Goal: Task Accomplishment & Management: Complete application form

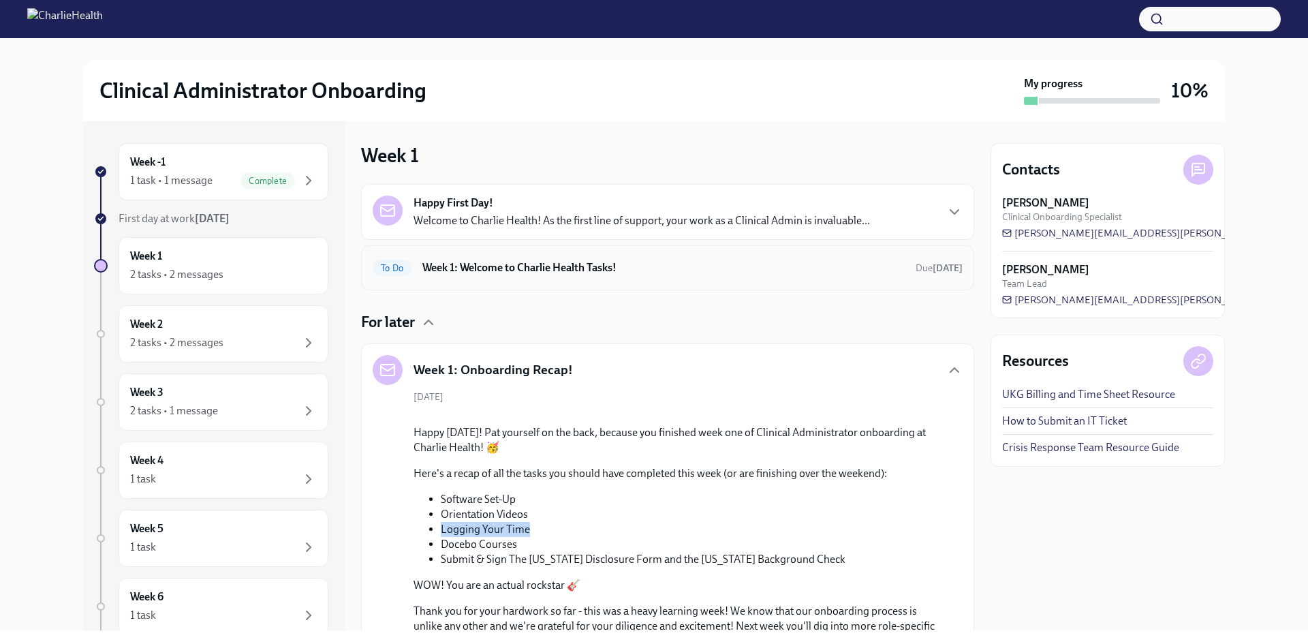
click at [667, 263] on h6 "Week 1: Welcome to Charlie Health Tasks!" at bounding box center [663, 267] width 482 height 15
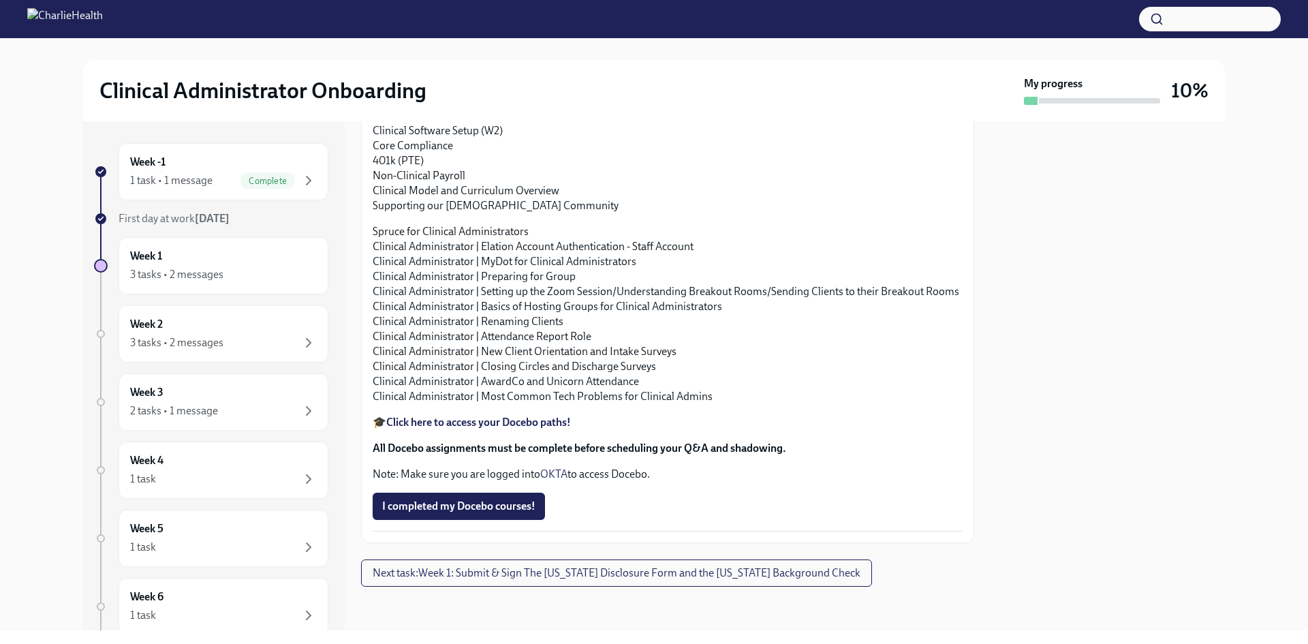
scroll to position [1634, 0]
click at [541, 428] on strong "Click here to access your Docebo paths!" at bounding box center [478, 421] width 185 height 13
click at [471, 499] on span "I completed my Docebo courses!" at bounding box center [458, 506] width 153 height 14
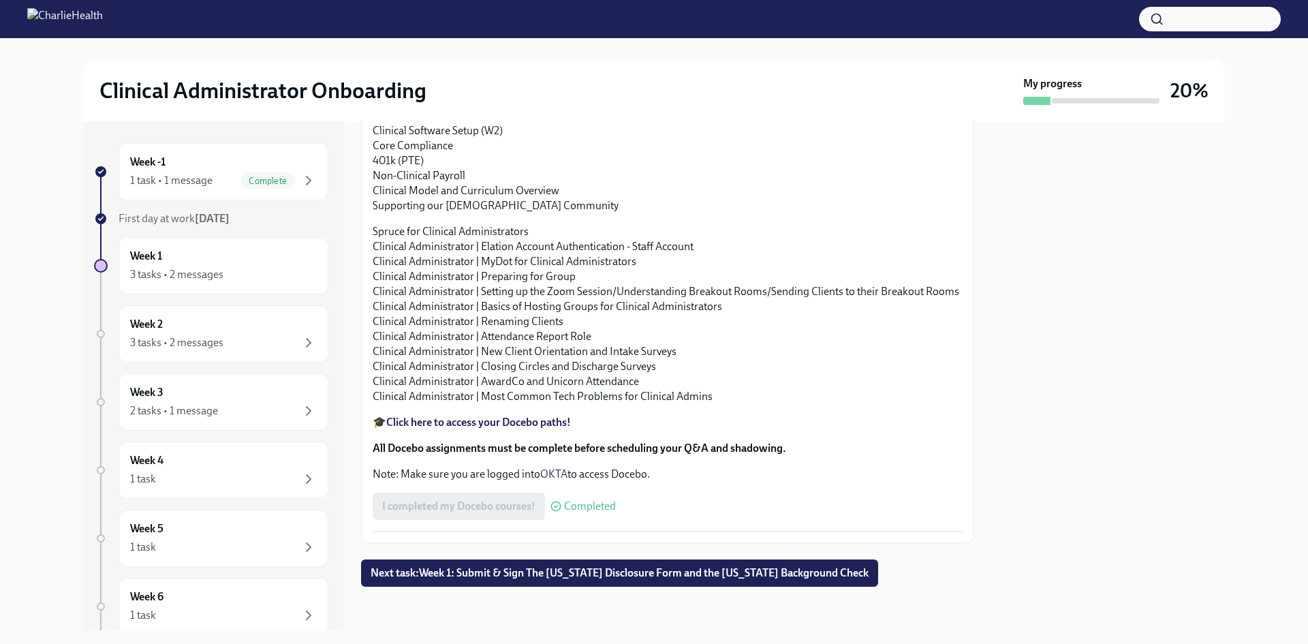
click at [646, 573] on span "Next task : Week 1: Submit & Sign The [US_STATE] Disclosure Form and the [US_ST…" at bounding box center [619, 573] width 498 height 14
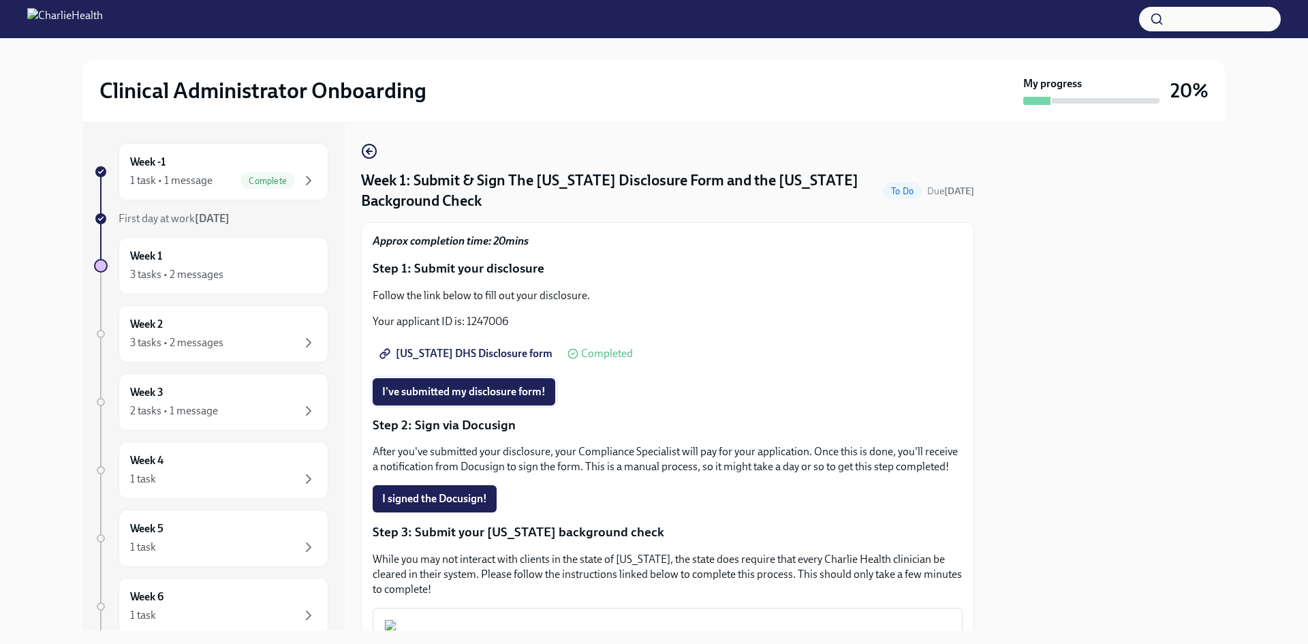
click at [476, 392] on span "I've submitted my disclosure form!" at bounding box center [463, 392] width 163 height 14
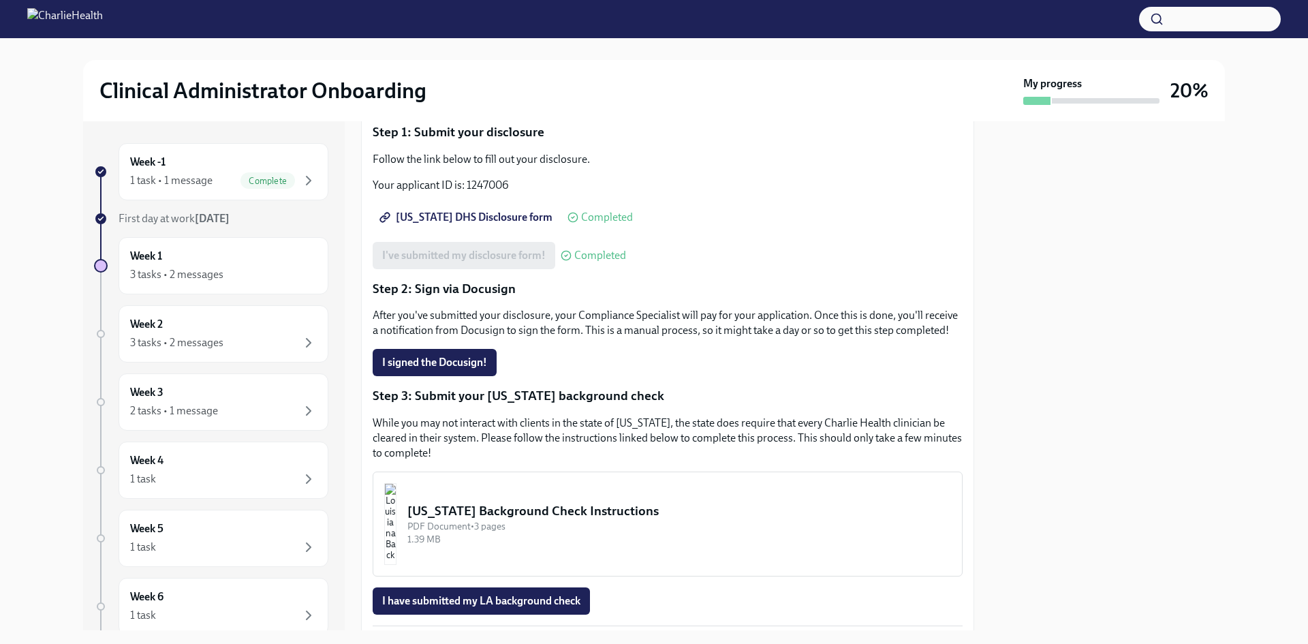
scroll to position [202, 0]
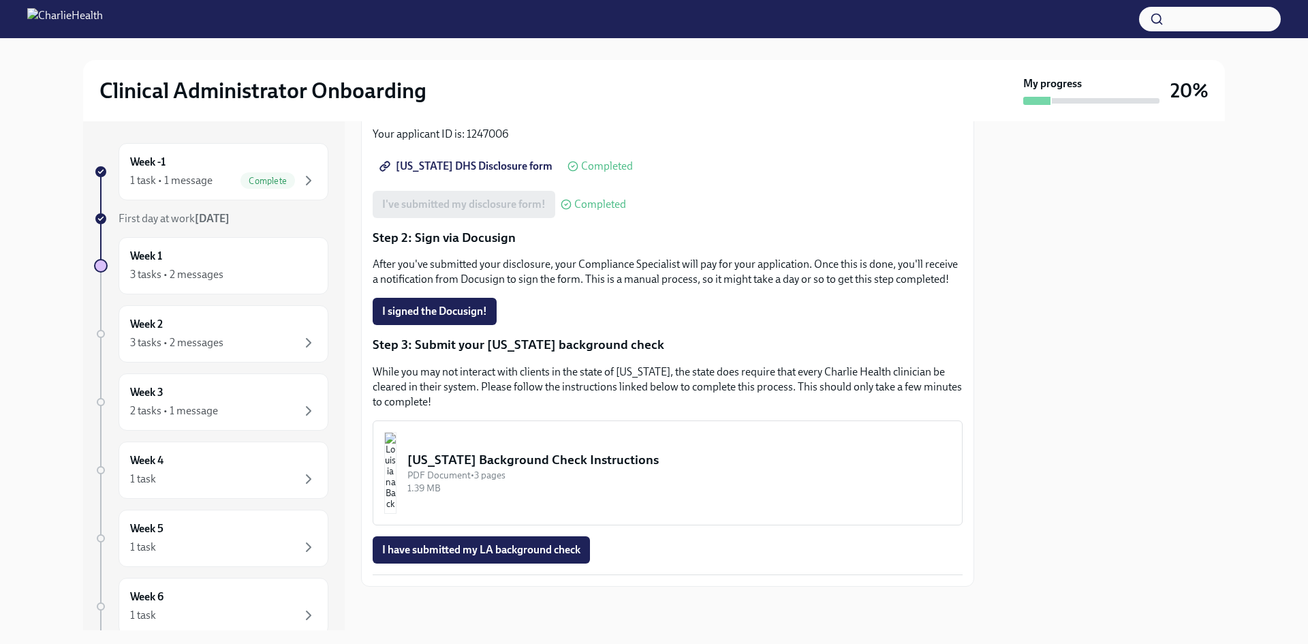
click at [521, 473] on div "PDF Document • 3 pages" at bounding box center [678, 475] width 543 height 13
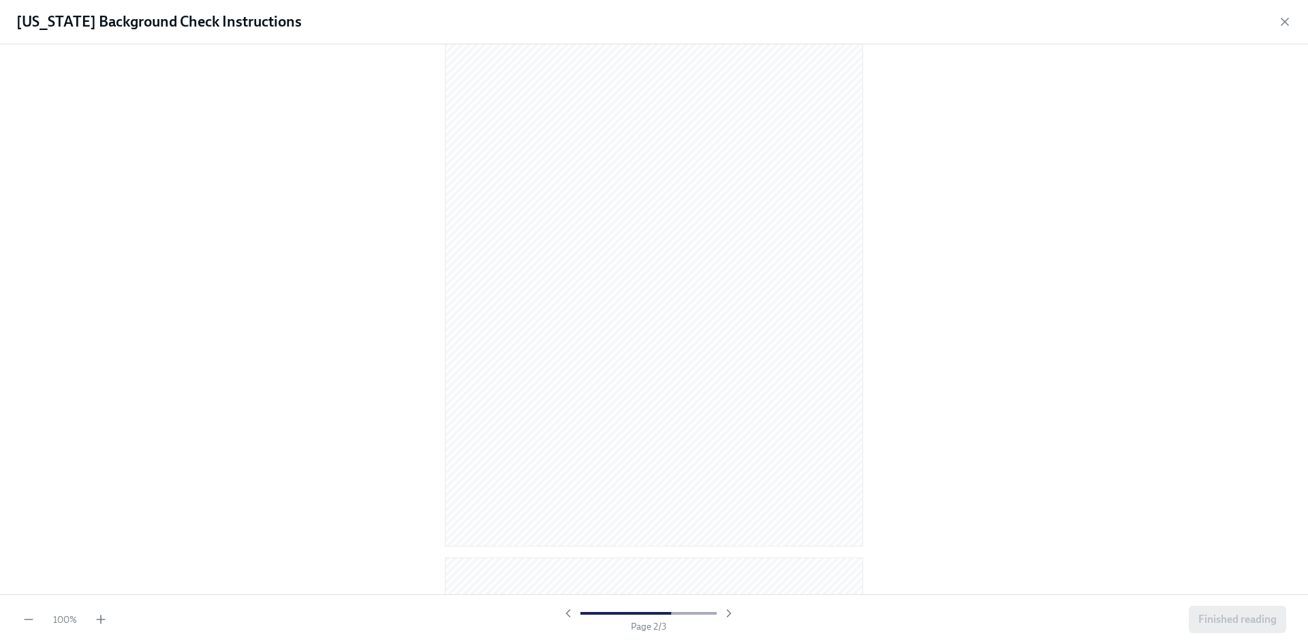
scroll to position [545, 0]
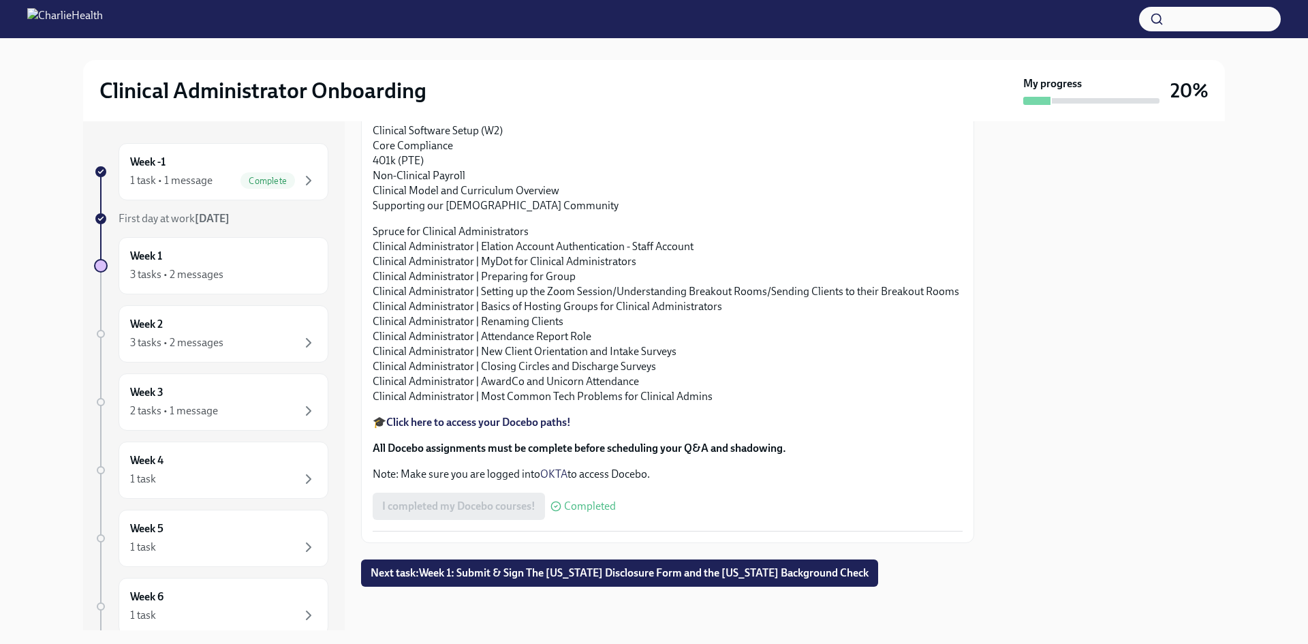
scroll to position [1677, 0]
click at [691, 572] on span "Next task : Week 1: Submit & Sign The [US_STATE] Disclosure Form and the [US_ST…" at bounding box center [619, 573] width 498 height 14
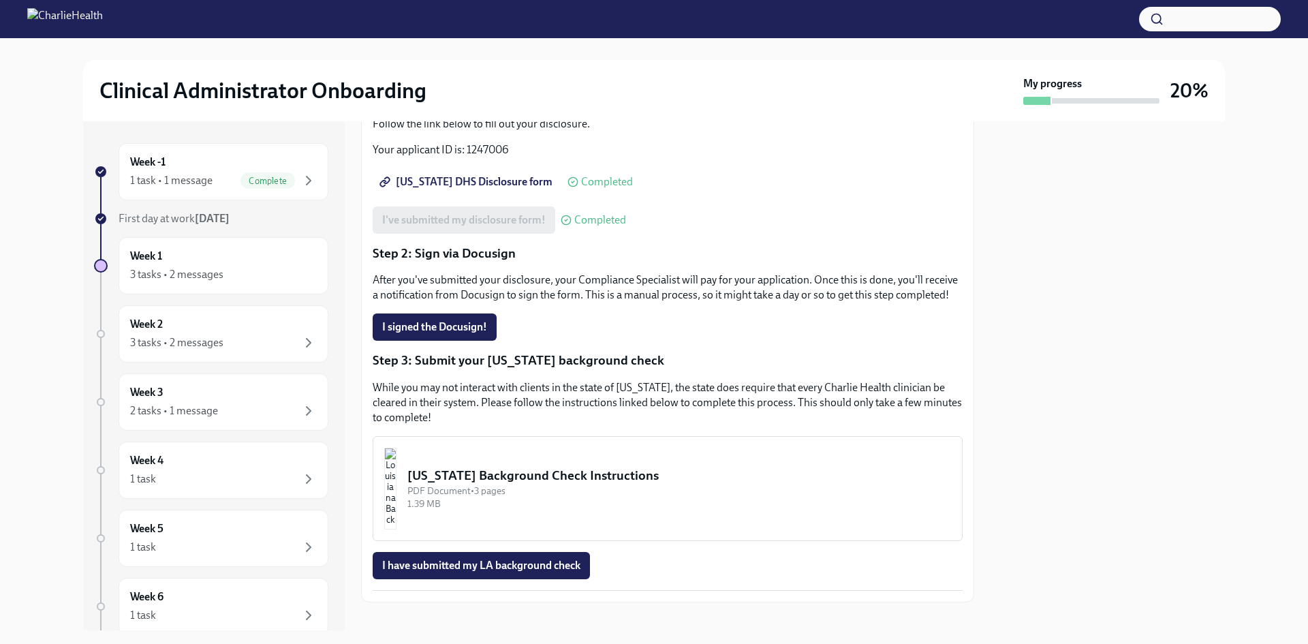
scroll to position [202, 0]
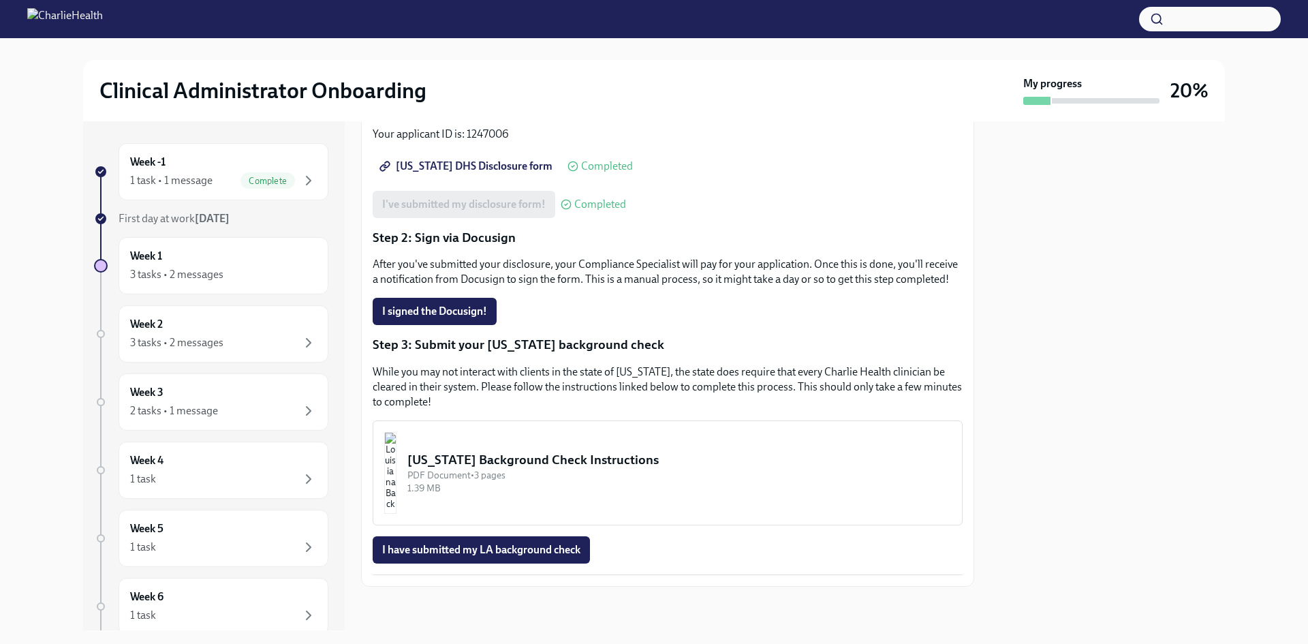
drag, startPoint x: 531, startPoint y: 454, endPoint x: 478, endPoint y: 459, distance: 52.7
drag, startPoint x: 478, startPoint y: 459, endPoint x: 415, endPoint y: 468, distance: 64.0
drag, startPoint x: 432, startPoint y: 488, endPoint x: 716, endPoint y: 486, distance: 283.3
click at [716, 486] on div "1.39 MB" at bounding box center [678, 487] width 543 height 13
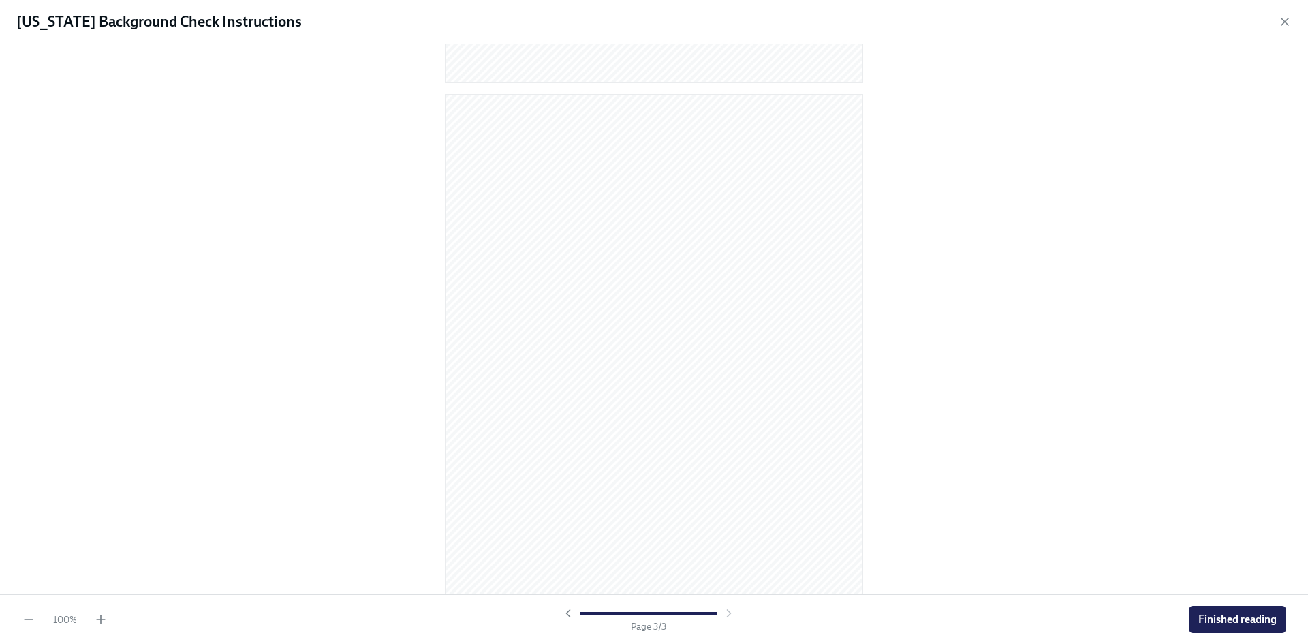
scroll to position [1116, 0]
click at [1252, 625] on span "Finished reading" at bounding box center [1237, 619] width 78 height 14
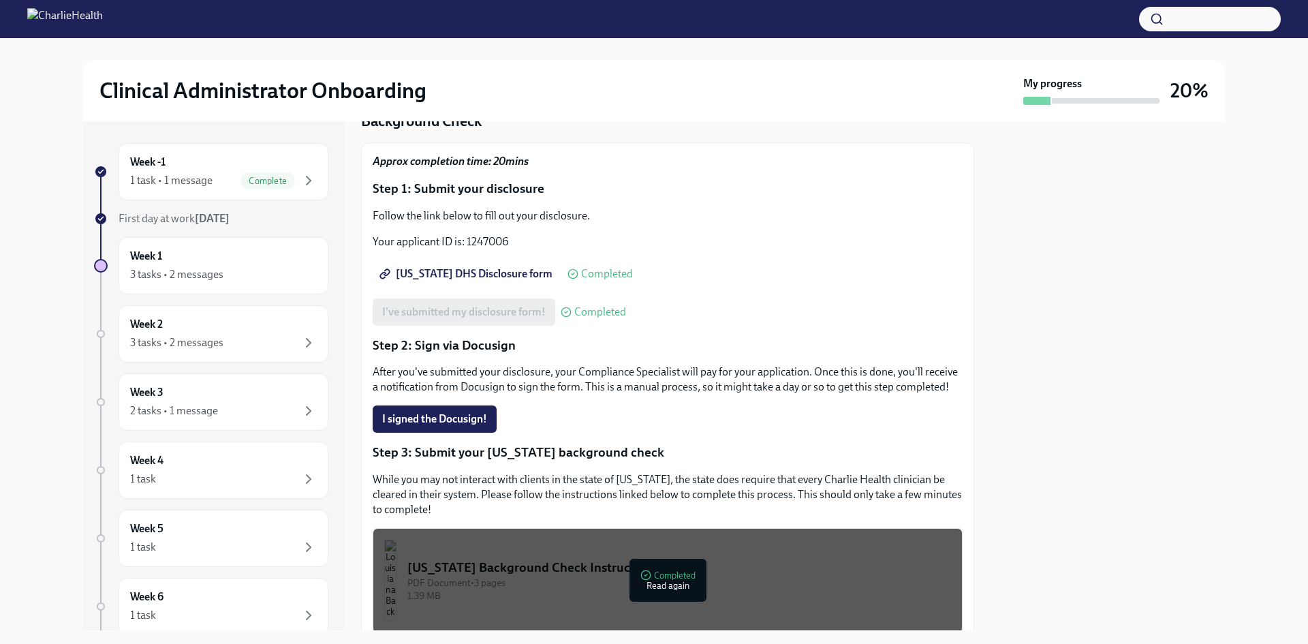
scroll to position [0, 0]
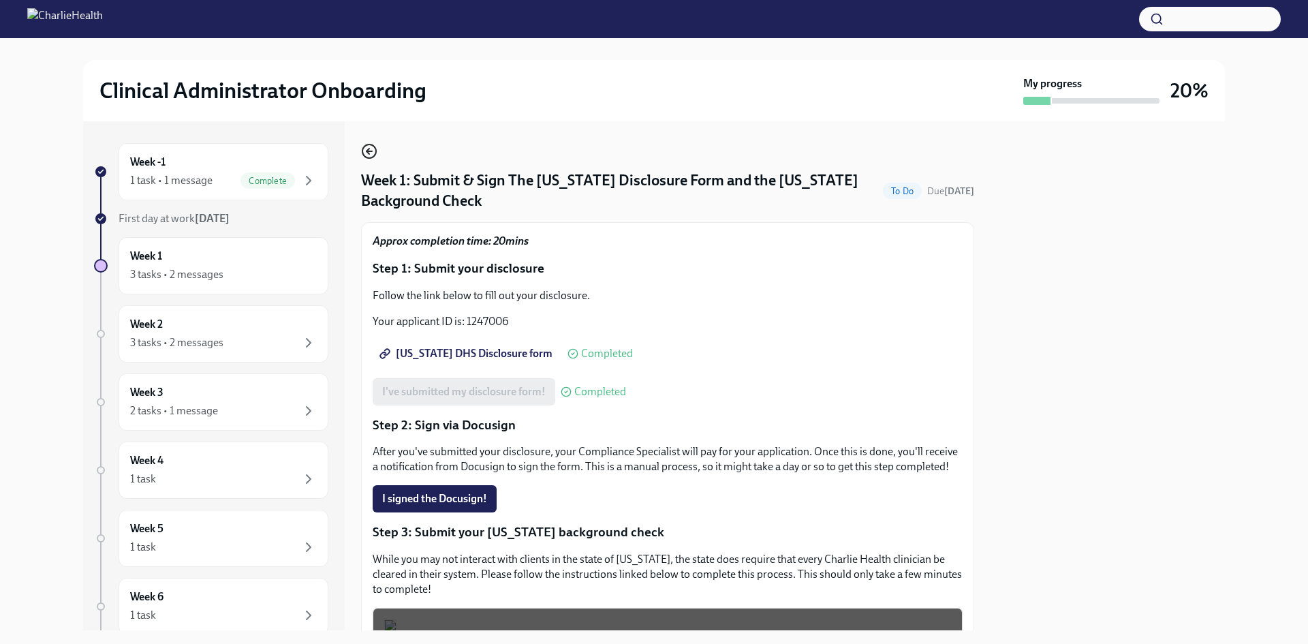
click at [370, 150] on icon "button" at bounding box center [369, 151] width 16 height 16
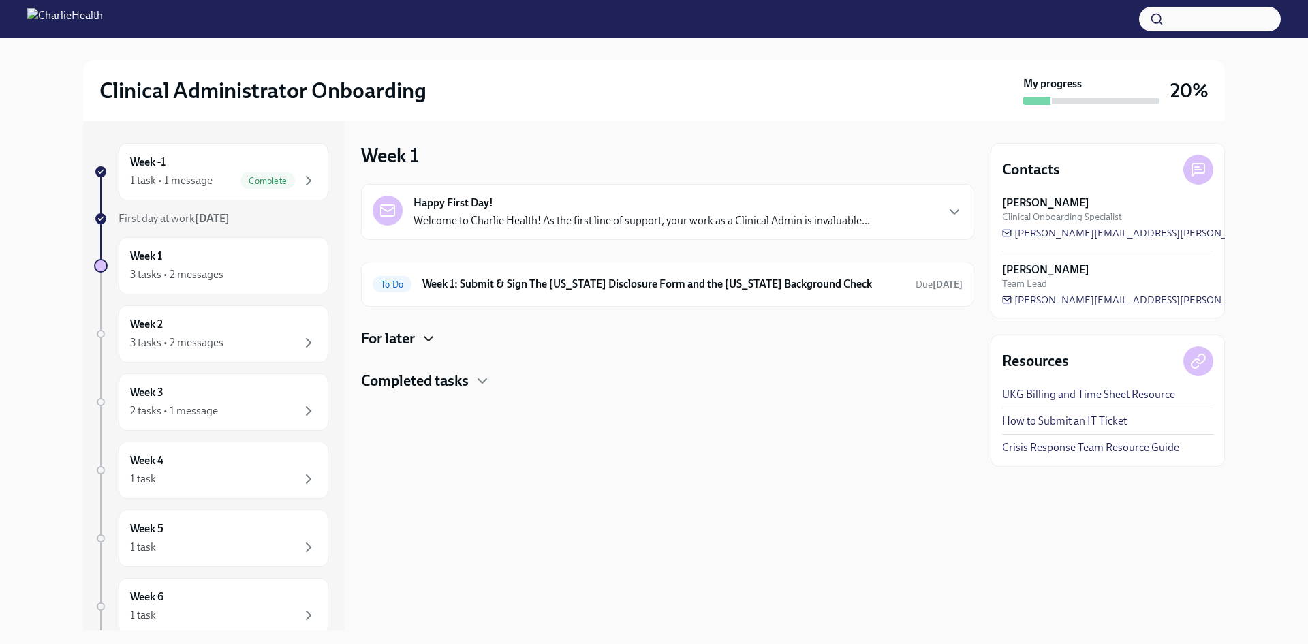
click at [428, 341] on icon "button" at bounding box center [428, 338] width 16 height 16
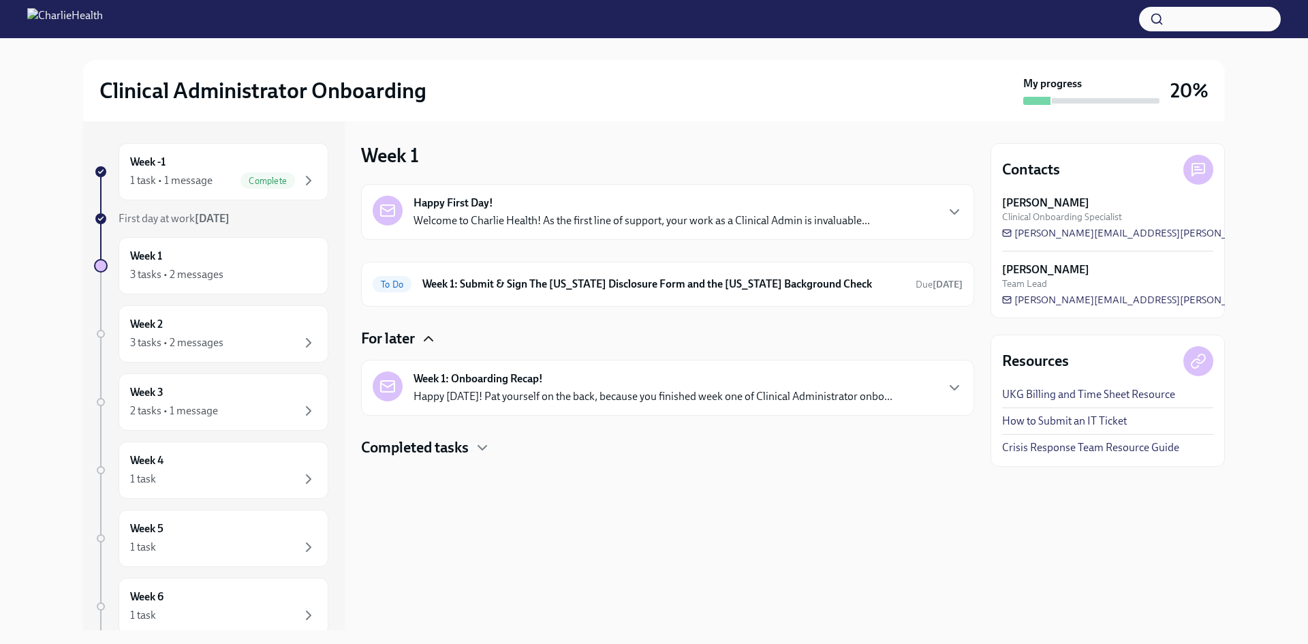
click at [428, 341] on icon "button" at bounding box center [428, 338] width 16 height 16
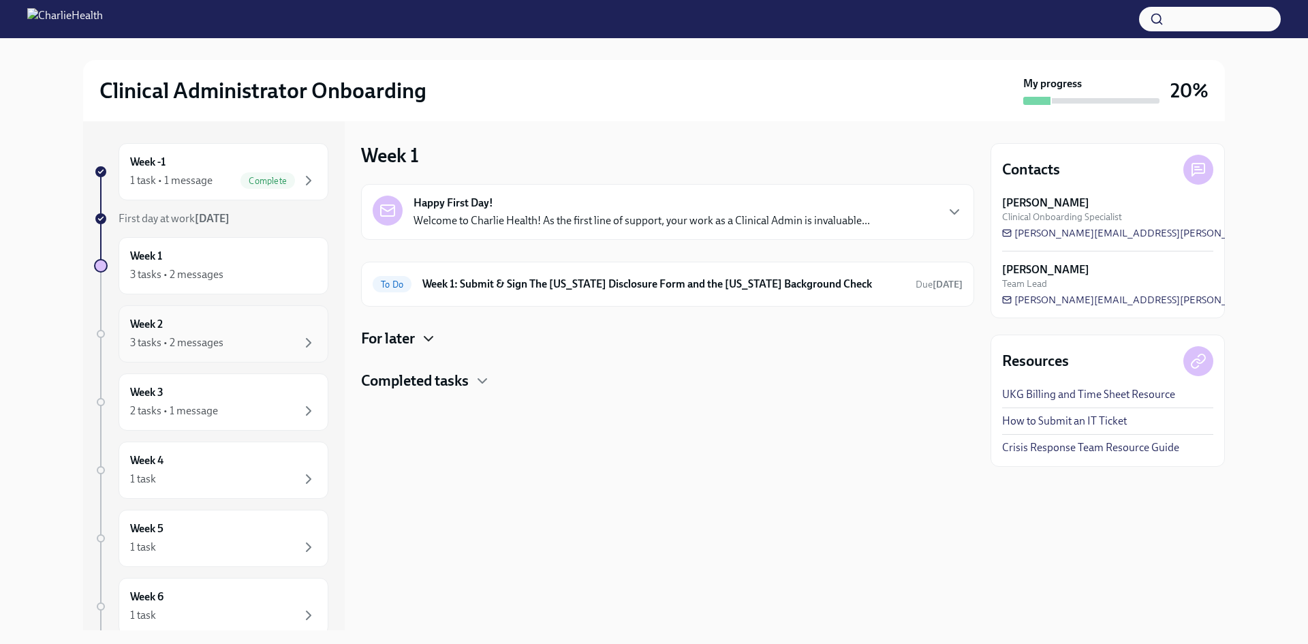
click at [276, 334] on div "Week 2 3 tasks • 2 messages" at bounding box center [223, 334] width 187 height 34
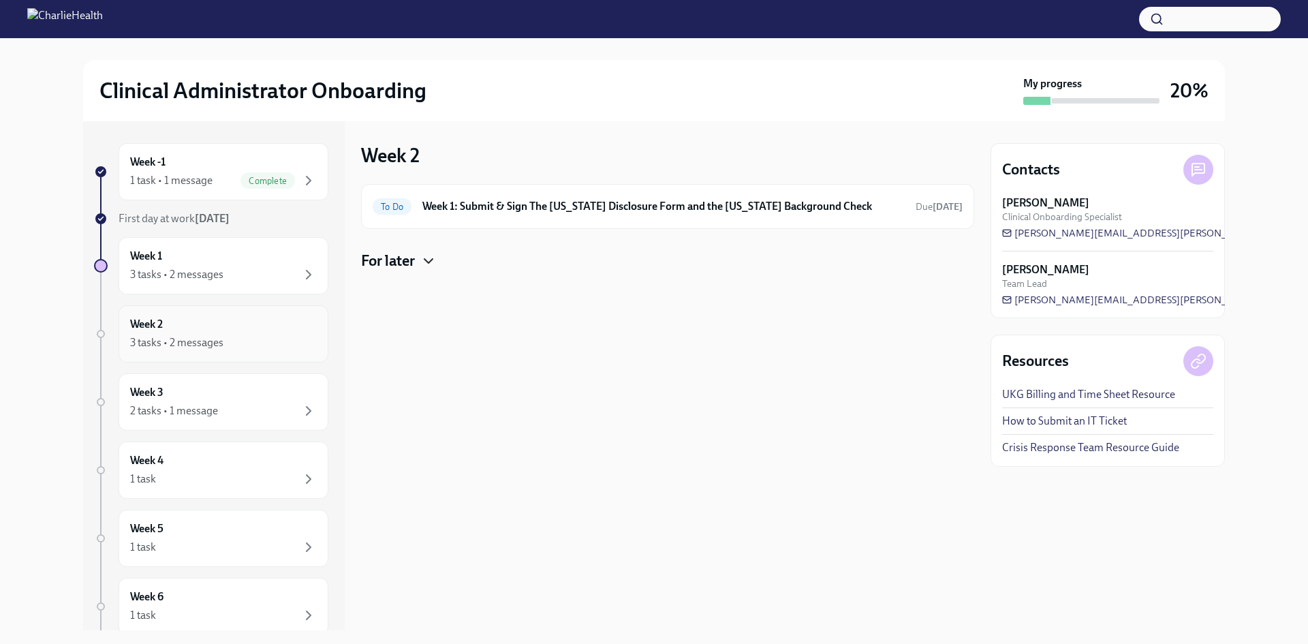
click at [223, 336] on div "3 tasks • 2 messages" at bounding box center [176, 342] width 93 height 15
click at [554, 206] on h6 "Week 1: Submit & Sign The [US_STATE] Disclosure Form and the [US_STATE] Backgro…" at bounding box center [663, 206] width 482 height 15
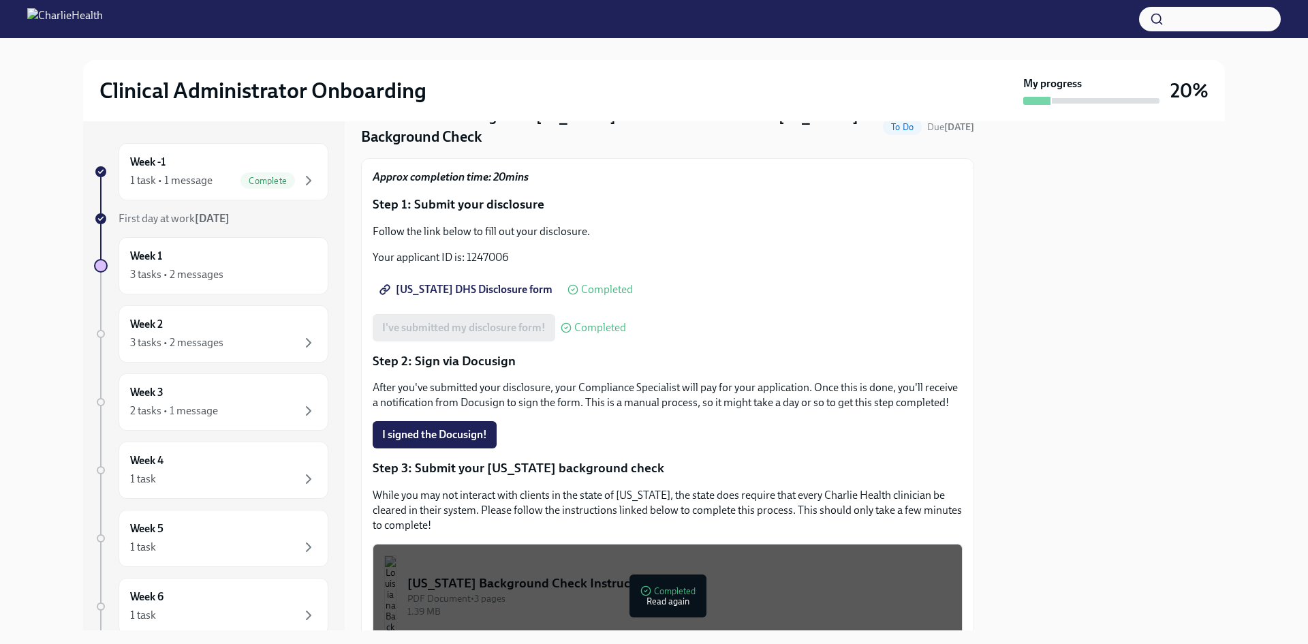
scroll to position [202, 0]
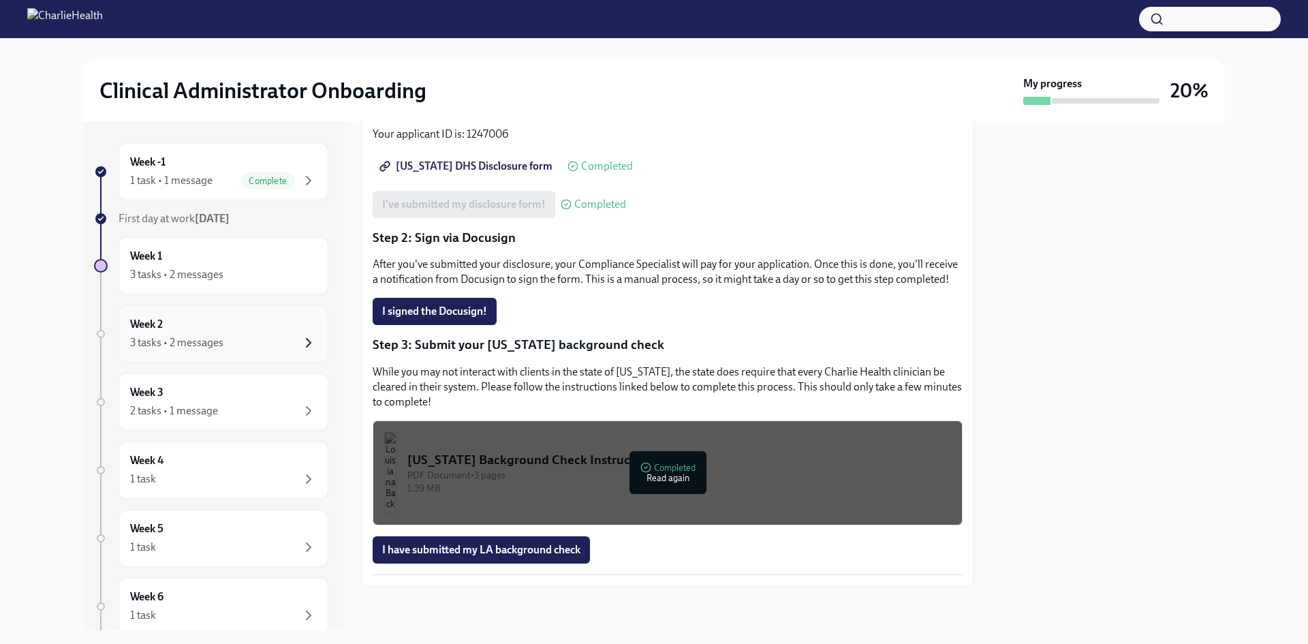
click at [300, 342] on icon "button" at bounding box center [308, 342] width 16 height 16
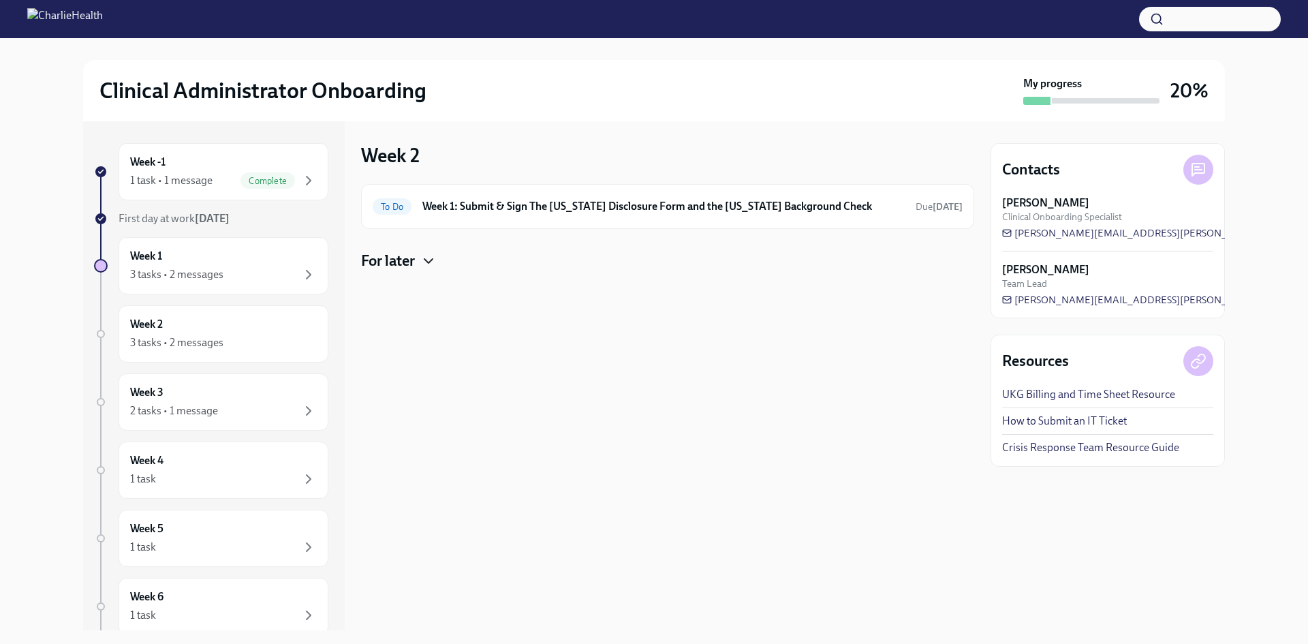
click at [428, 265] on icon "button" at bounding box center [428, 261] width 16 height 16
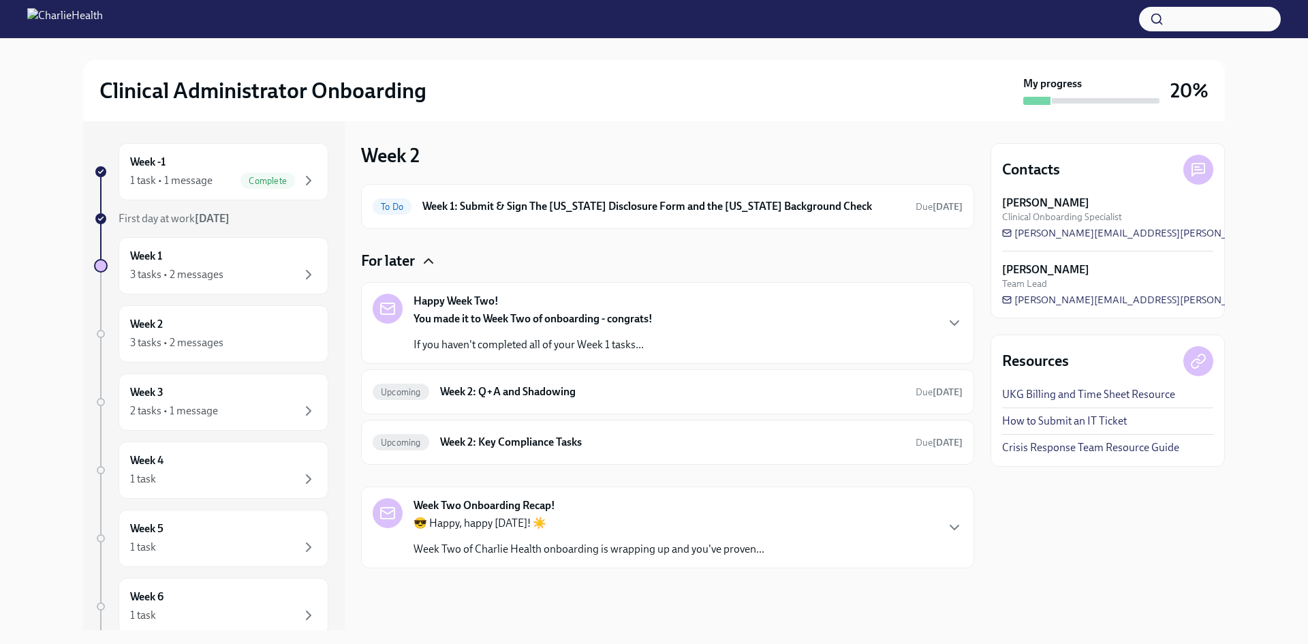
click at [691, 330] on div "Happy Week Two! You made it to Week Two of onboarding - congrats! If you haven'…" at bounding box center [668, 323] width 590 height 59
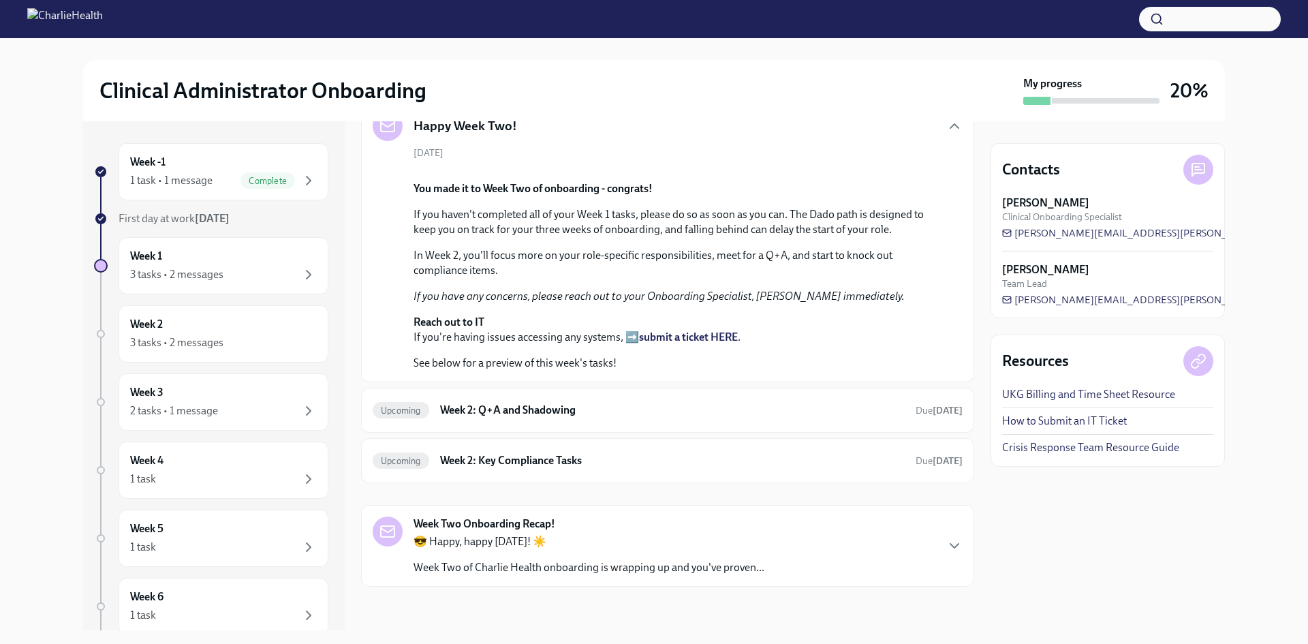
scroll to position [545, 0]
click at [618, 417] on h6 "Week 2: Q+A and Shadowing" at bounding box center [672, 409] width 464 height 15
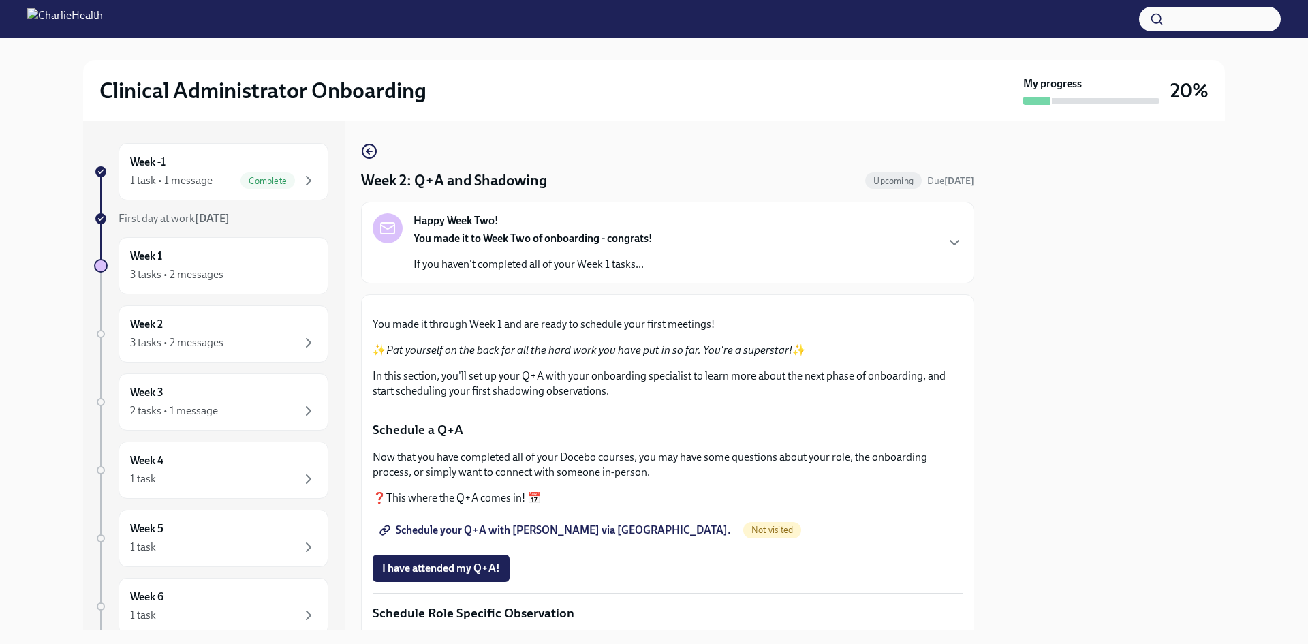
click at [953, 238] on div "Happy Week Two! You made it to Week Two of onboarding - congrats! If you haven'…" at bounding box center [667, 243] width 613 height 82
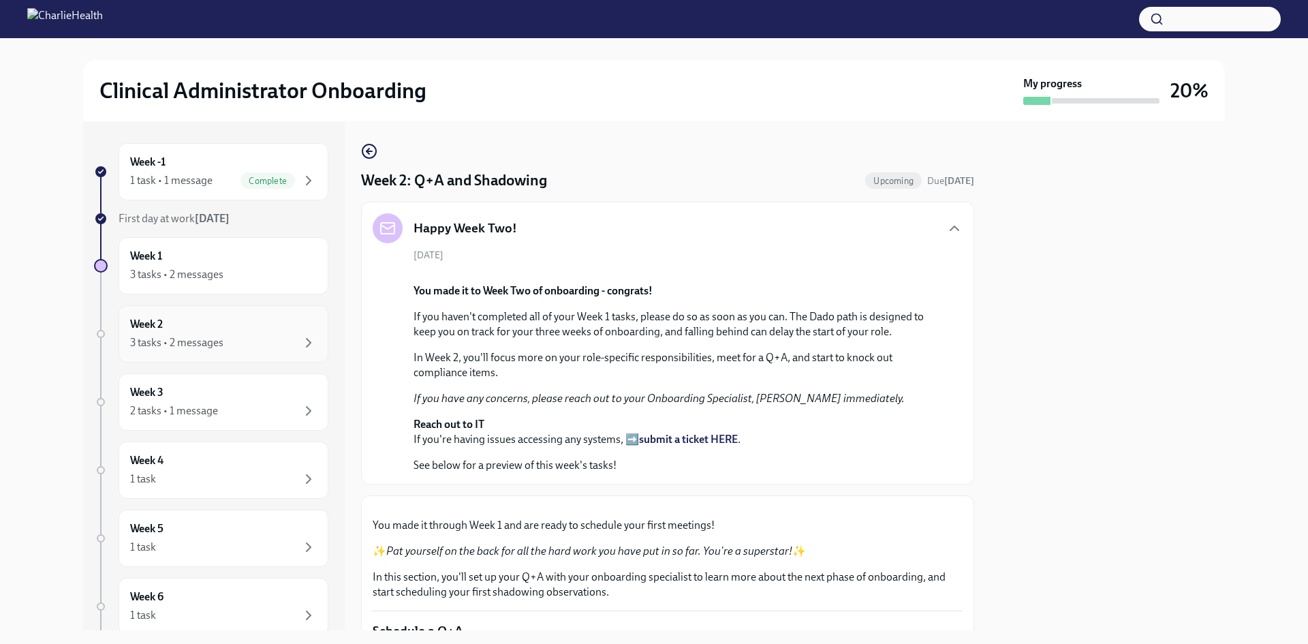
click at [286, 332] on div "Week 2 3 tasks • 2 messages" at bounding box center [223, 334] width 187 height 34
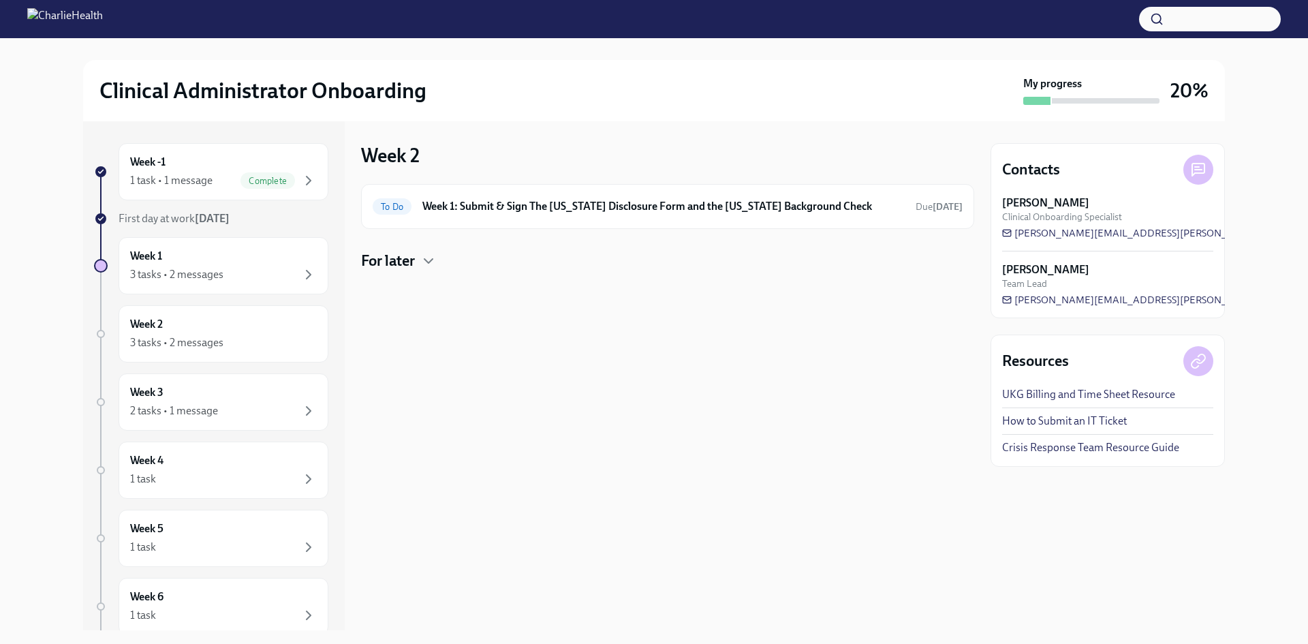
click at [421, 261] on div "For later" at bounding box center [667, 261] width 613 height 20
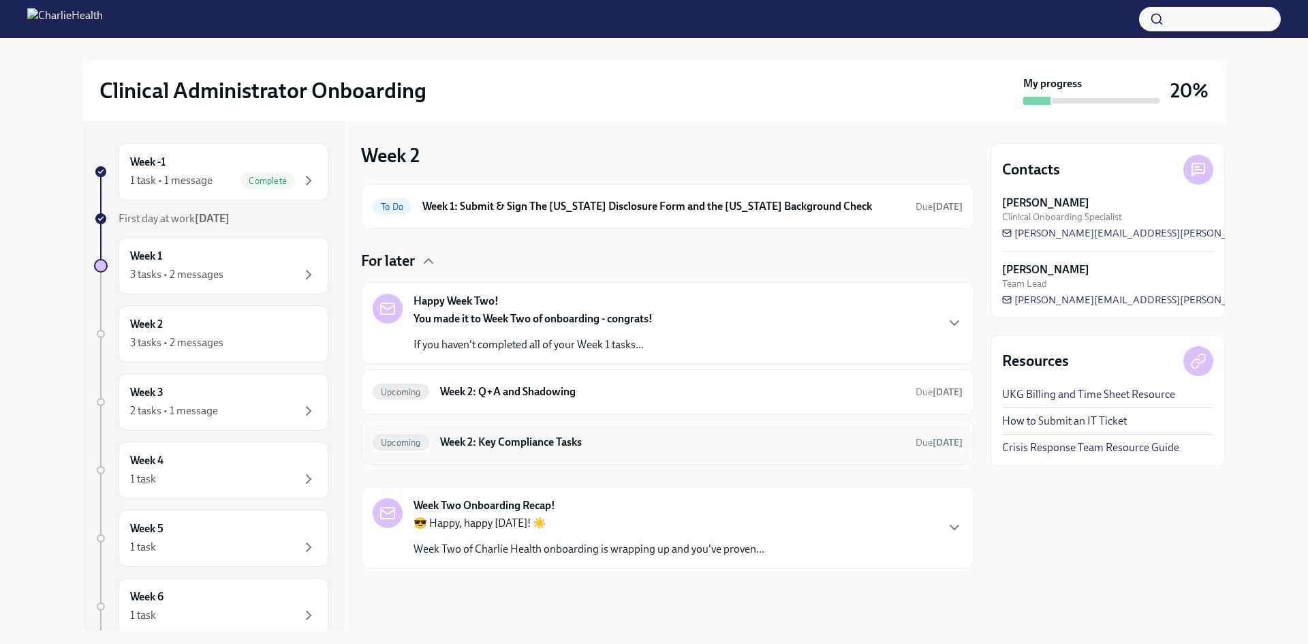
click at [622, 439] on h6 "Week 2: Key Compliance Tasks" at bounding box center [672, 442] width 464 height 15
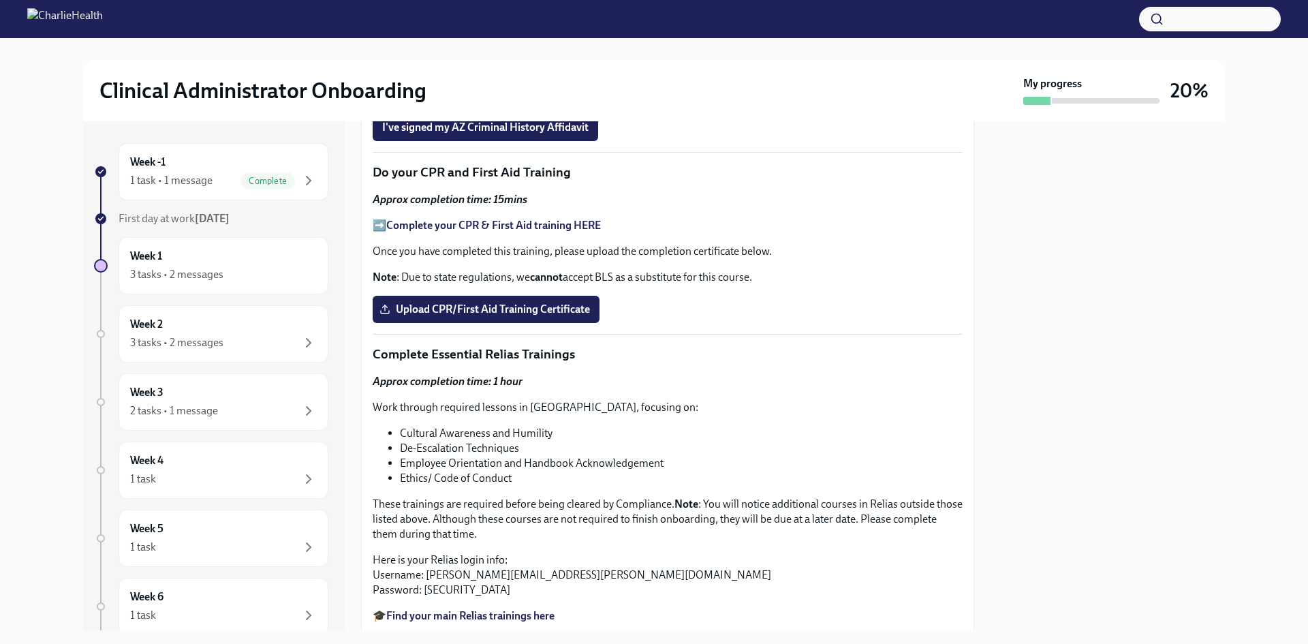
scroll to position [681, 0]
click at [518, 133] on span "I've signed my AZ Criminal History Affidavit" at bounding box center [485, 127] width 206 height 14
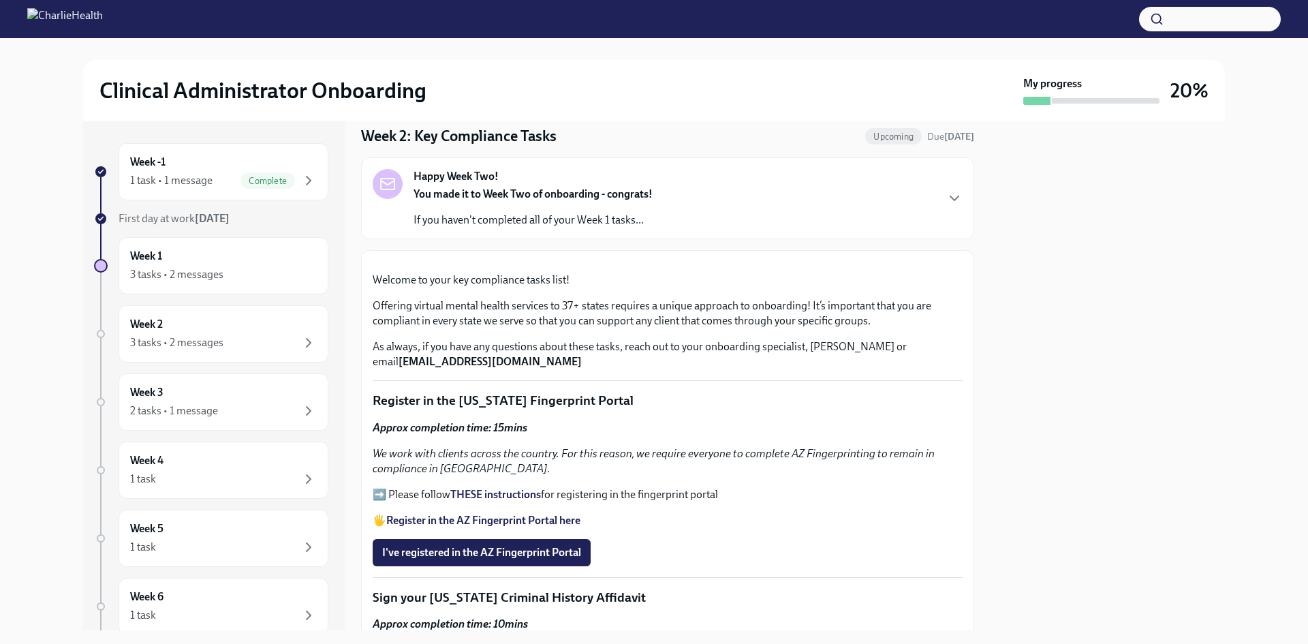
scroll to position [68, 0]
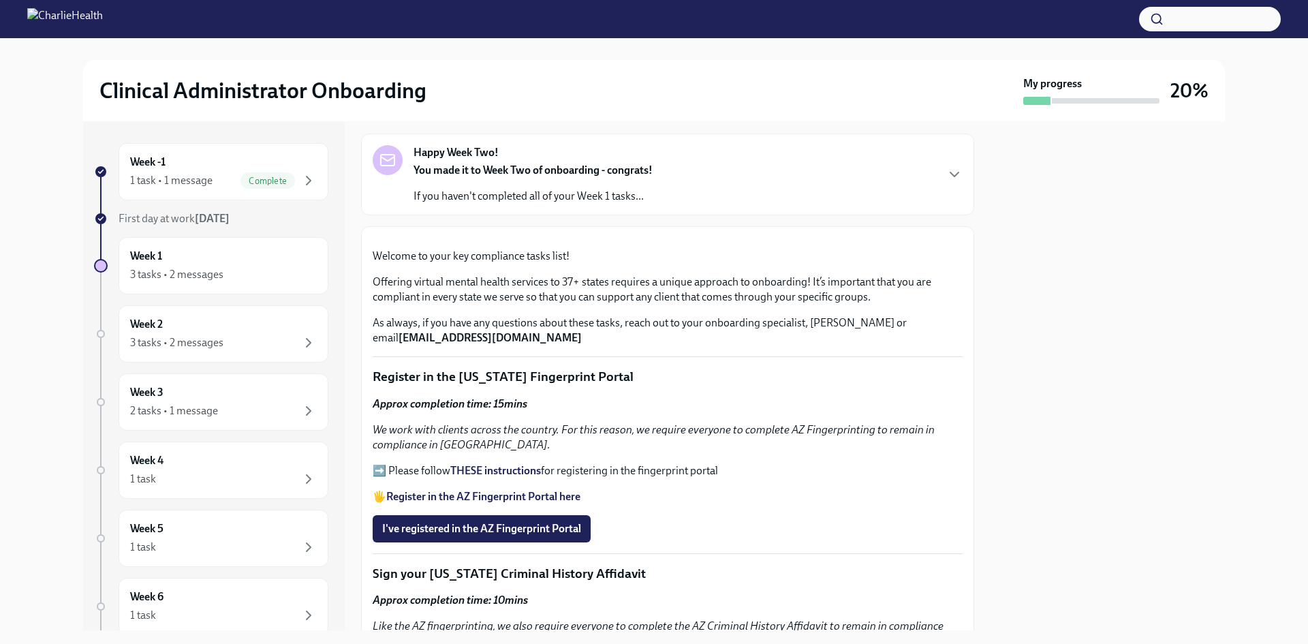
click at [751, 183] on div "Happy Week Two! You made it to Week Two of onboarding - congrats! If you haven'…" at bounding box center [668, 174] width 590 height 59
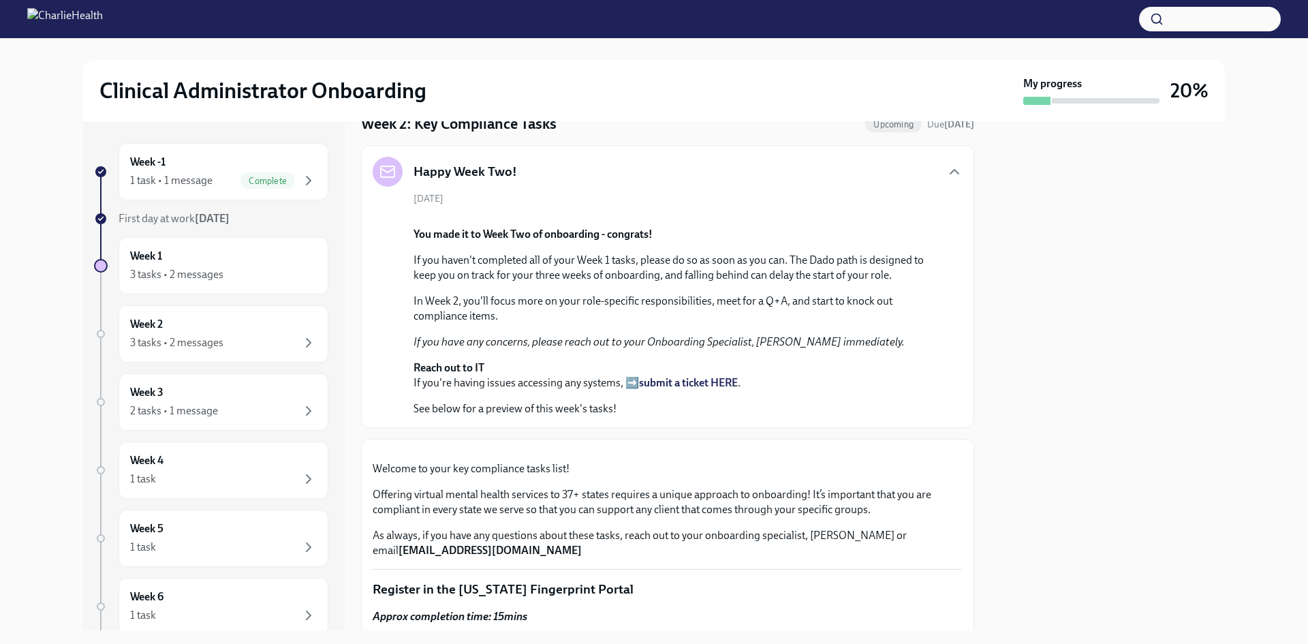
scroll to position [0, 0]
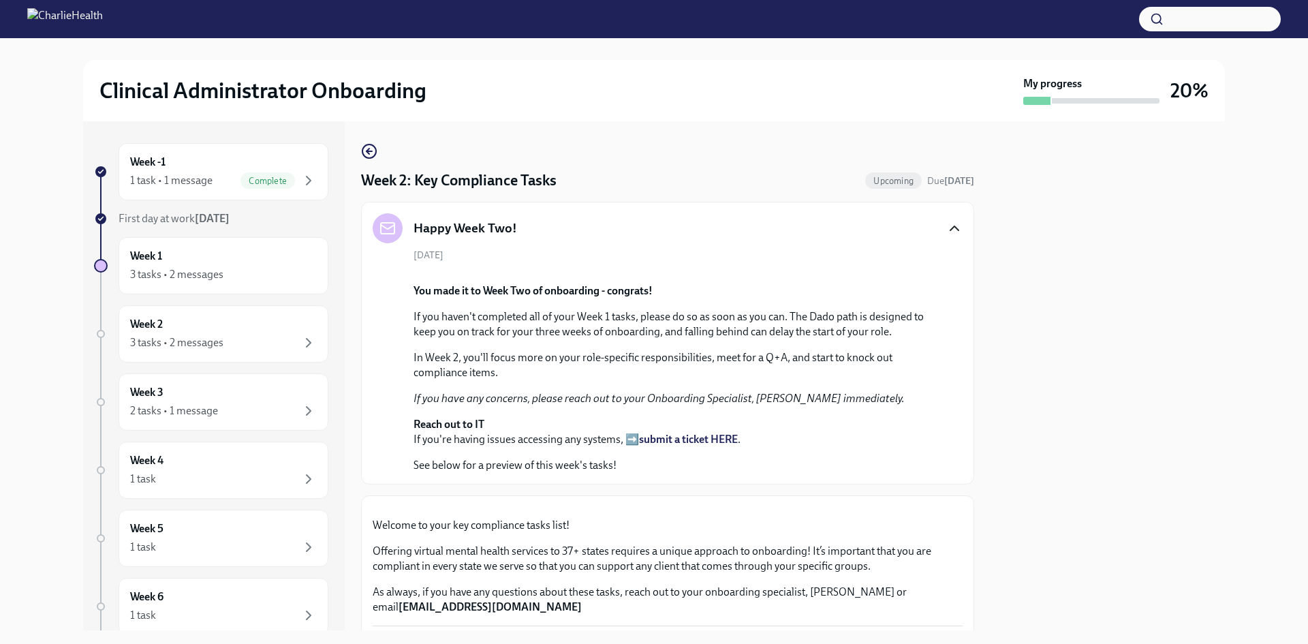
click at [950, 228] on icon "button" at bounding box center [954, 228] width 8 height 4
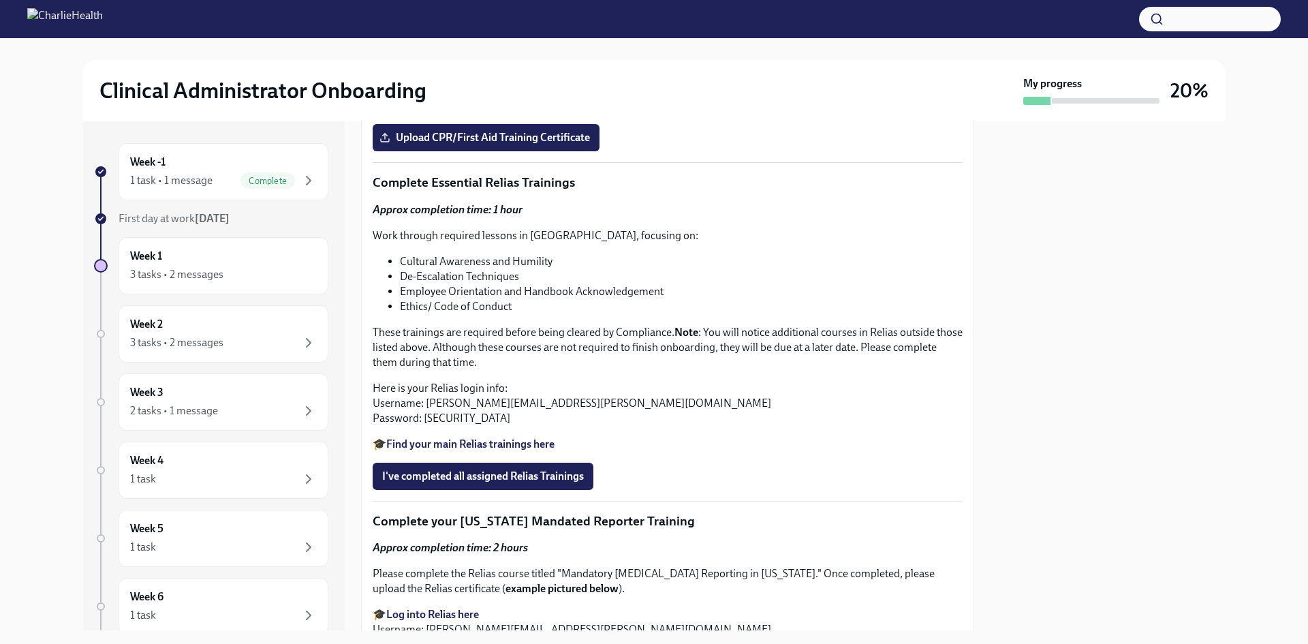
scroll to position [885, 0]
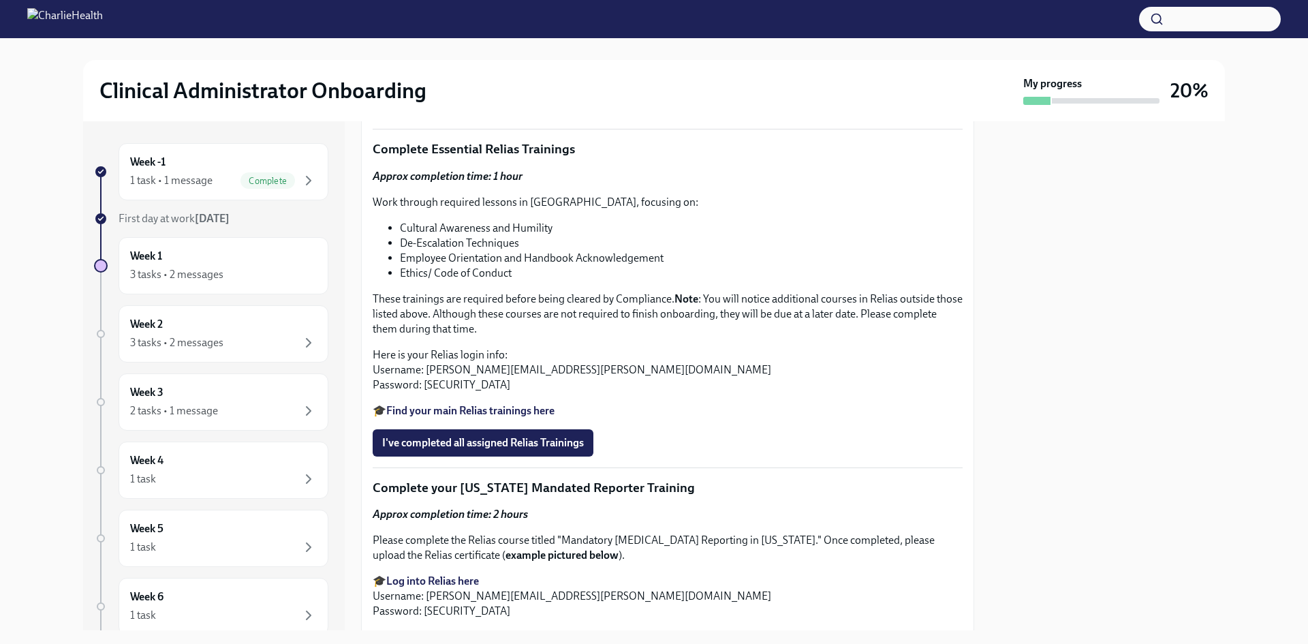
click at [532, 27] on strong "Complete your CPR & First Aid training HERE" at bounding box center [493, 20] width 215 height 13
click at [477, 111] on span "Upload CPR/First Aid Training Certificate" at bounding box center [486, 104] width 208 height 14
click at [0, 0] on input "Upload CPR/First Aid Training Certificate" at bounding box center [0, 0] width 0 height 0
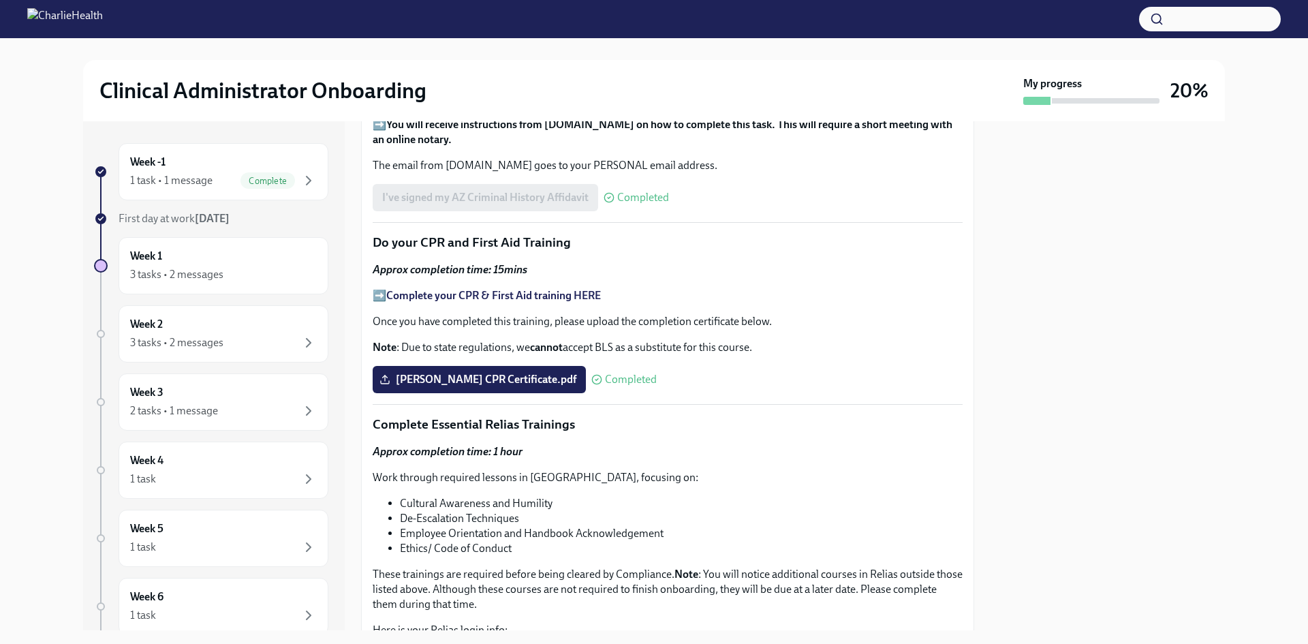
scroll to position [613, 0]
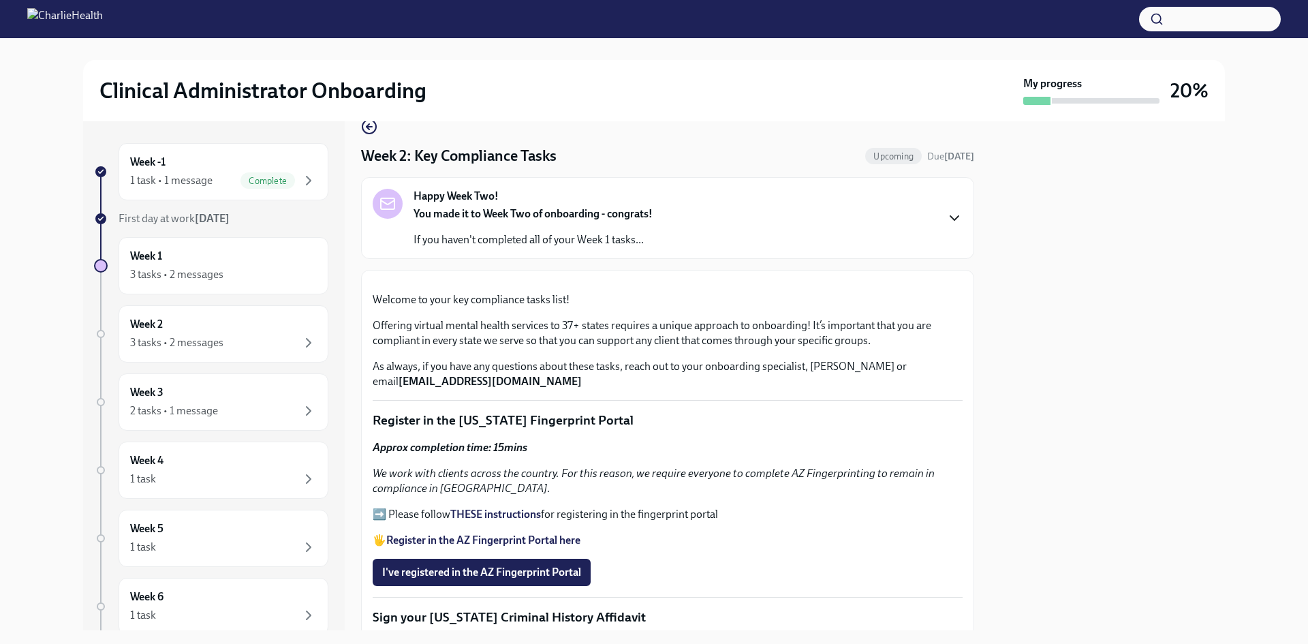
scroll to position [0, 0]
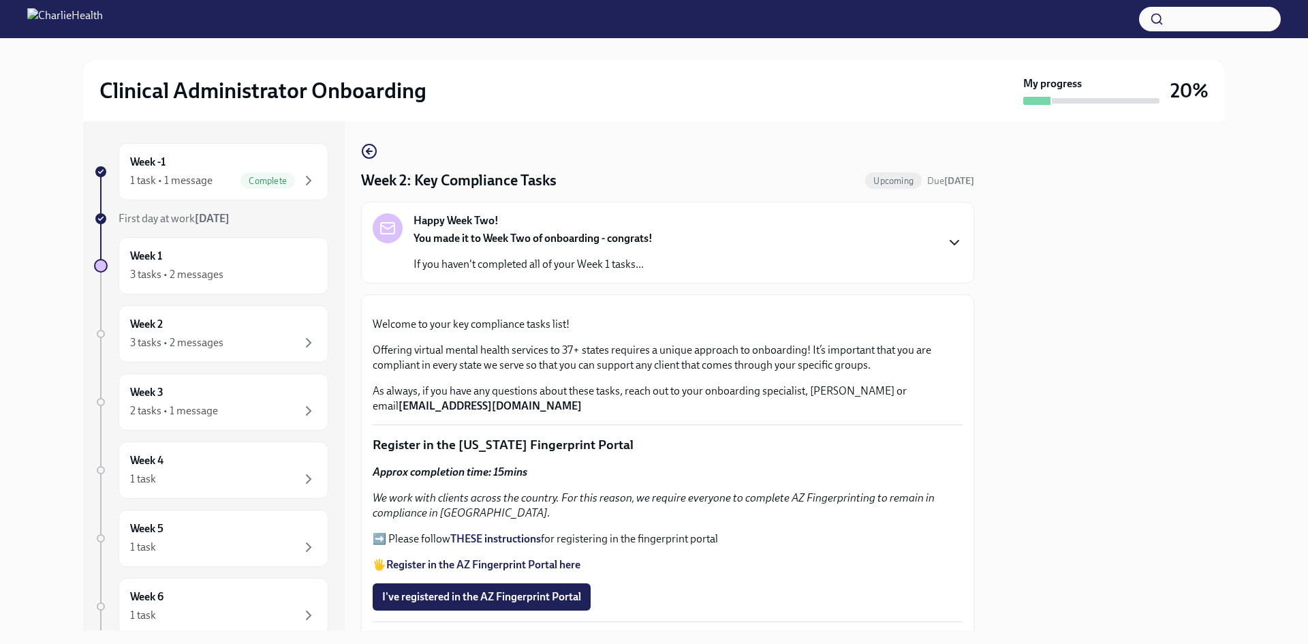
click at [933, 238] on div "Happy Week Two! You made it to Week Two of onboarding - congrats! If you haven'…" at bounding box center [668, 242] width 590 height 59
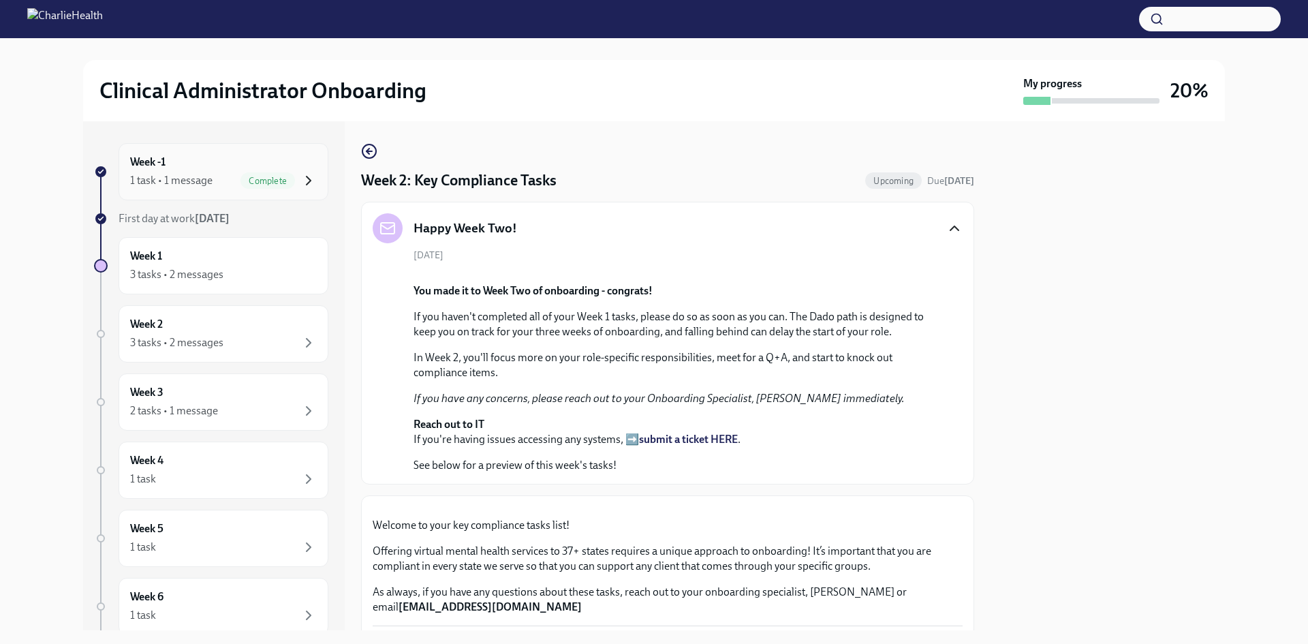
click at [300, 176] on icon "button" at bounding box center [308, 180] width 16 height 16
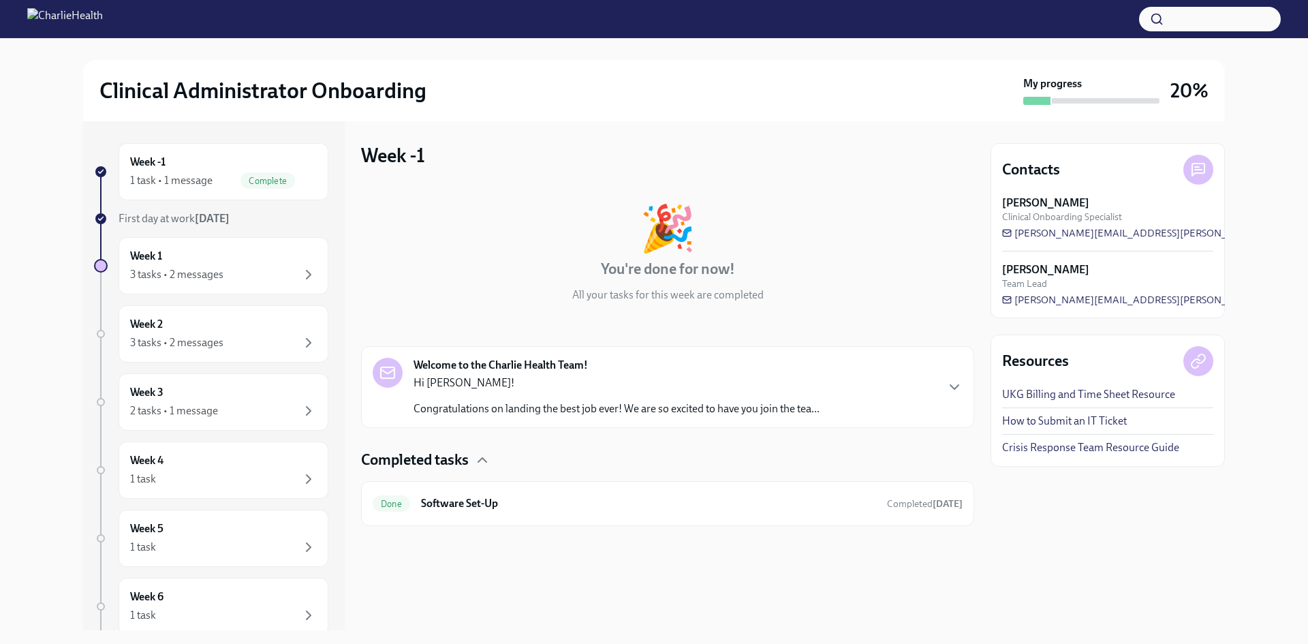
click at [907, 402] on div "Welcome to the Charlie Health Team! Hi [PERSON_NAME]! Congratulations on landin…" at bounding box center [668, 387] width 590 height 59
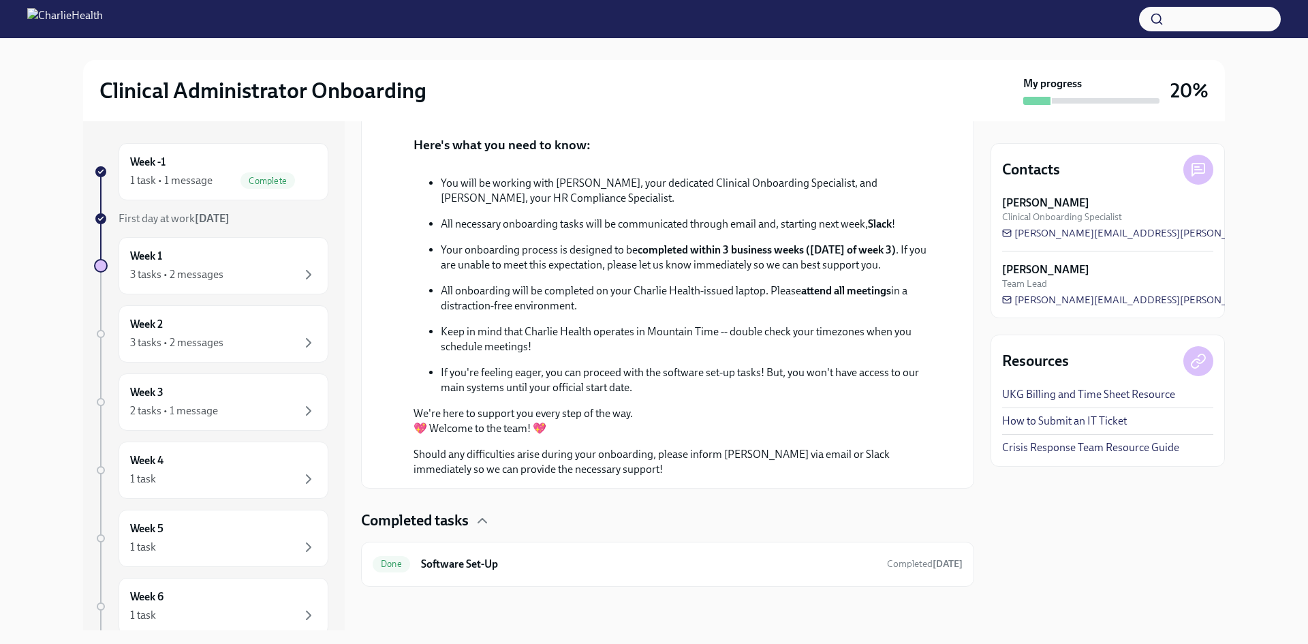
scroll to position [302, 0]
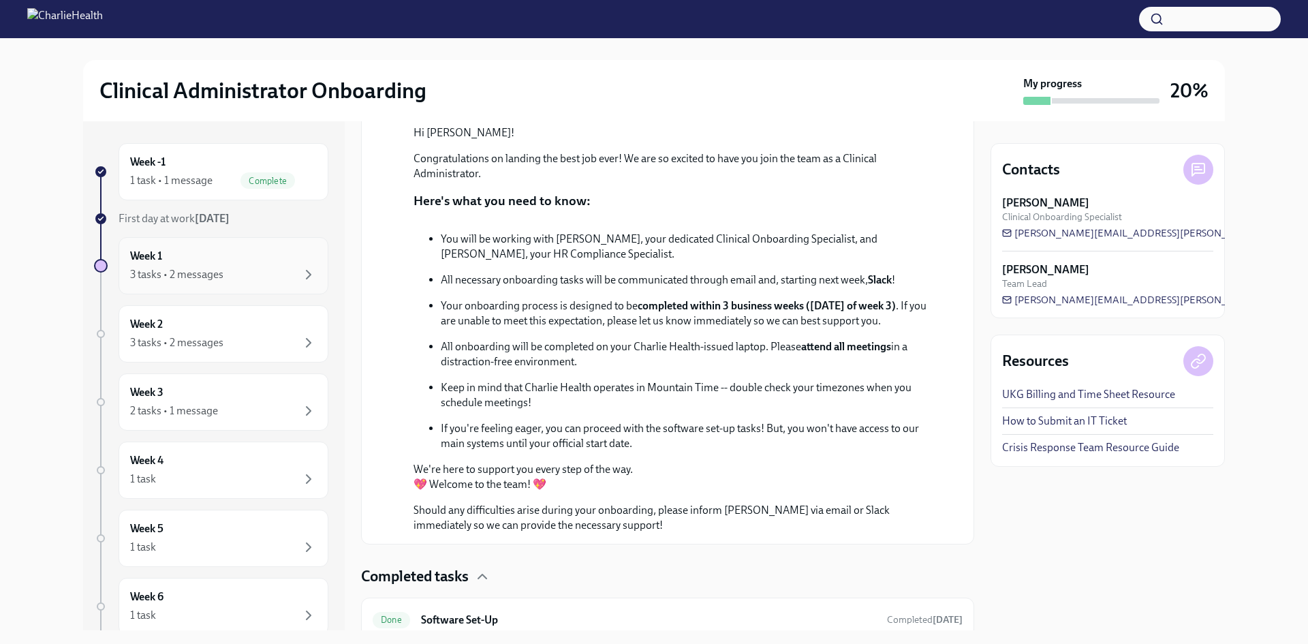
click at [283, 273] on div "3 tasks • 2 messages" at bounding box center [223, 274] width 187 height 16
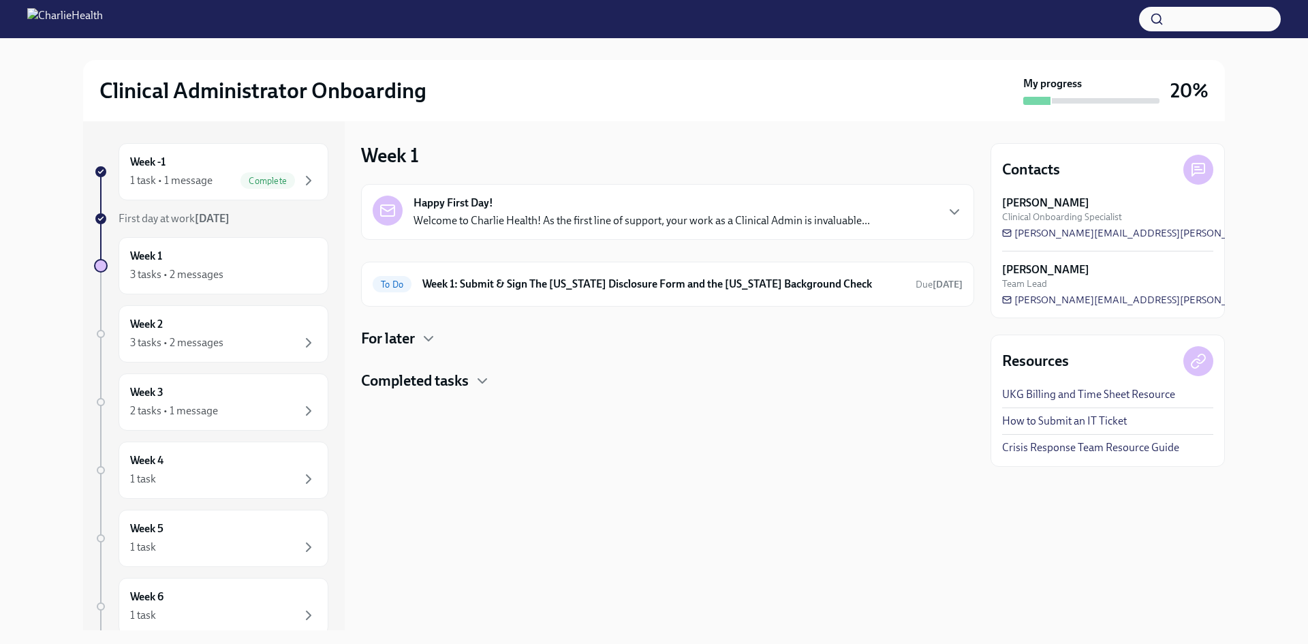
click at [894, 215] on div "Happy First Day! Welcome to Charlie Health! As the first line of support, your …" at bounding box center [668, 211] width 590 height 33
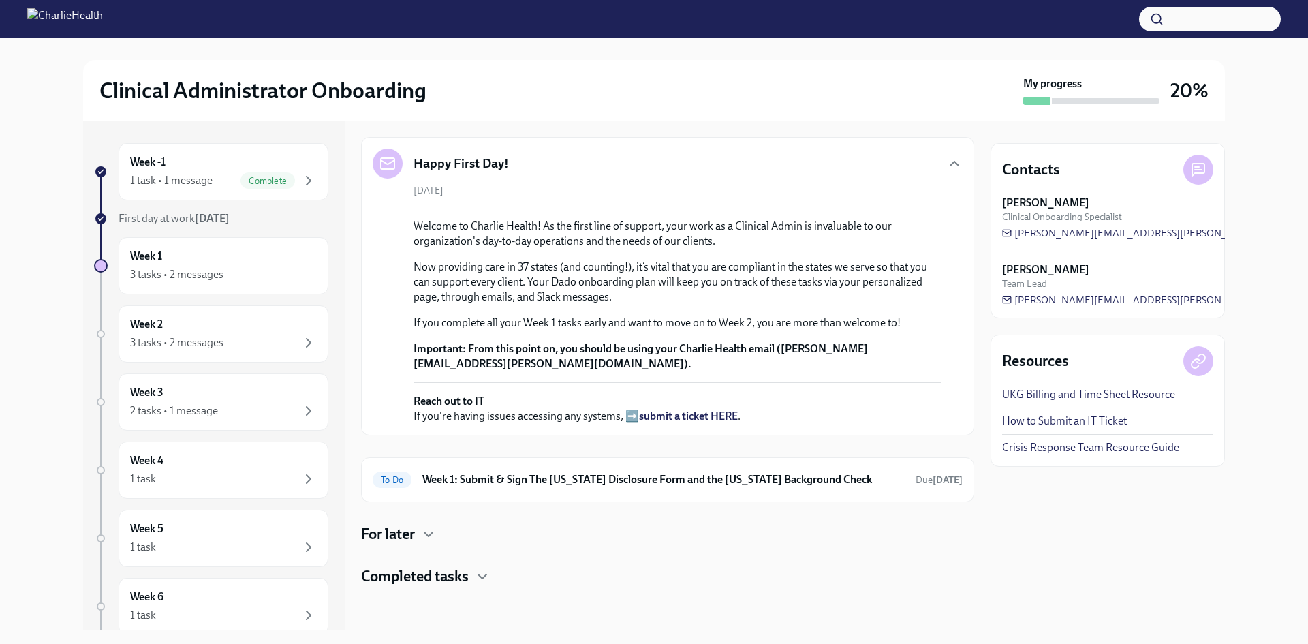
scroll to position [306, 0]
click at [422, 538] on icon "button" at bounding box center [428, 534] width 16 height 16
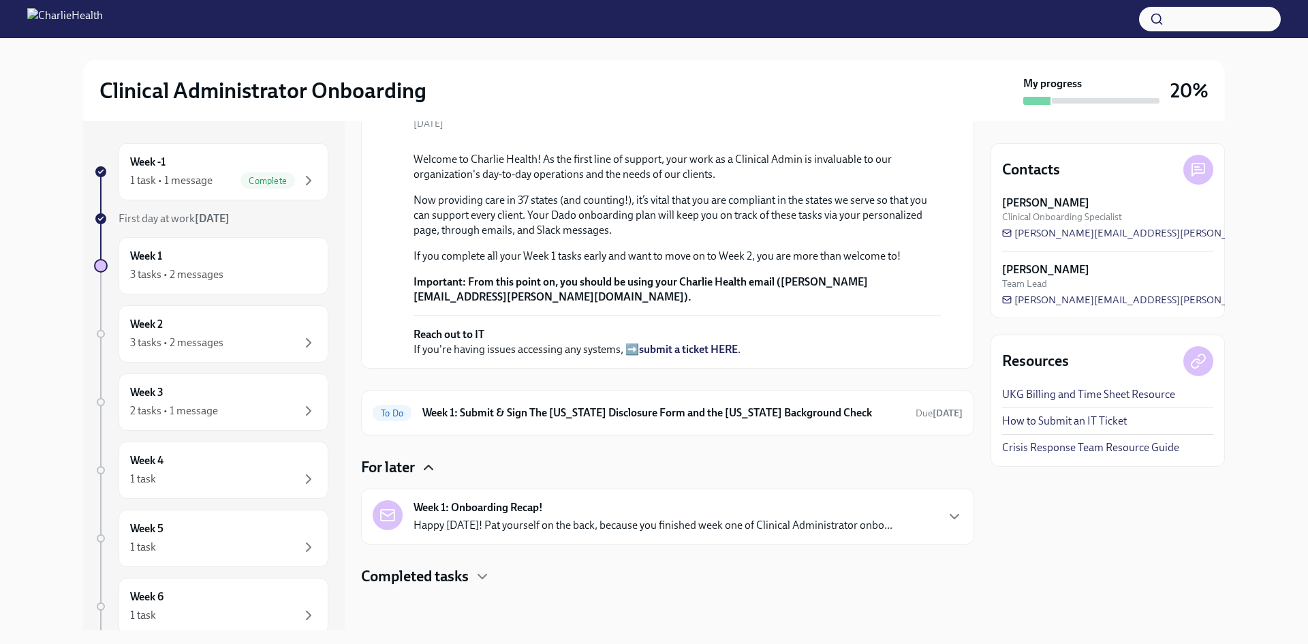
click at [467, 580] on h4 "Completed tasks" at bounding box center [415, 576] width 108 height 20
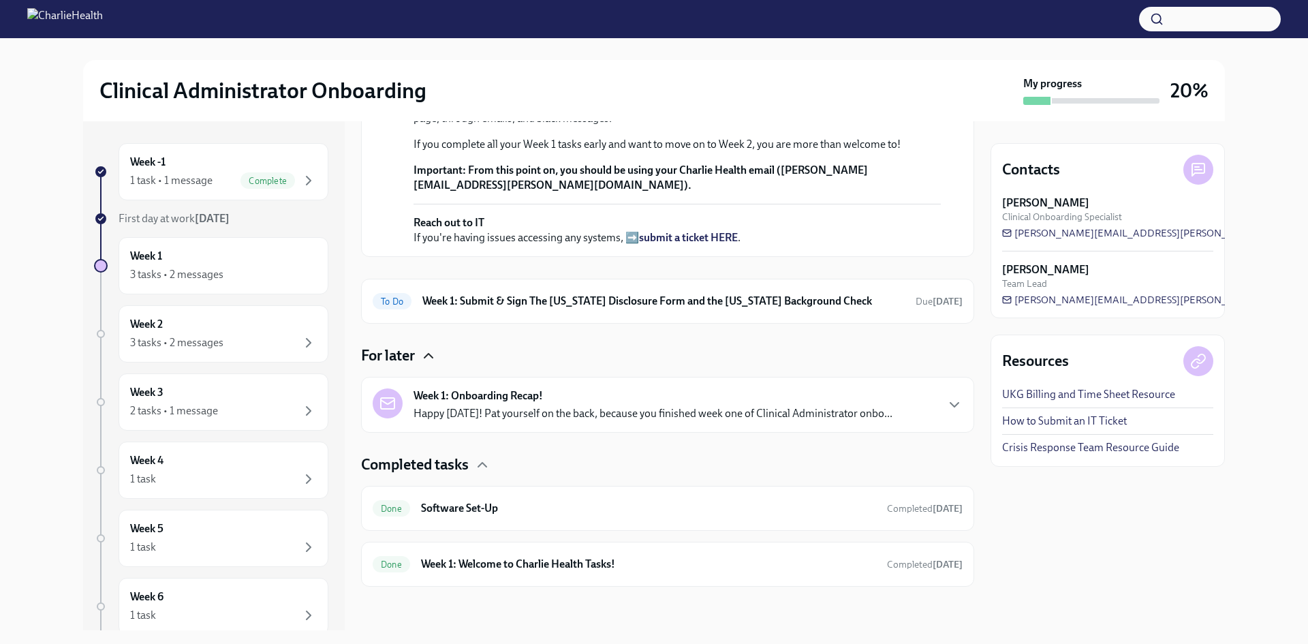
scroll to position [484, 0]
click at [274, 334] on div "Week 2 3 tasks • 2 messages" at bounding box center [223, 334] width 187 height 34
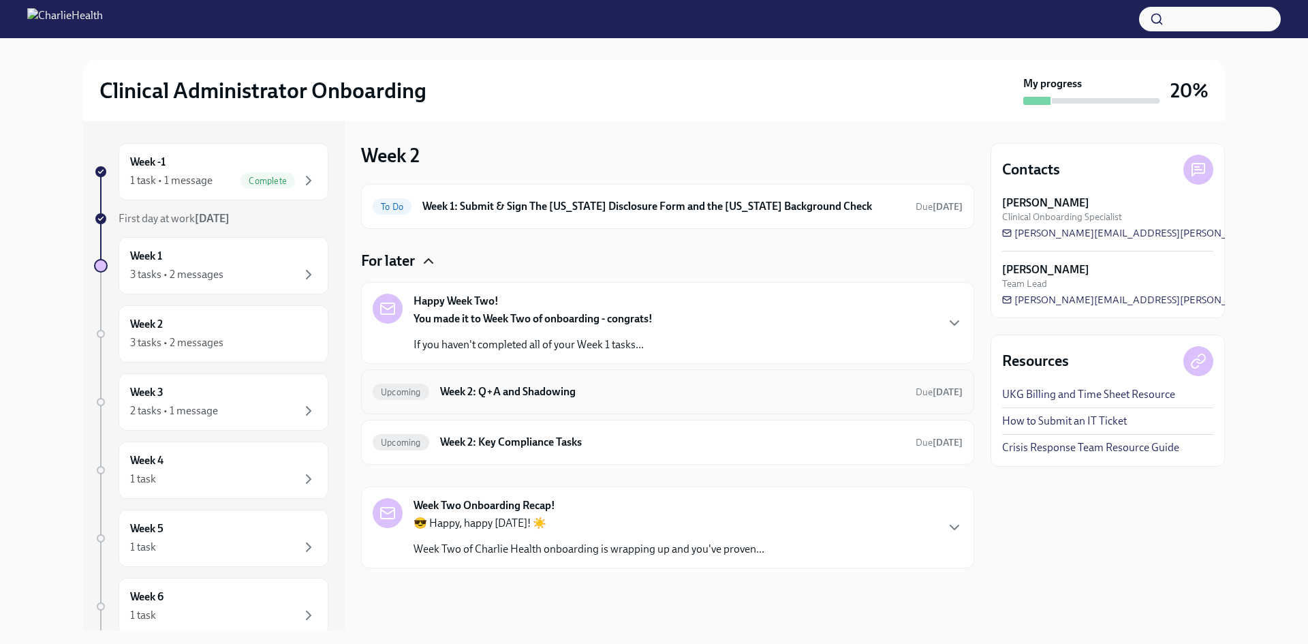
click at [597, 389] on h6 "Week 2: Q+A and Shadowing" at bounding box center [672, 391] width 464 height 15
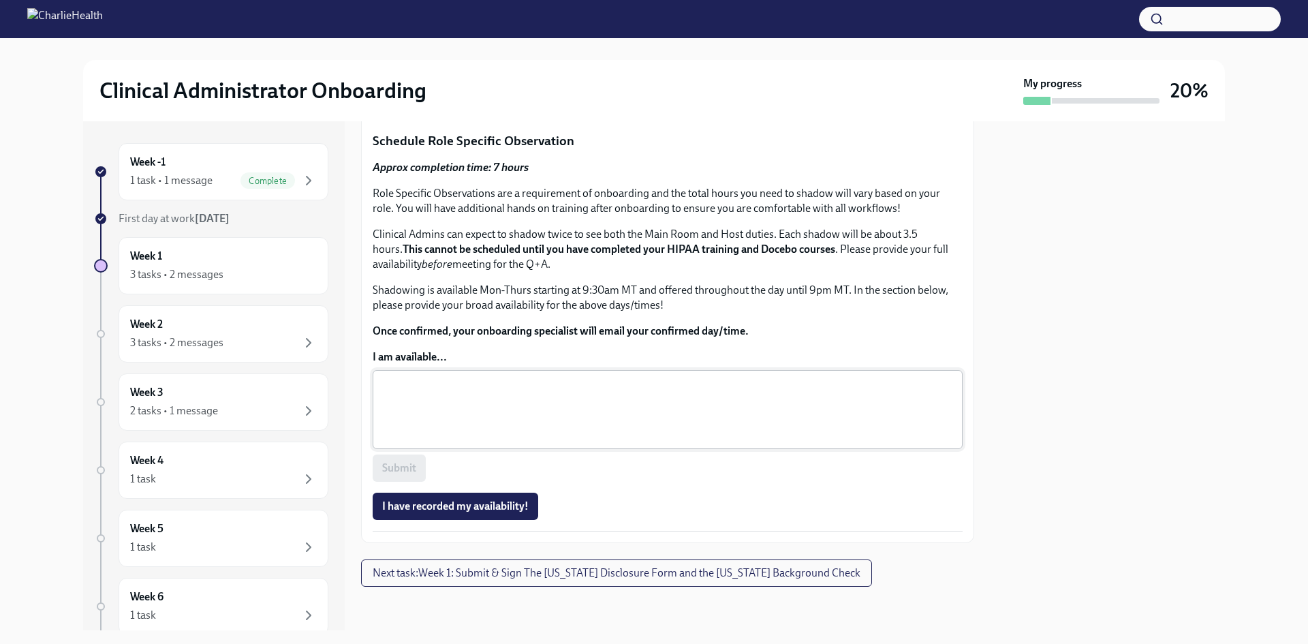
scroll to position [610, 0]
click at [300, 343] on icon "button" at bounding box center [308, 342] width 16 height 16
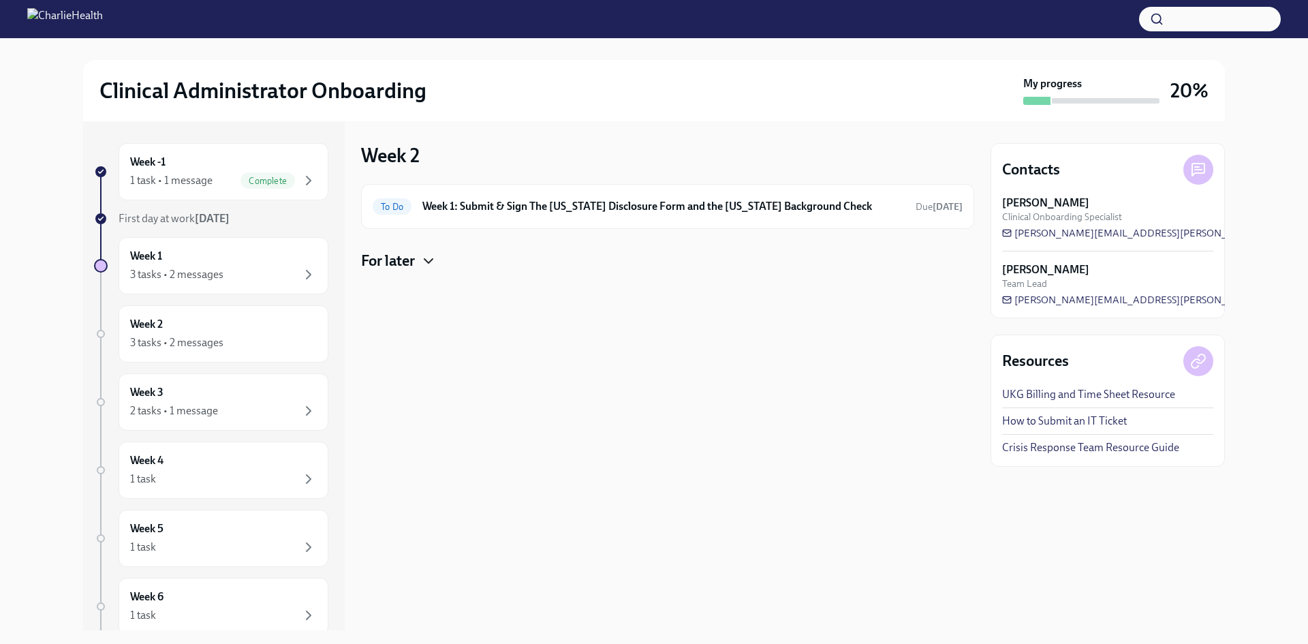
click at [427, 258] on icon "button" at bounding box center [428, 261] width 16 height 16
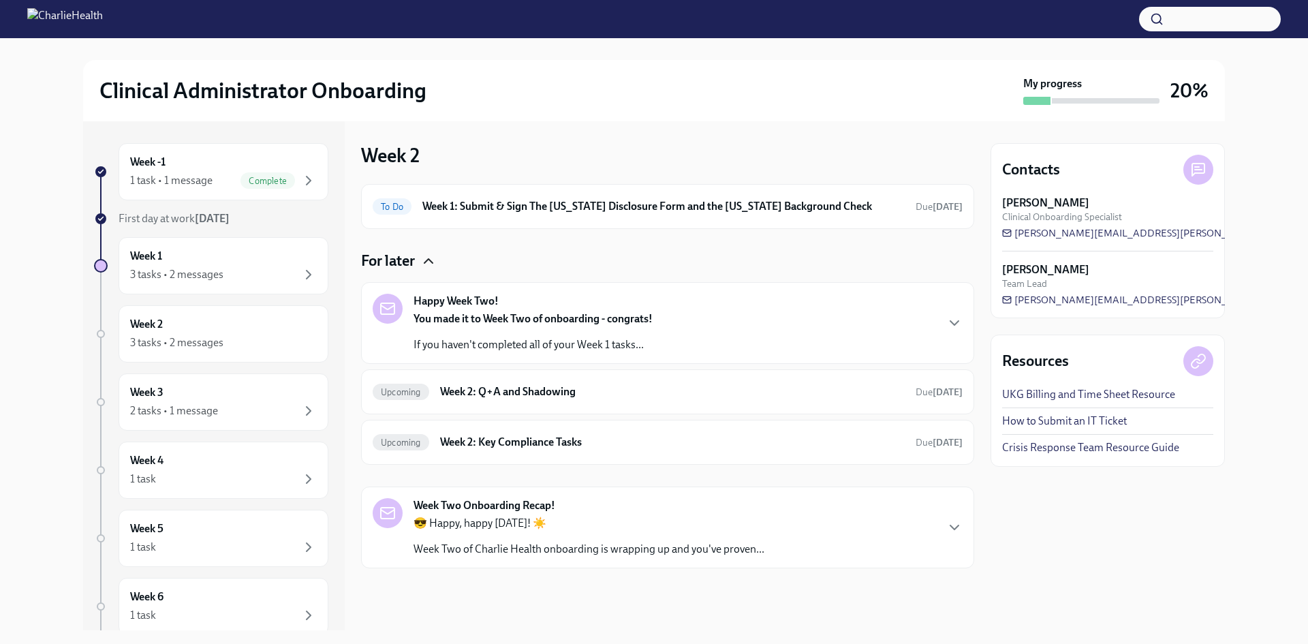
click at [964, 537] on div "Week Two Onboarding Recap! 😎 Happy, happy [DATE]! ☀️ Week Two of Charlie Health…" at bounding box center [667, 527] width 613 height 82
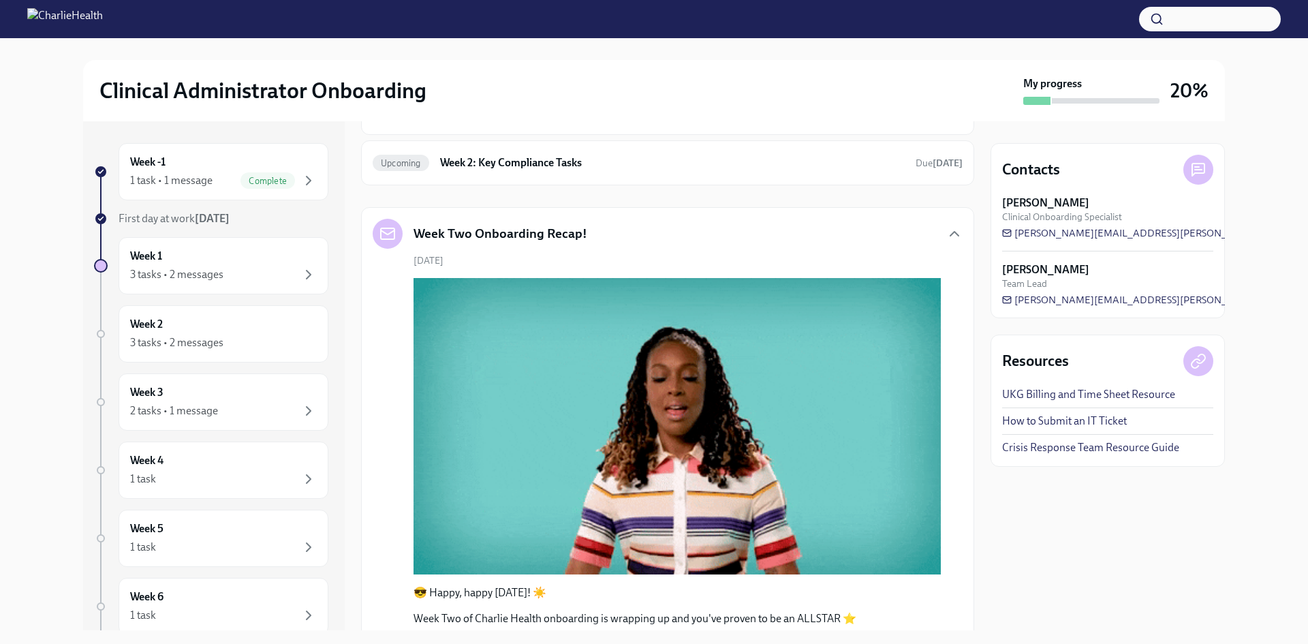
scroll to position [269, 0]
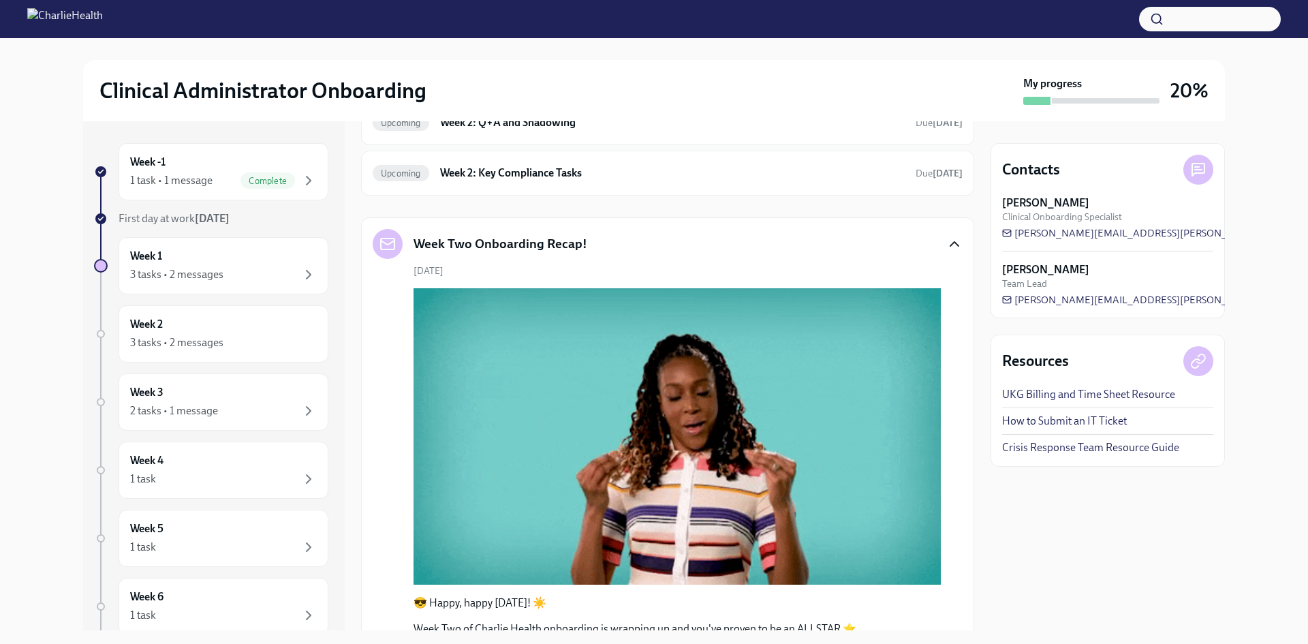
click at [946, 240] on icon "button" at bounding box center [954, 244] width 16 height 16
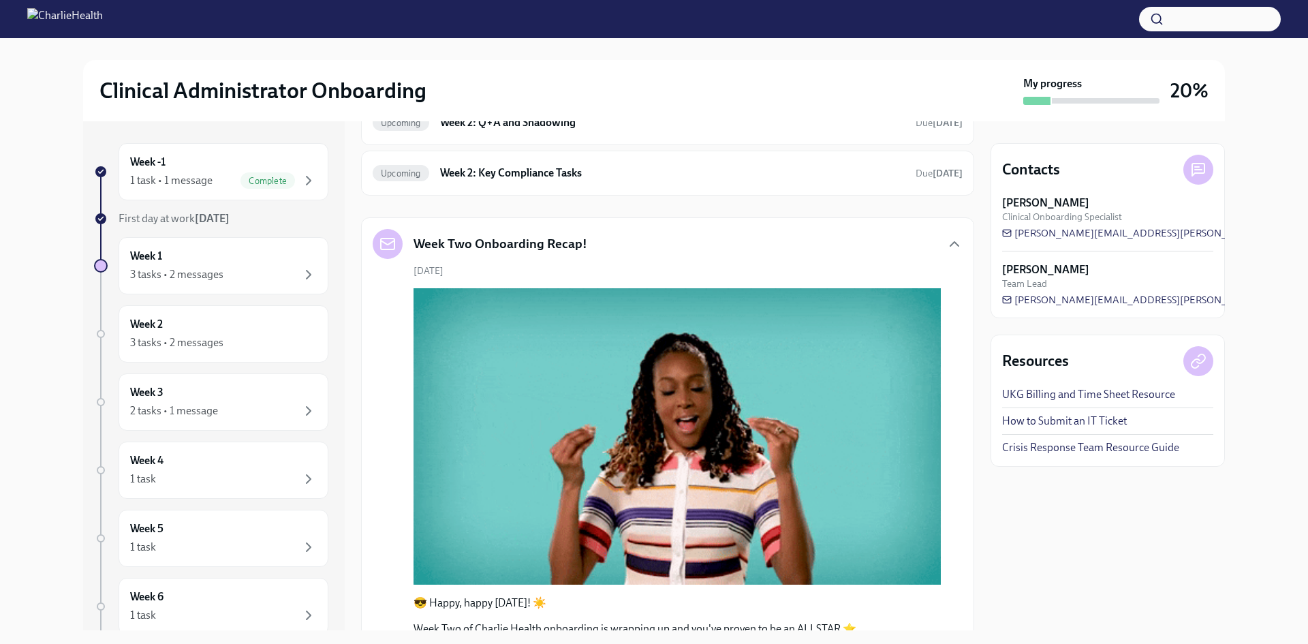
scroll to position [0, 0]
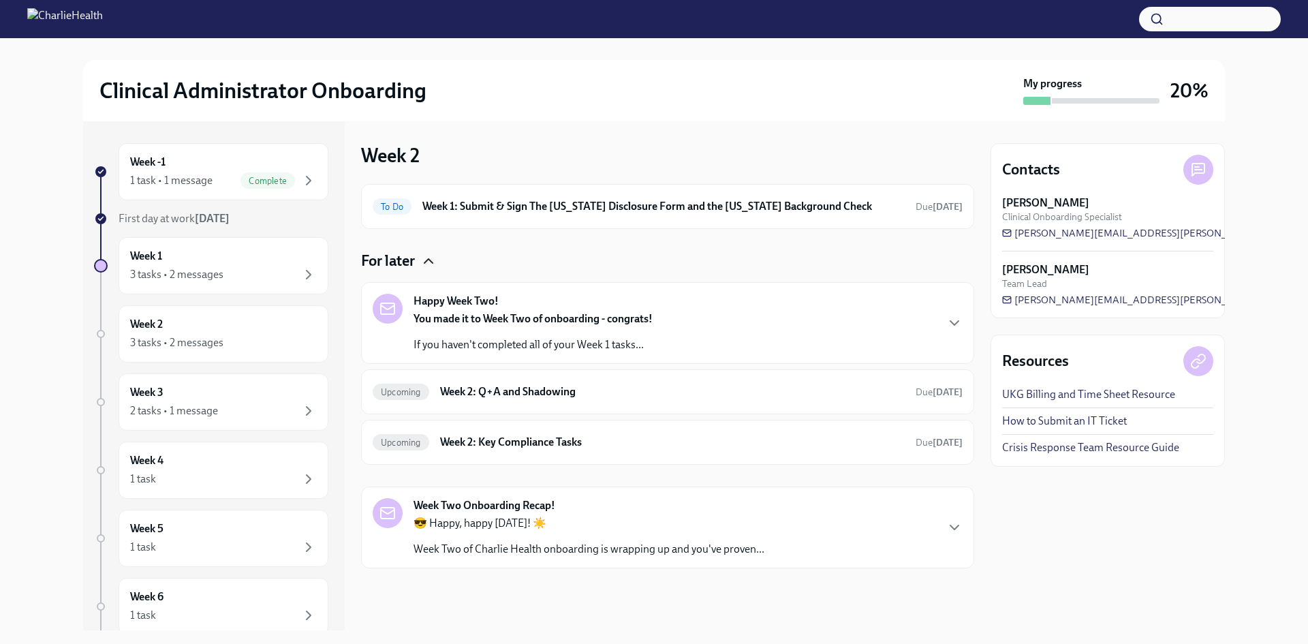
click at [742, 338] on div "Happy Week Two! You made it to Week Two of onboarding - congrats! If you haven'…" at bounding box center [668, 323] width 590 height 59
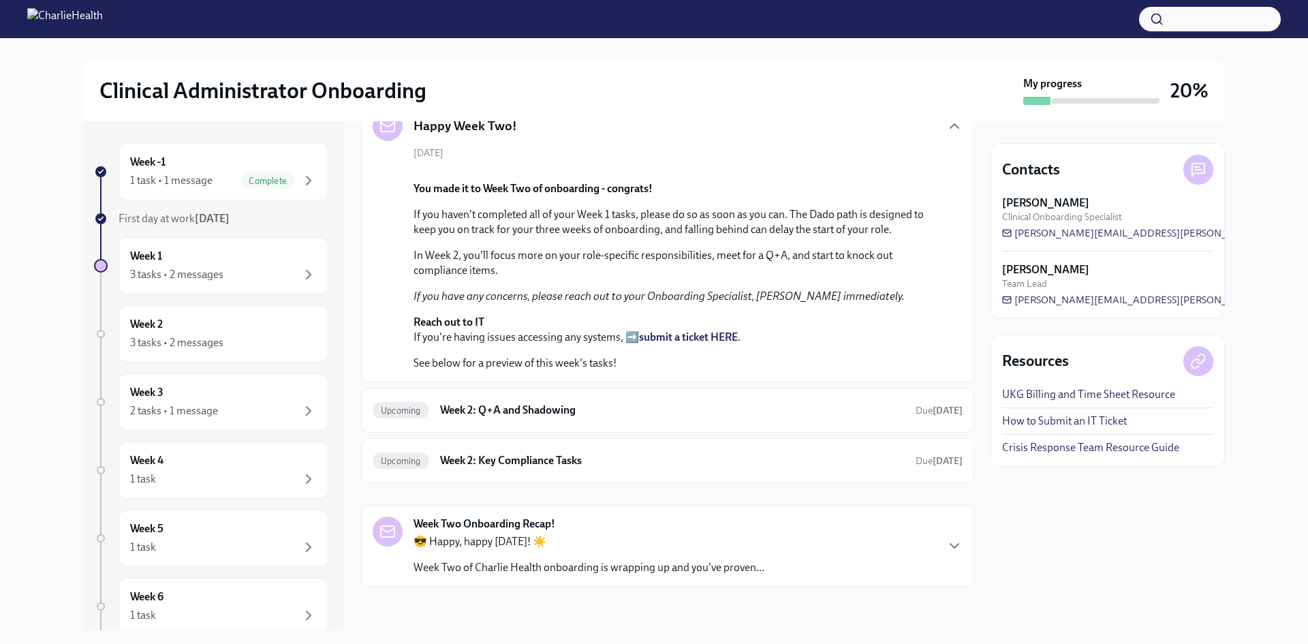
scroll to position [570, 0]
click at [636, 449] on div "Upcoming Week 2: Key Compliance Tasks Due [DATE]" at bounding box center [667, 460] width 613 height 45
click at [601, 405] on h6 "Week 2: Q+A and Shadowing" at bounding box center [672, 409] width 464 height 15
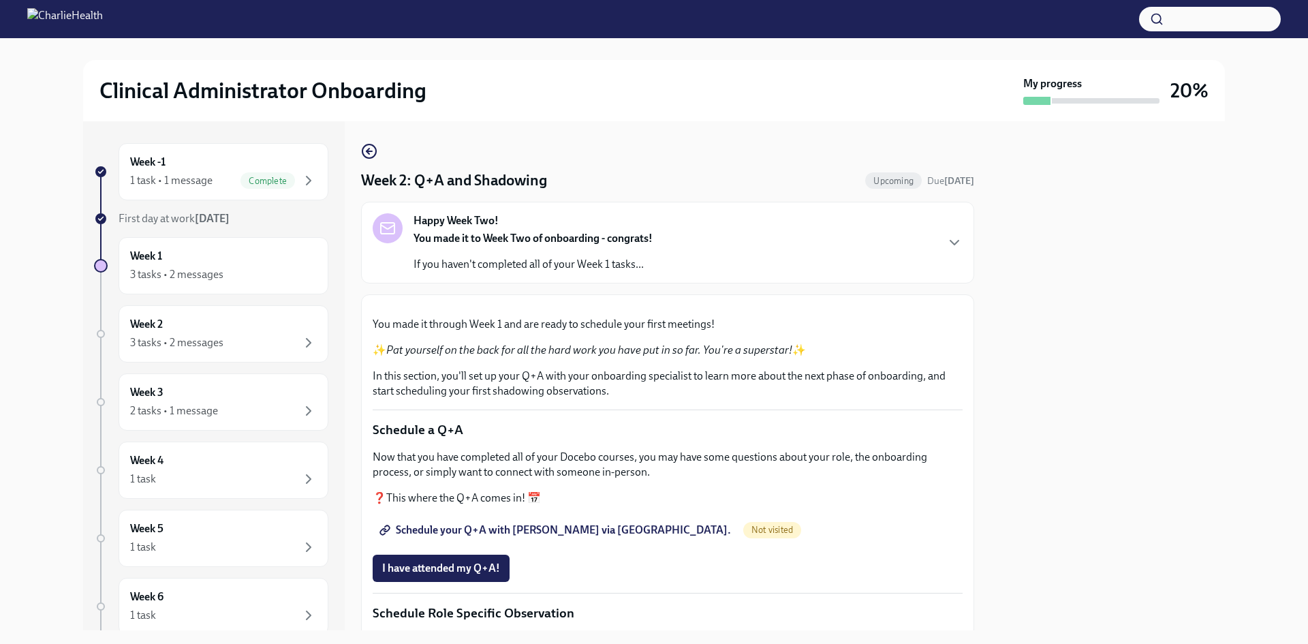
click at [767, 254] on div "Happy Week Two! You made it to Week Two of onboarding - congrats! If you haven'…" at bounding box center [668, 242] width 590 height 59
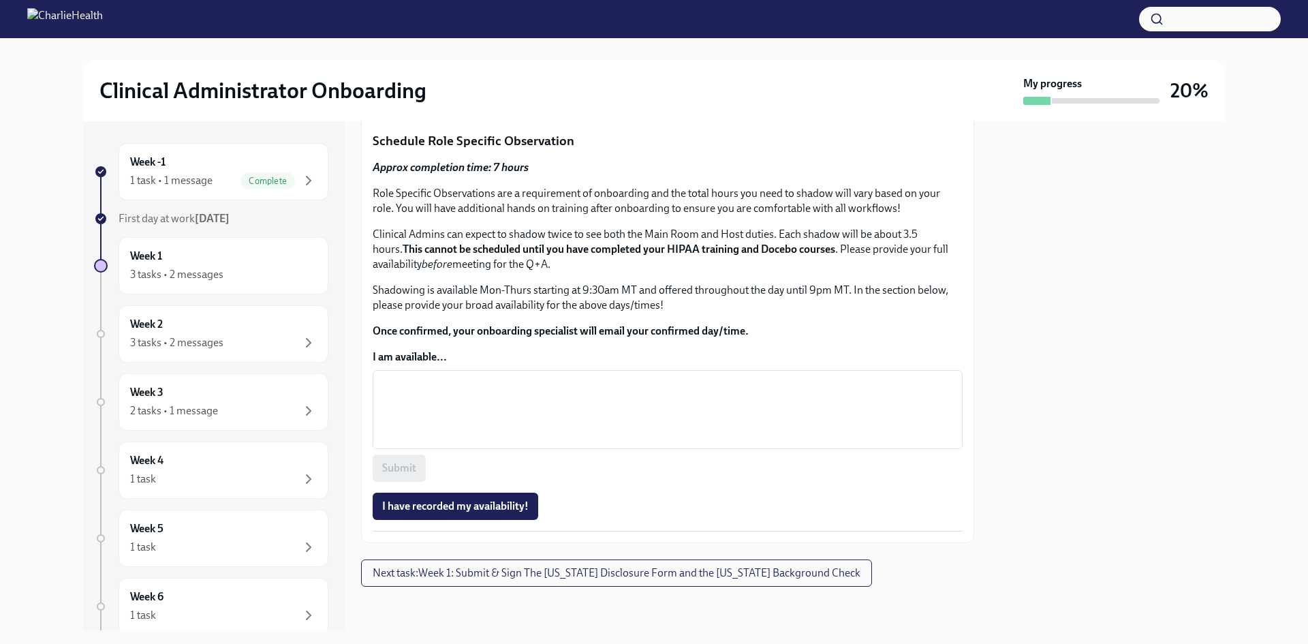
scroll to position [1402, 0]
click at [285, 328] on div "Week 2 3 tasks • 2 messages" at bounding box center [223, 334] width 187 height 34
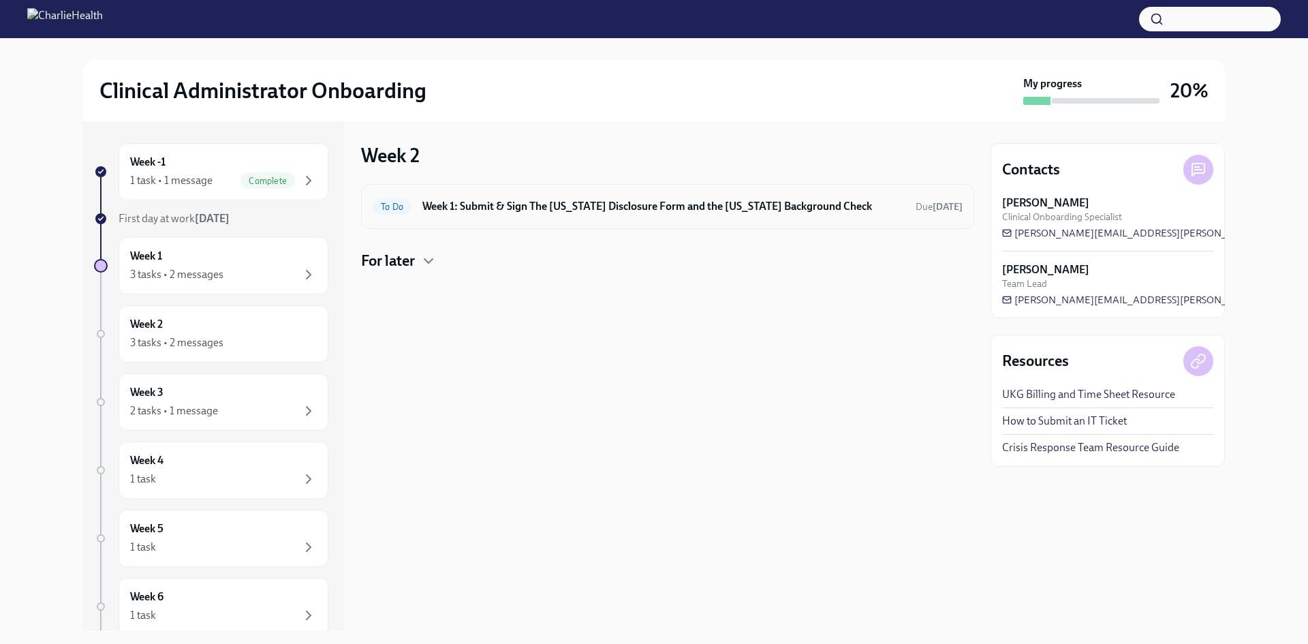
click at [516, 212] on h6 "Week 1: Submit & Sign The [US_STATE] Disclosure Form and the [US_STATE] Backgro…" at bounding box center [663, 206] width 482 height 15
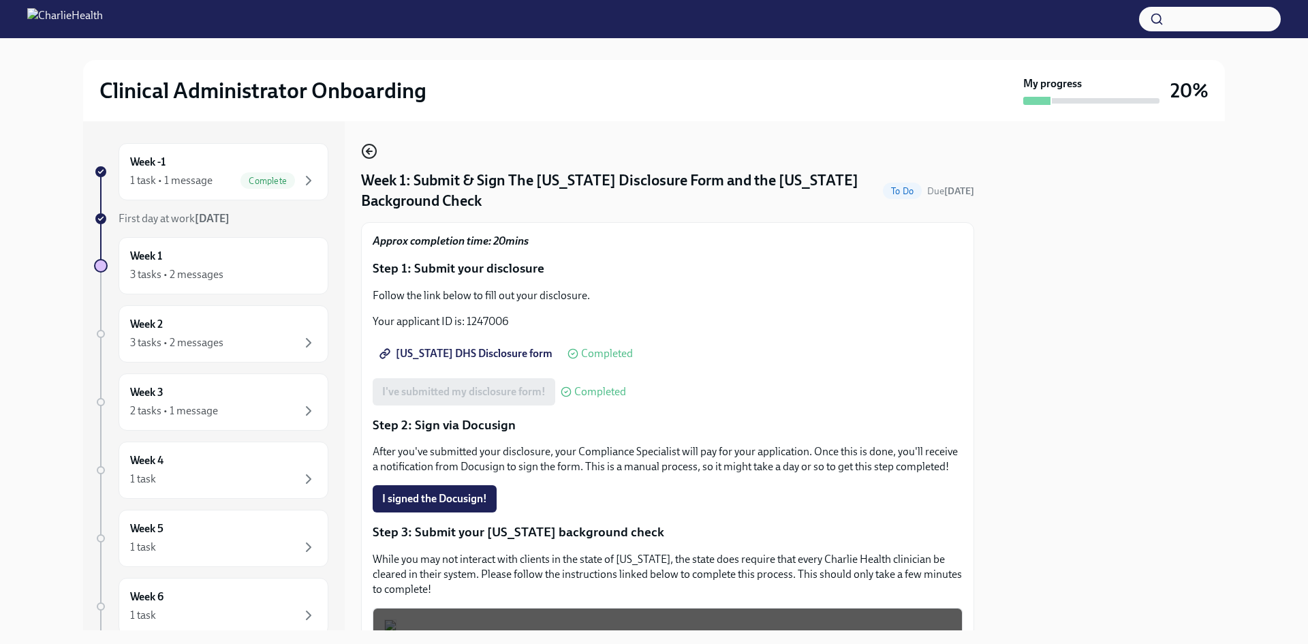
click at [374, 151] on icon "button" at bounding box center [369, 151] width 16 height 16
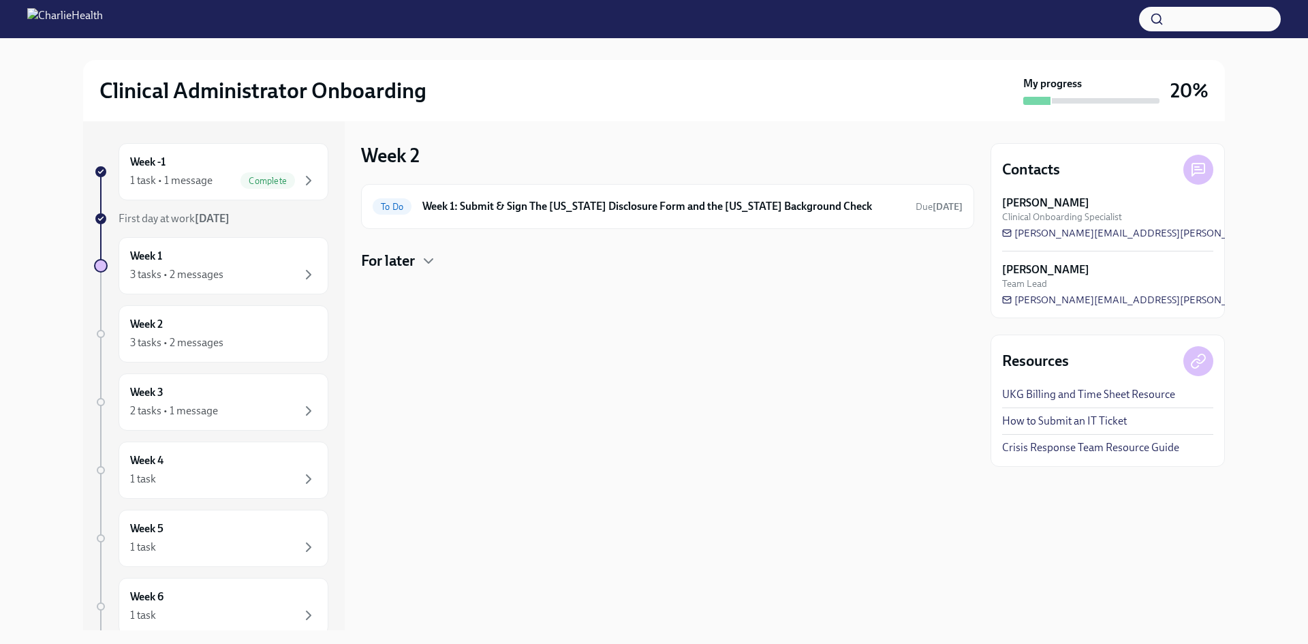
click at [415, 254] on h4 "For later" at bounding box center [388, 261] width 54 height 20
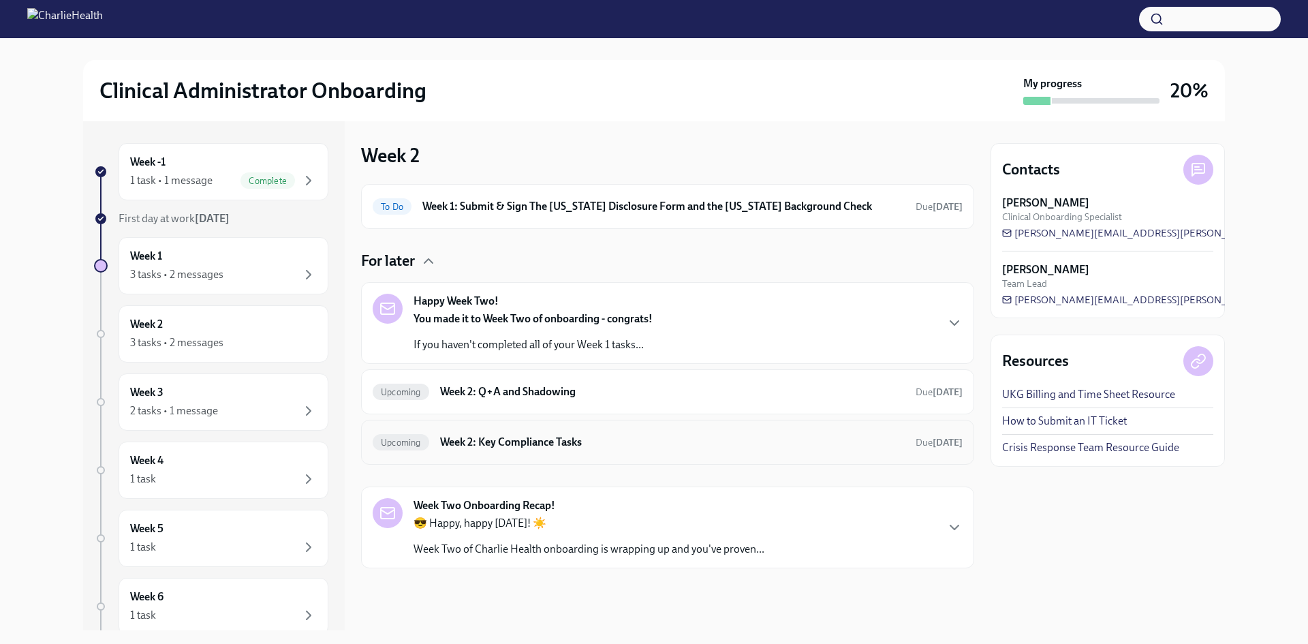
click at [607, 441] on h6 "Week 2: Key Compliance Tasks" at bounding box center [672, 442] width 464 height 15
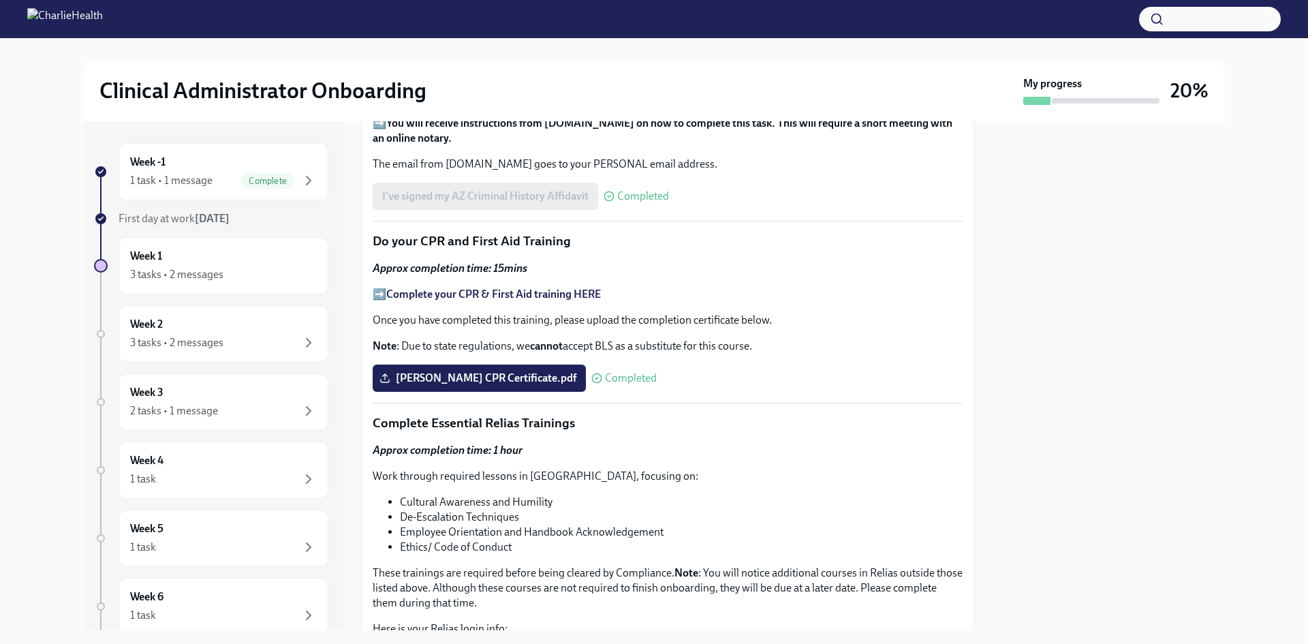
scroll to position [545, 0]
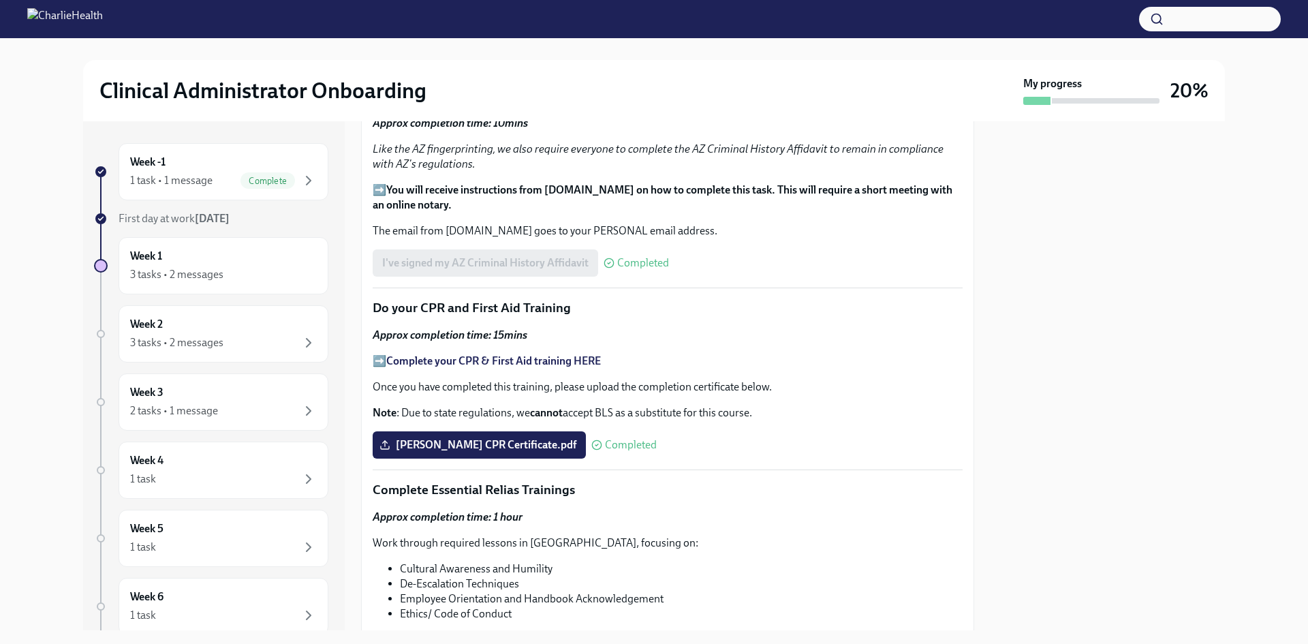
click at [535, 59] on span "I've registered in the AZ Fingerprint Portal" at bounding box center [481, 52] width 199 height 14
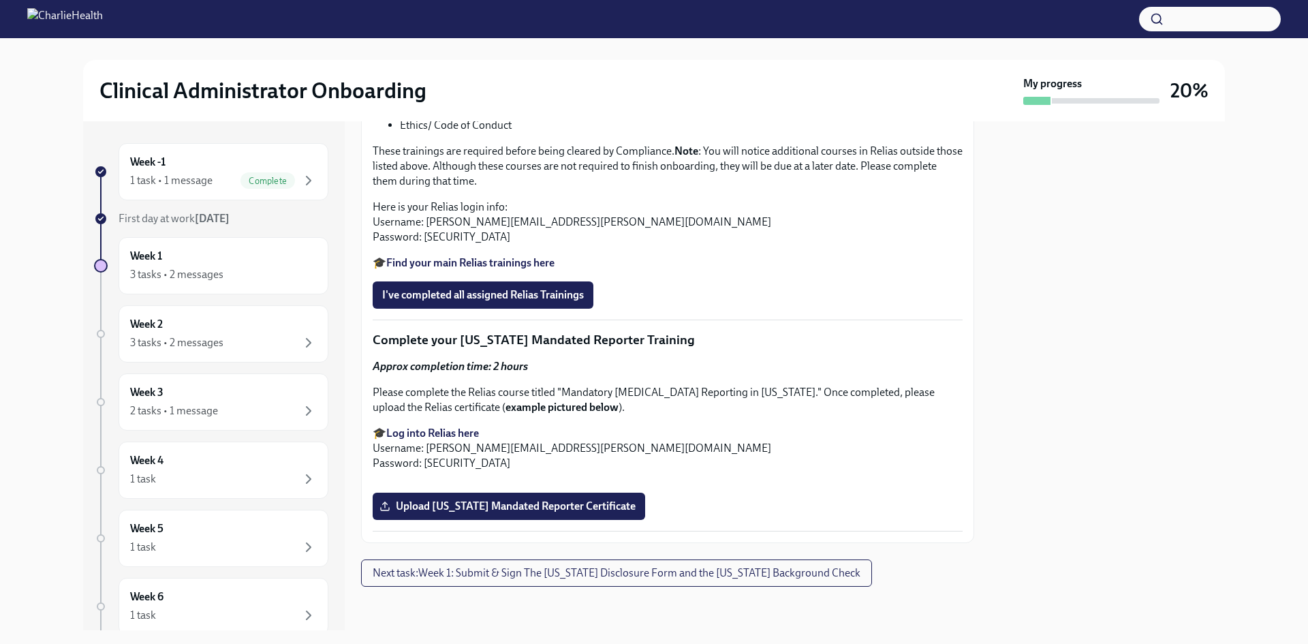
scroll to position [1294, 0]
click at [224, 262] on div "Week 1 3 tasks • 2 messages" at bounding box center [223, 266] width 187 height 34
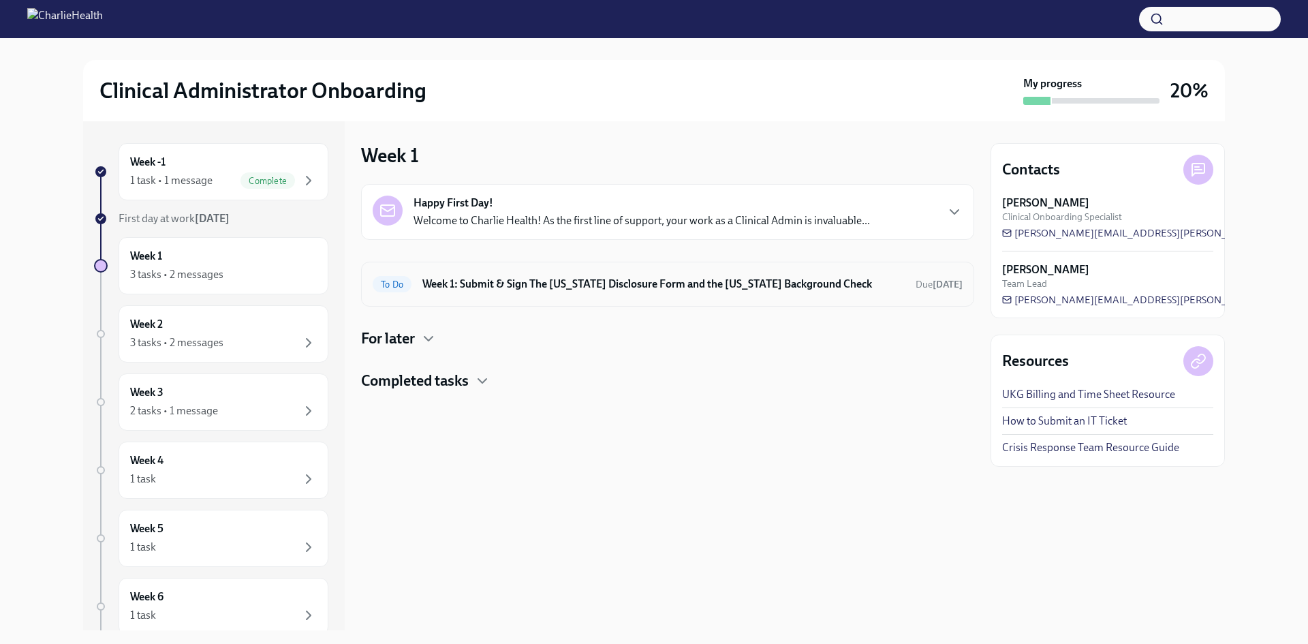
click at [806, 279] on h6 "Week 1: Submit & Sign The [US_STATE] Disclosure Form and the [US_STATE] Backgro…" at bounding box center [663, 284] width 482 height 15
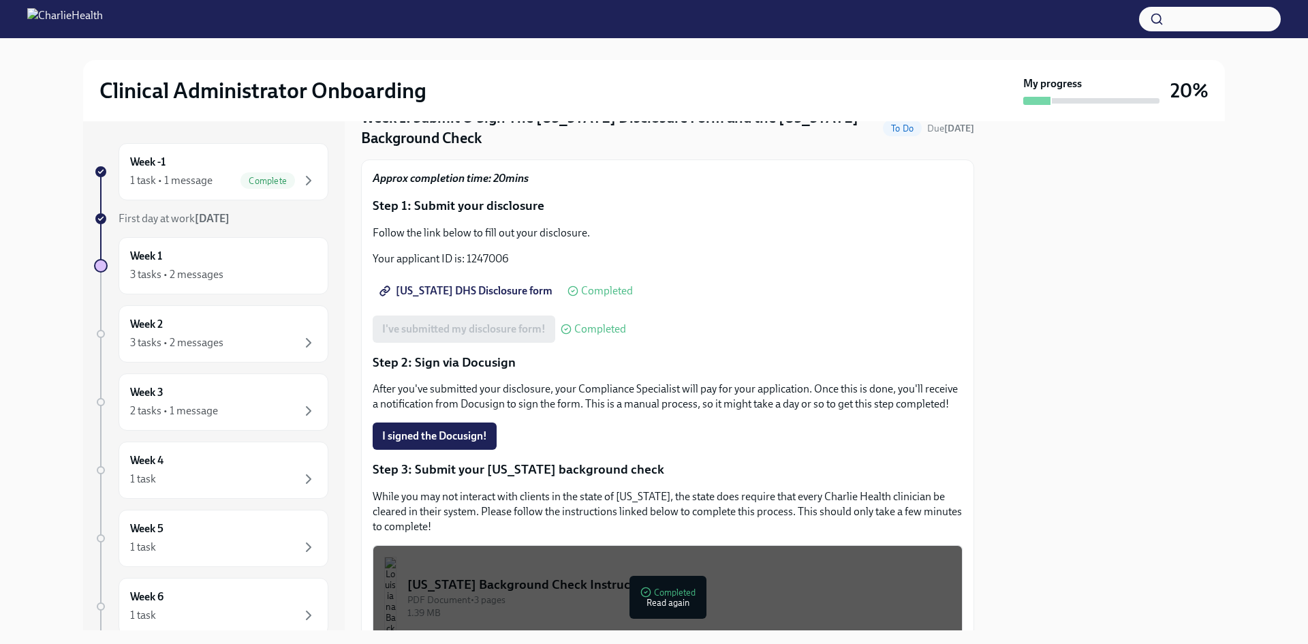
scroll to position [202, 0]
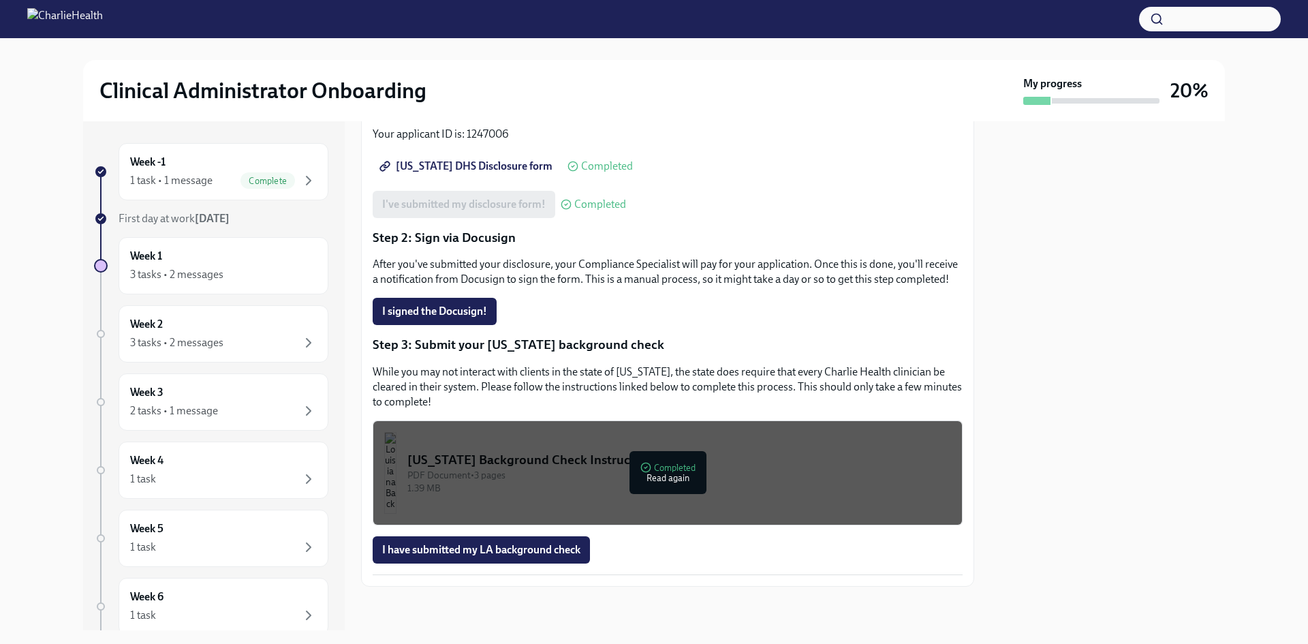
click at [659, 478] on div "PDF Document • 3 pages" at bounding box center [678, 475] width 543 height 13
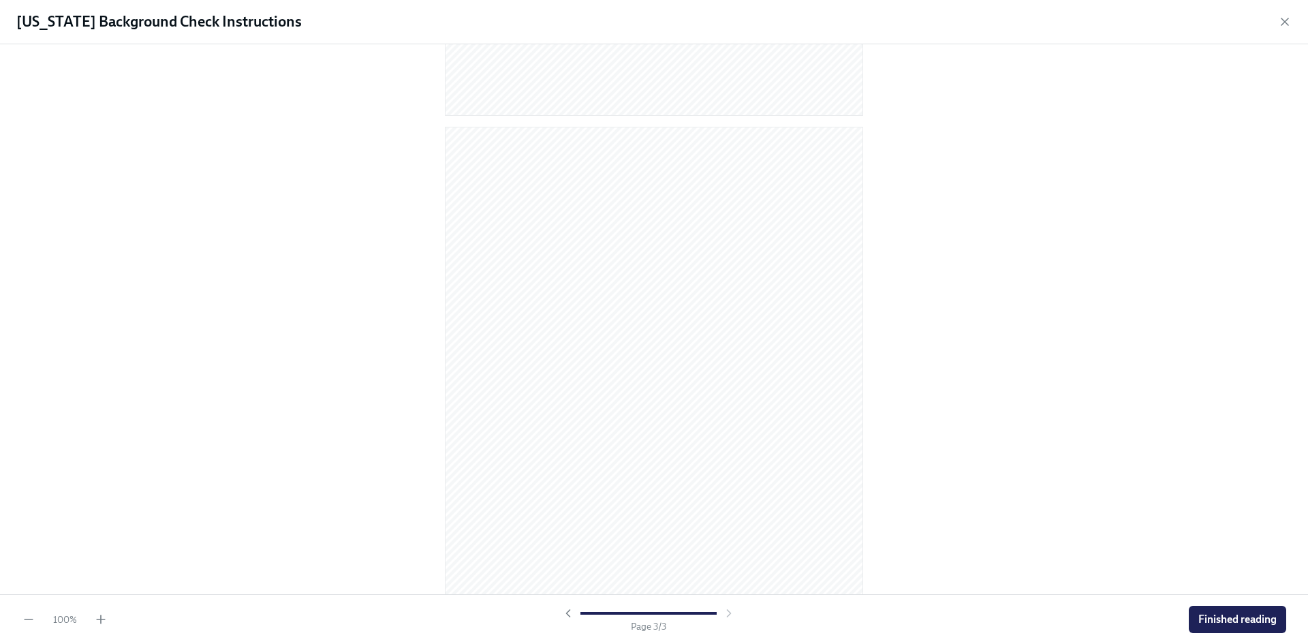
scroll to position [1116, 0]
click at [1208, 614] on span "Finished reading" at bounding box center [1237, 619] width 78 height 14
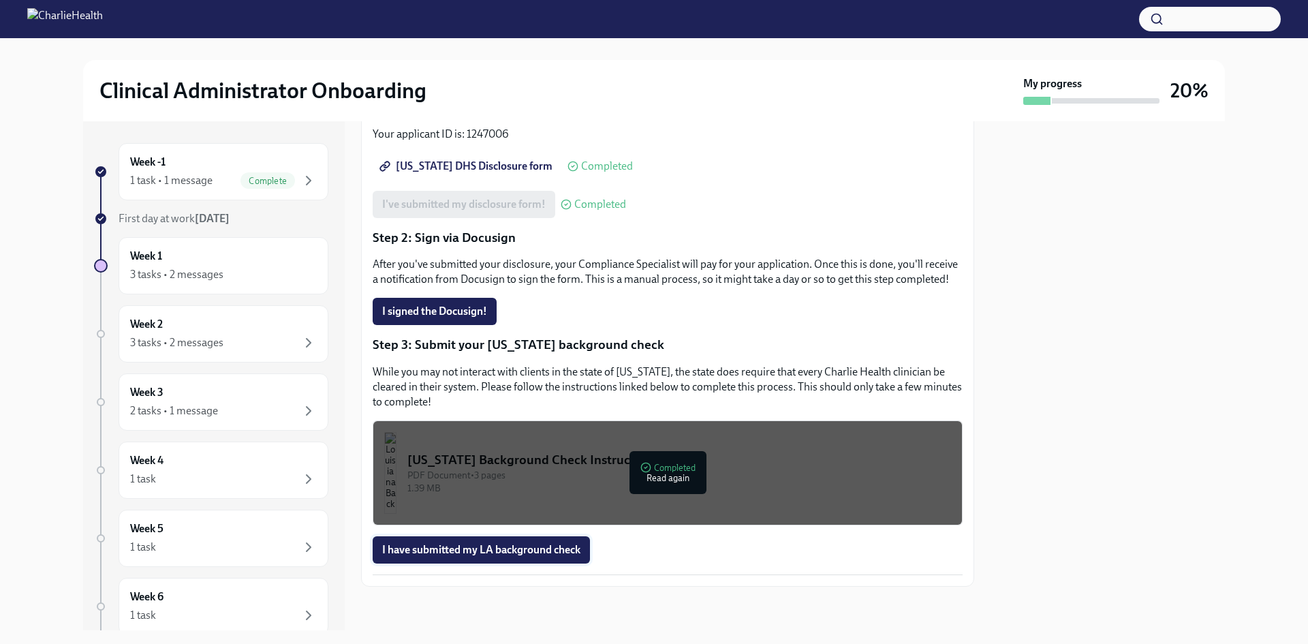
click at [473, 548] on span "I have submitted my LA background check" at bounding box center [481, 550] width 198 height 14
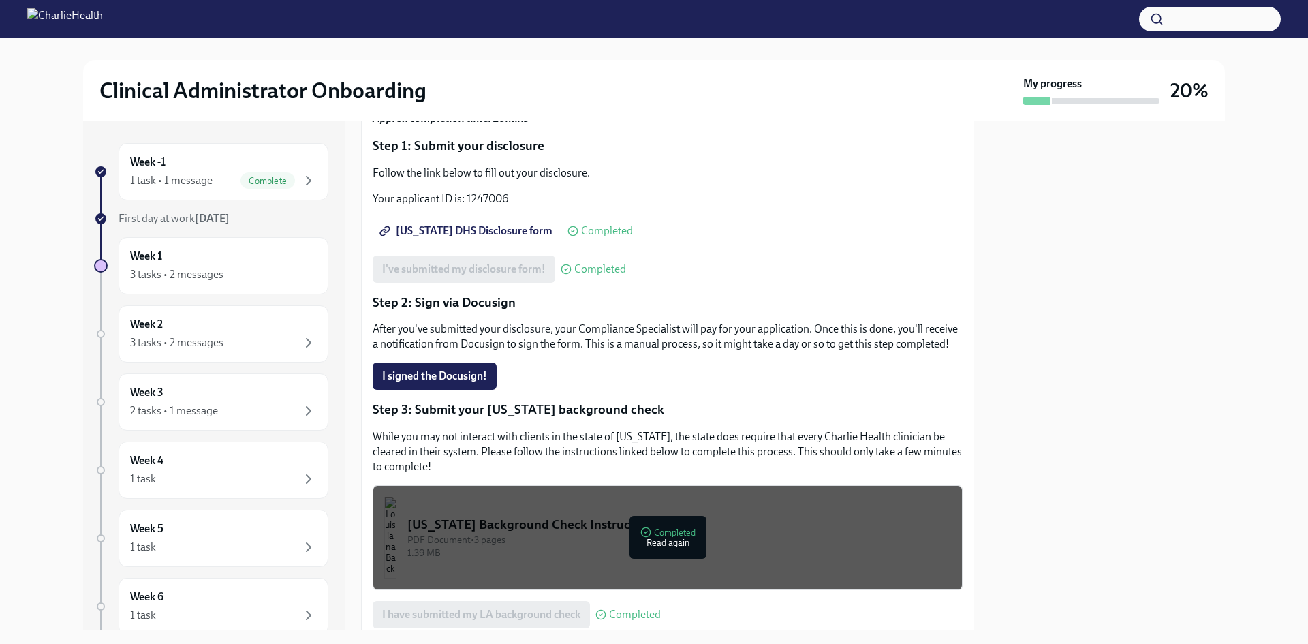
scroll to position [0, 0]
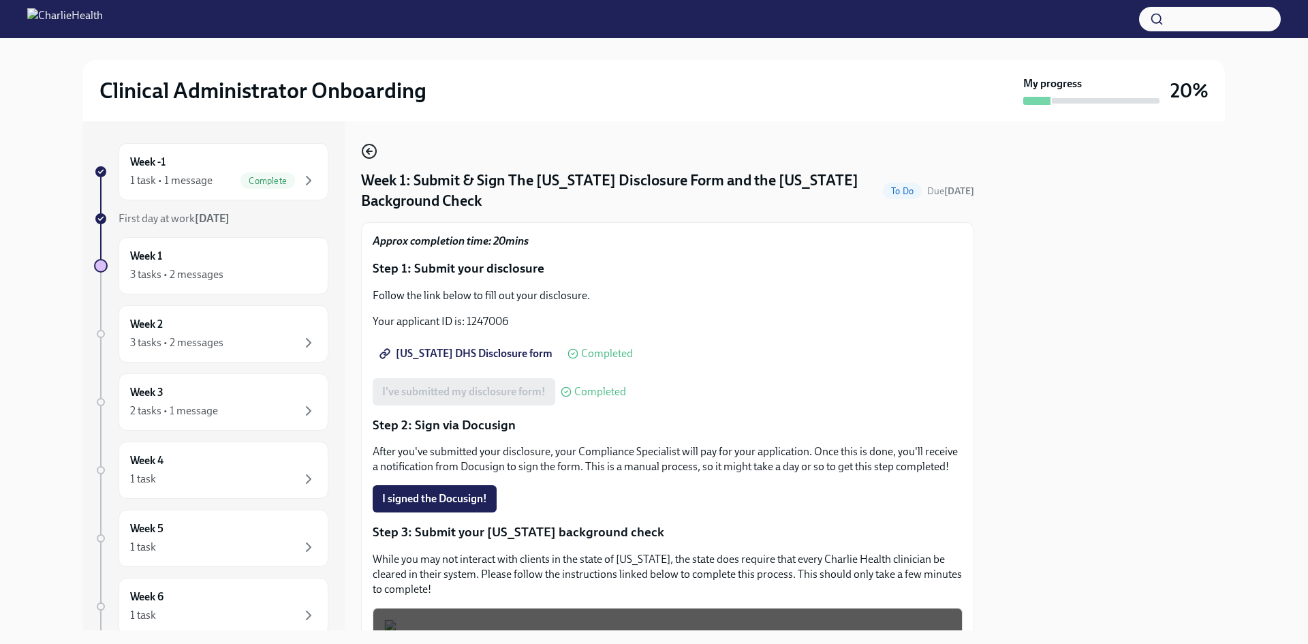
click at [370, 150] on icon "button" at bounding box center [369, 151] width 16 height 16
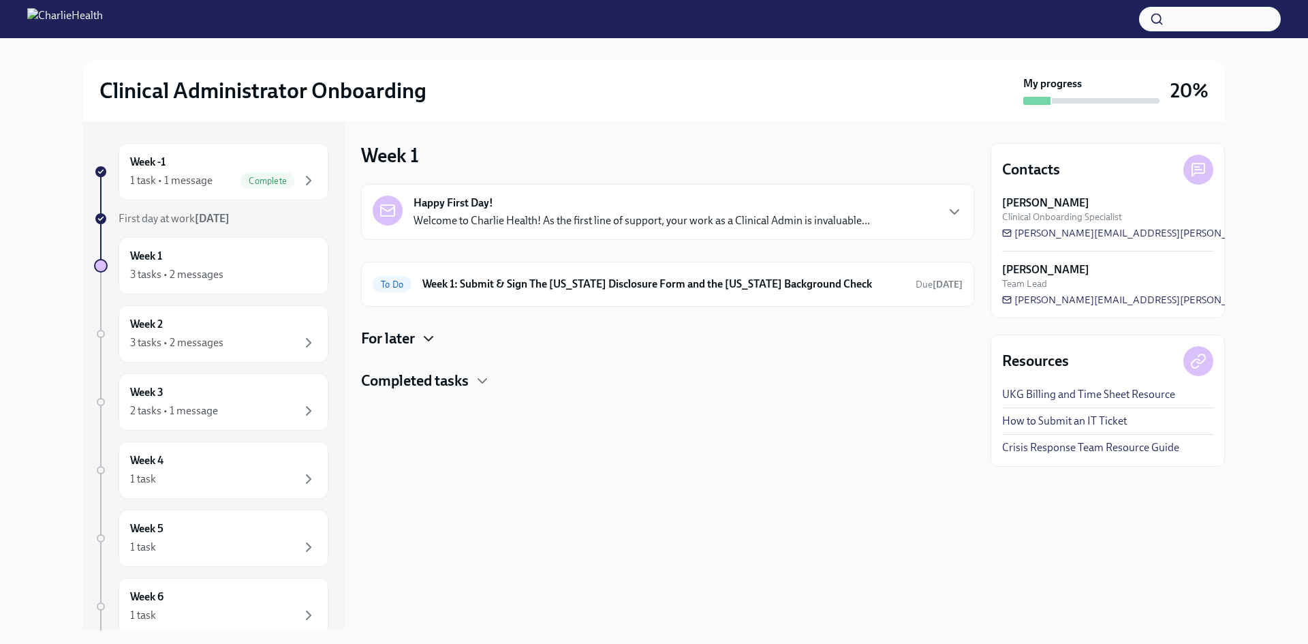
click at [427, 345] on icon "button" at bounding box center [428, 338] width 16 height 16
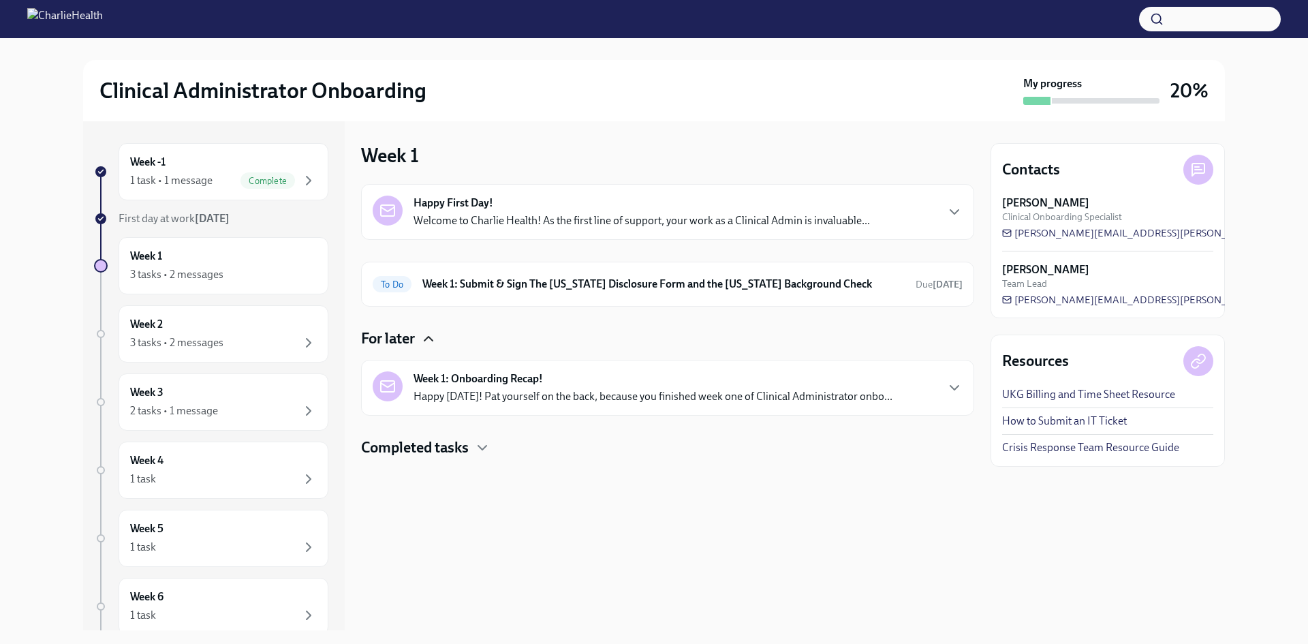
click at [584, 394] on p "Happy [DATE]! Pat yourself on the back, because you finished week one of Clinic…" at bounding box center [652, 396] width 479 height 15
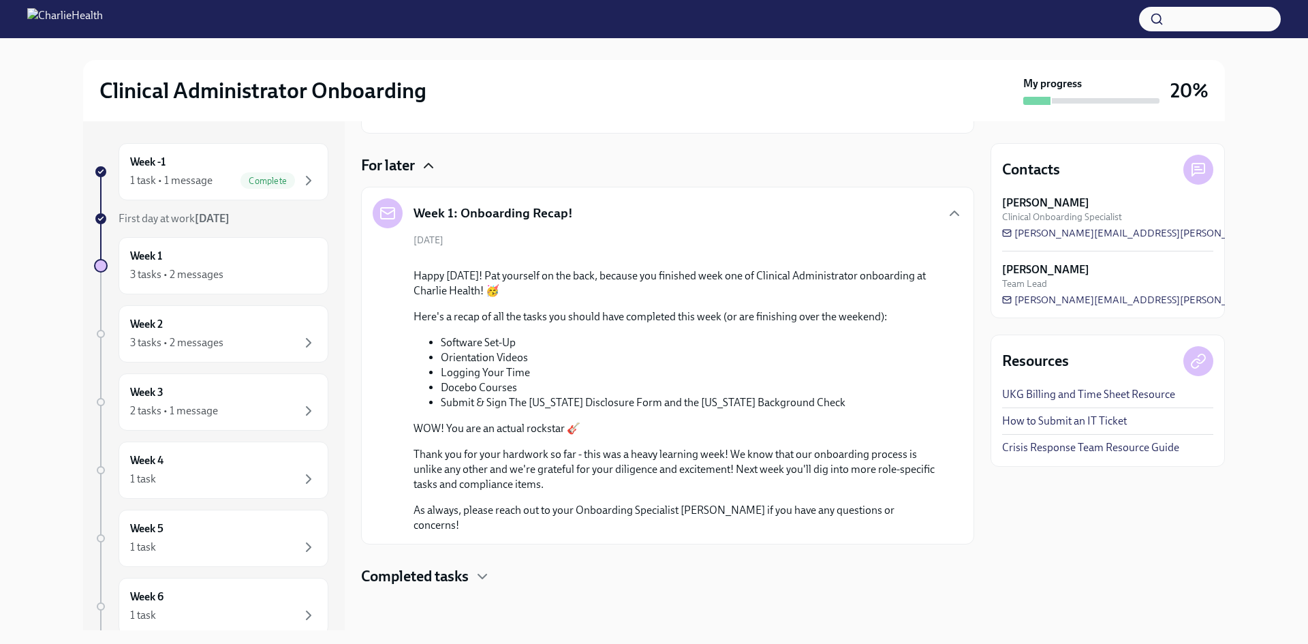
scroll to position [546, 0]
click at [268, 341] on div "3 tasks • 2 messages" at bounding box center [223, 342] width 187 height 16
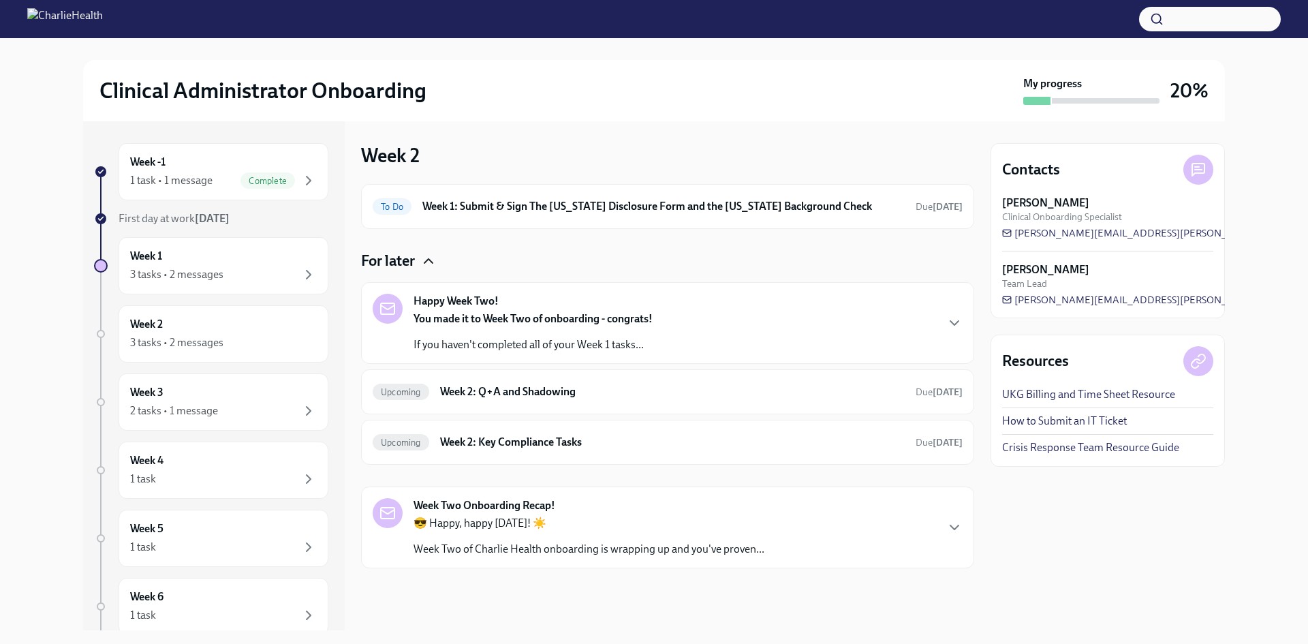
click at [836, 325] on div "Happy Week Two! You made it to Week Two of onboarding - congrats! If you haven'…" at bounding box center [668, 323] width 590 height 59
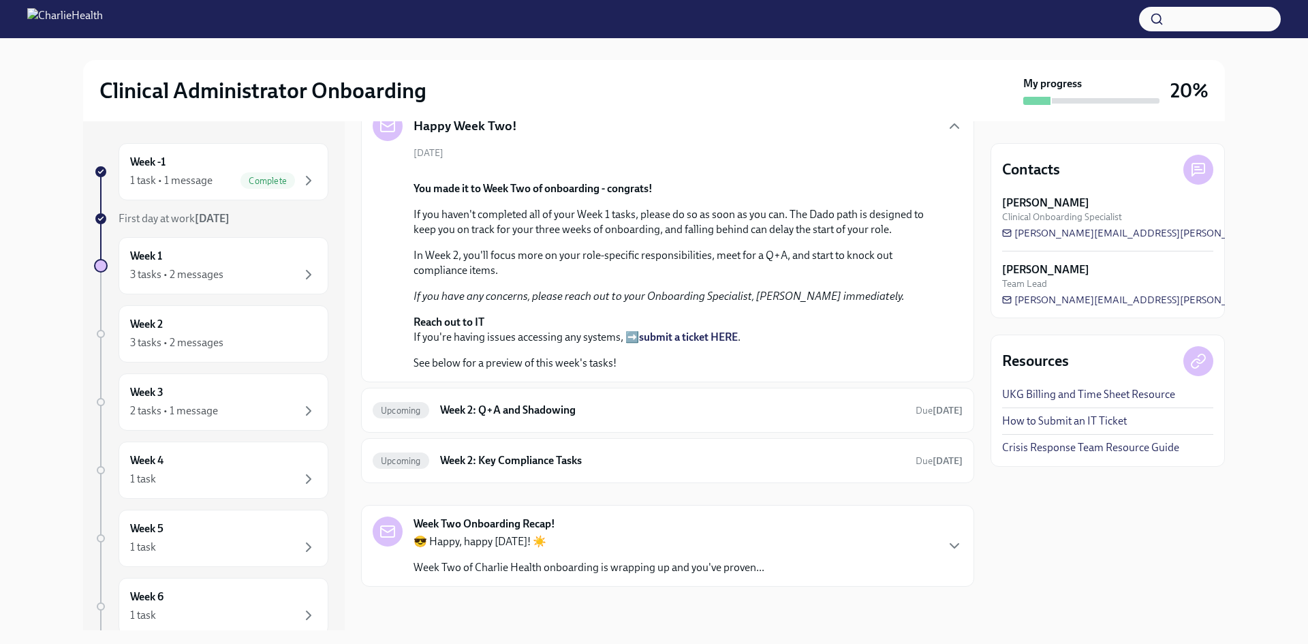
scroll to position [93, 0]
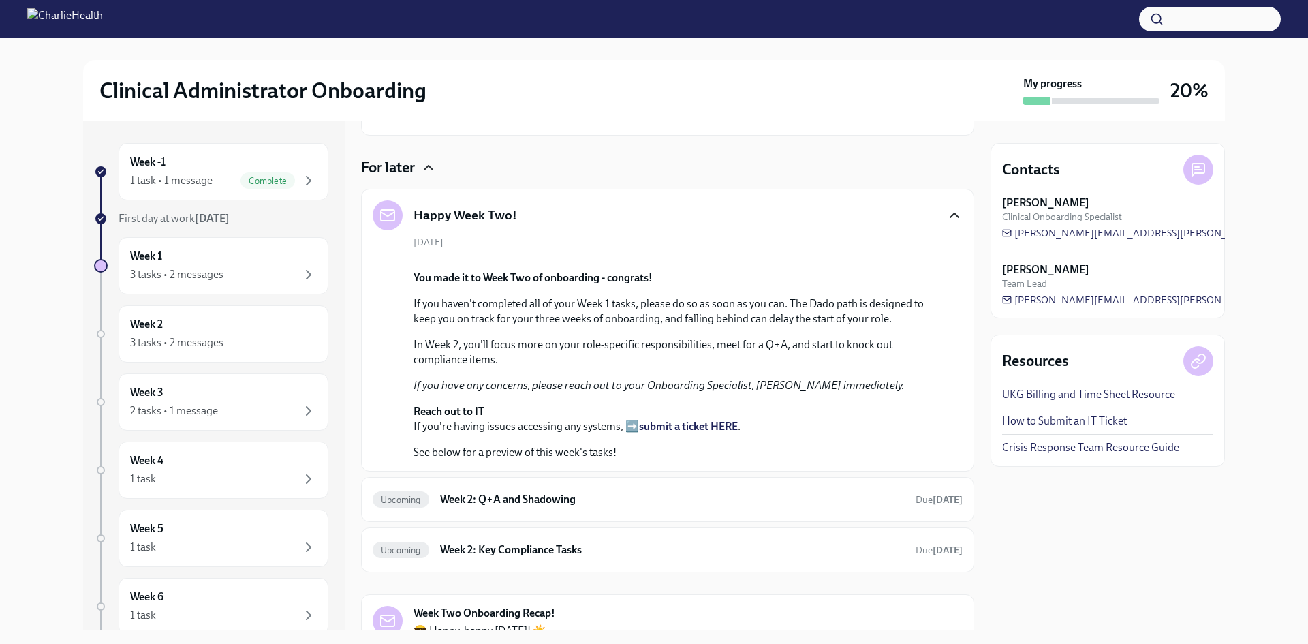
click at [946, 212] on icon "button" at bounding box center [954, 215] width 16 height 16
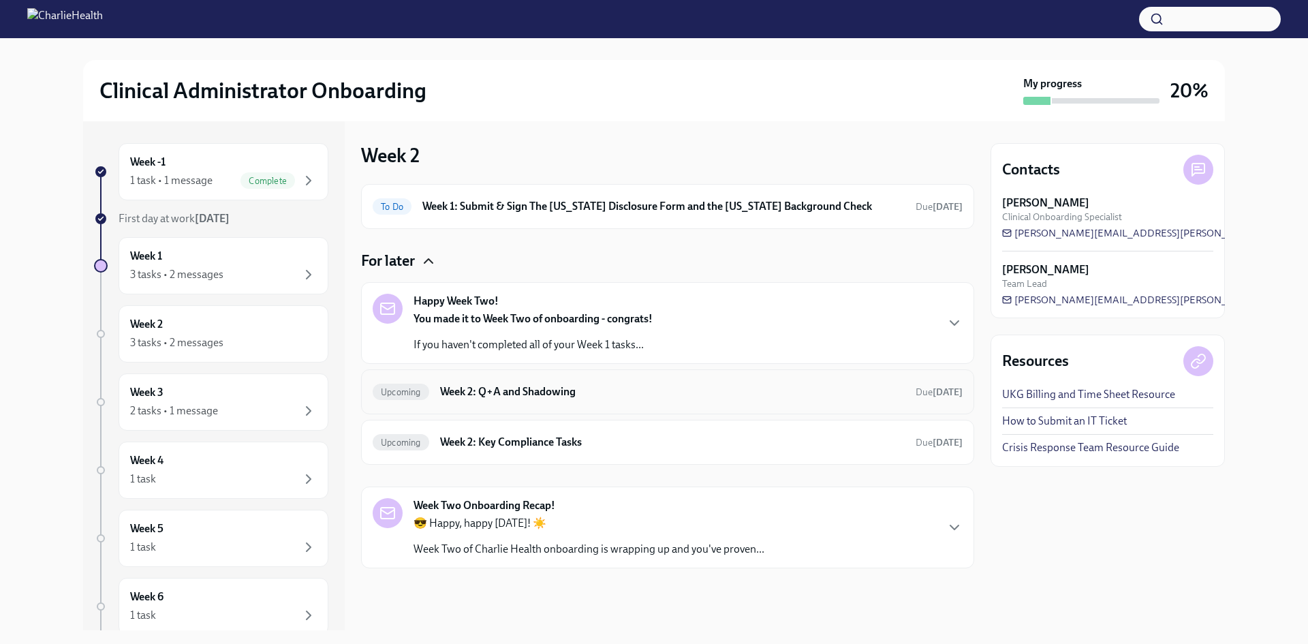
click at [581, 393] on h6 "Week 2: Q+A and Shadowing" at bounding box center [672, 391] width 464 height 15
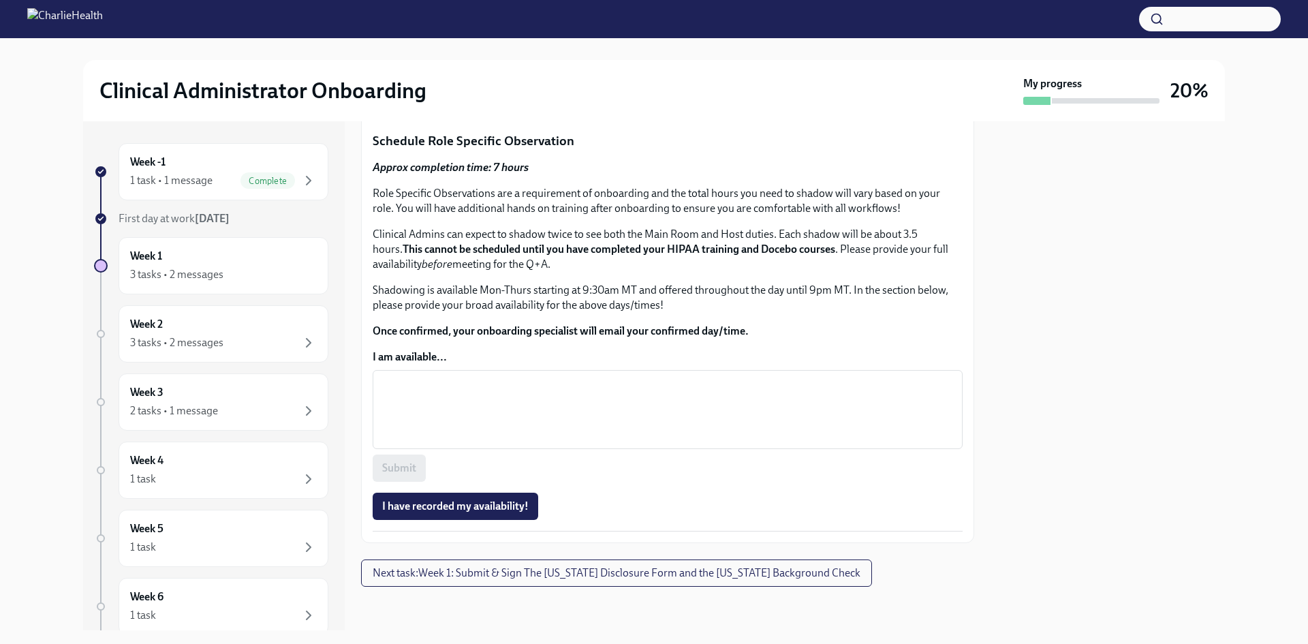
scroll to position [814, 0]
click at [231, 263] on div "Week 1 3 tasks • 2 messages" at bounding box center [223, 266] width 187 height 34
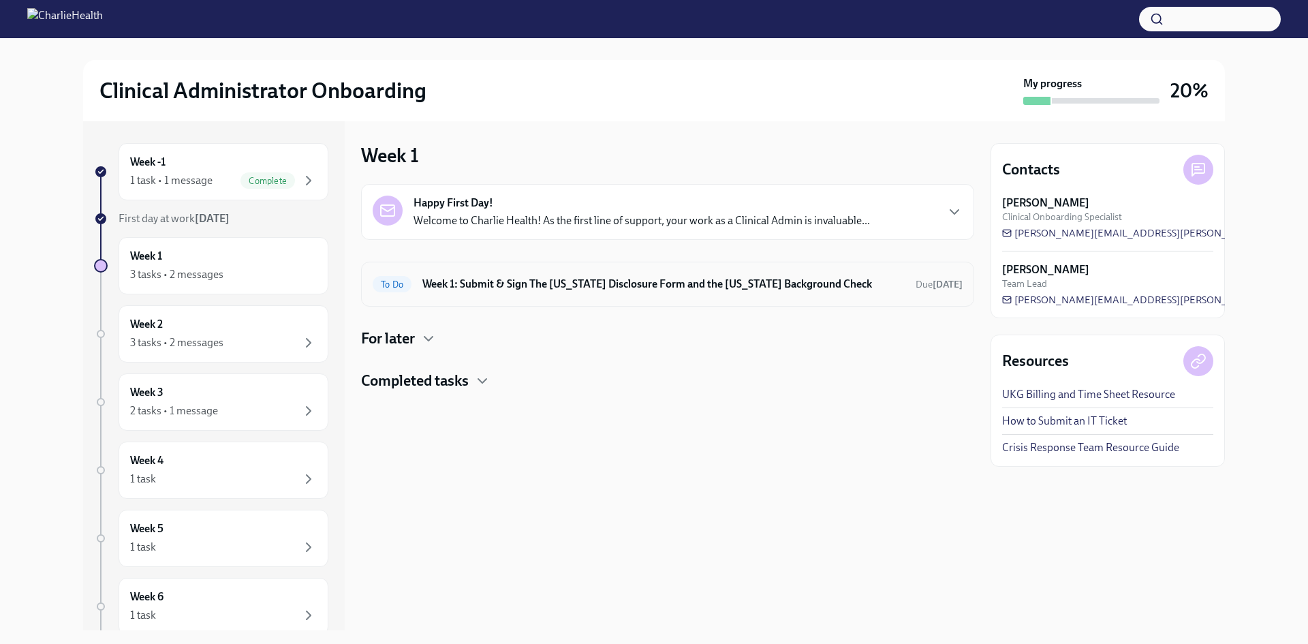
click at [676, 277] on h6 "Week 1: Submit & Sign The [US_STATE] Disclosure Form and the [US_STATE] Backgro…" at bounding box center [663, 284] width 482 height 15
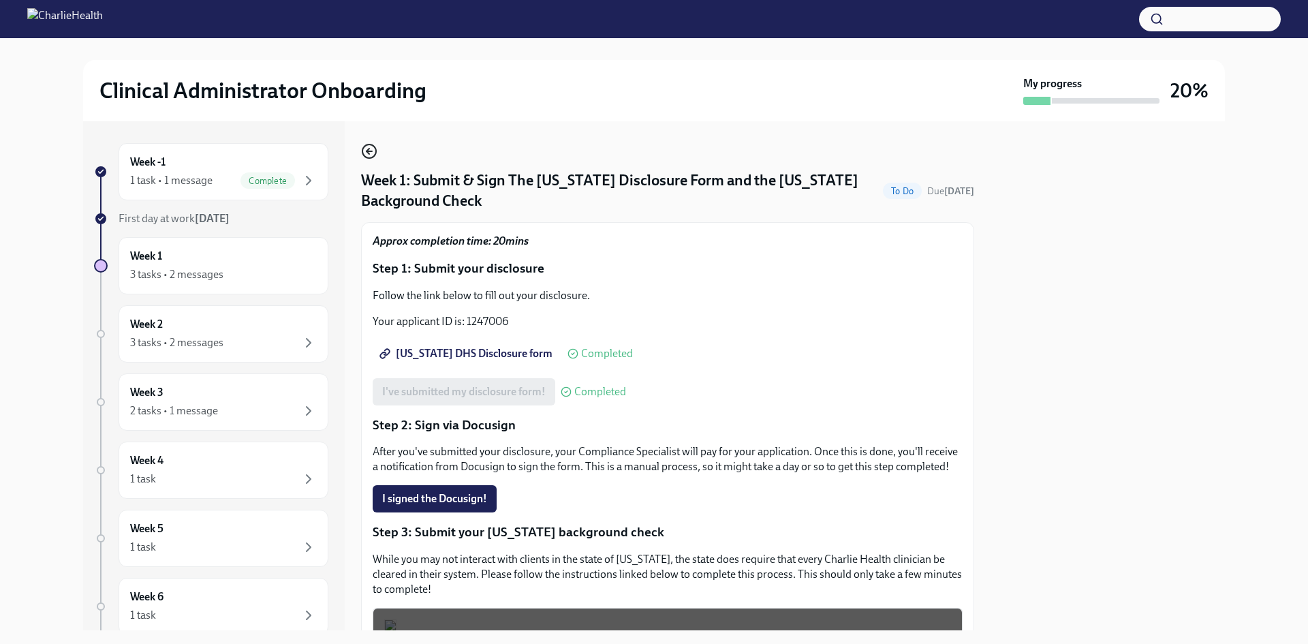
click at [367, 147] on icon "button" at bounding box center [369, 151] width 16 height 16
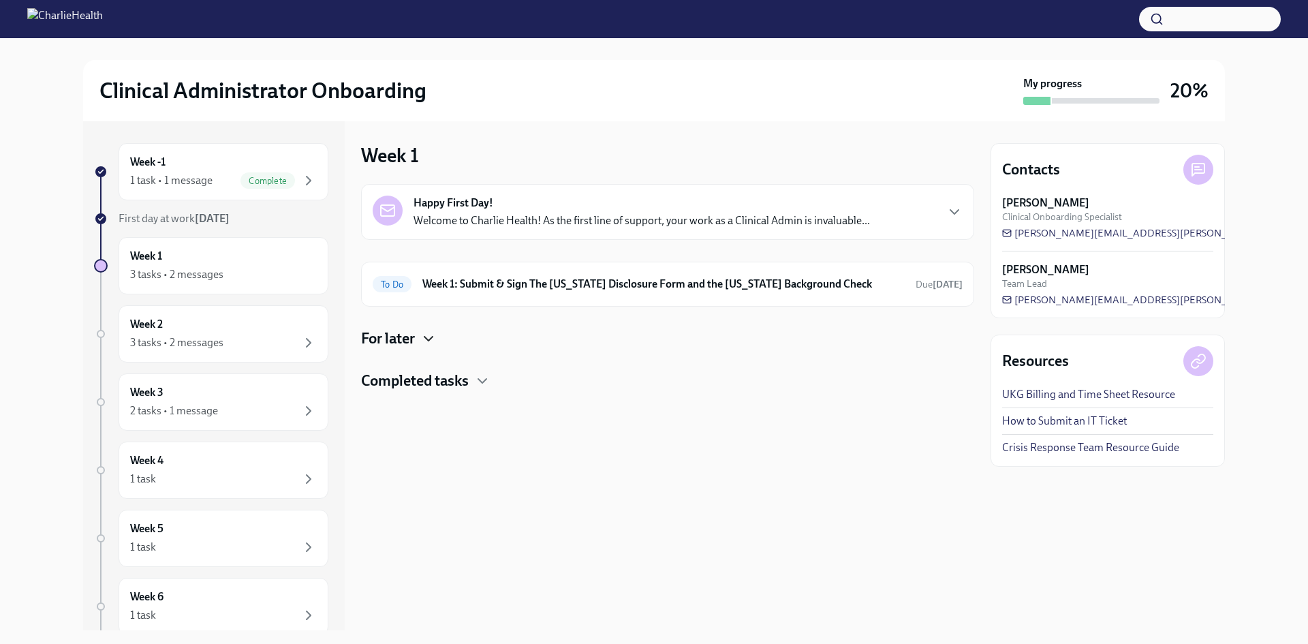
click at [428, 340] on icon "button" at bounding box center [428, 338] width 16 height 16
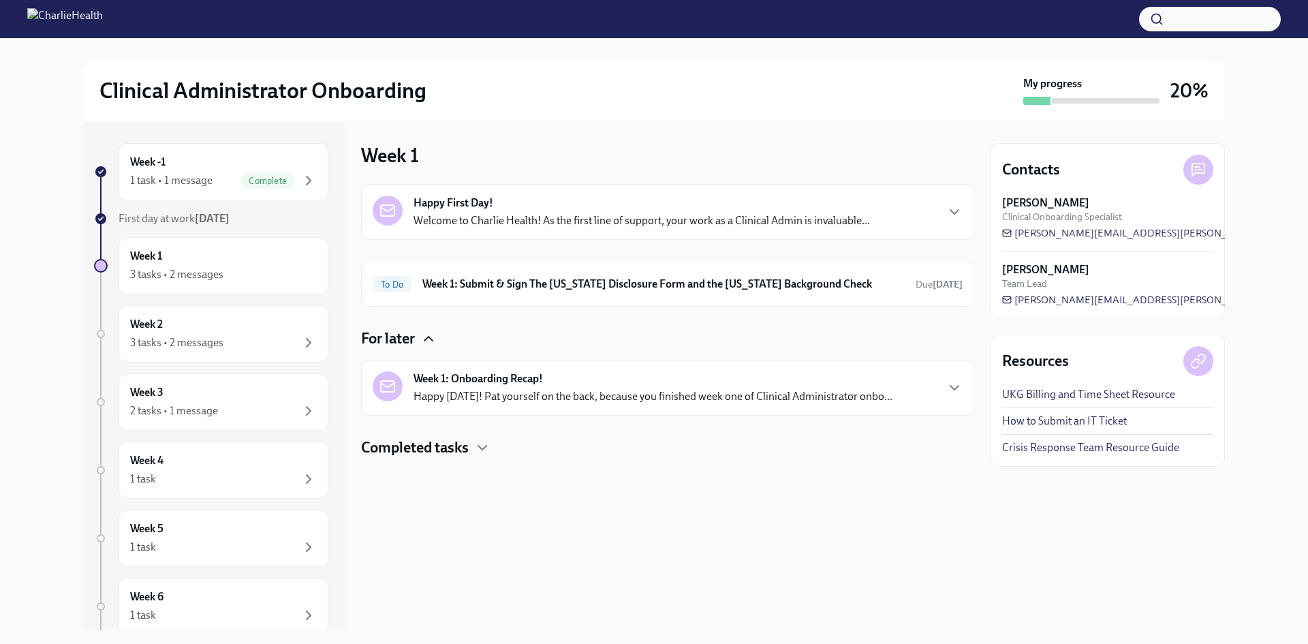
click at [521, 393] on p "Happy [DATE]! Pat yourself on the back, because you finished week one of Clinic…" at bounding box center [652, 396] width 479 height 15
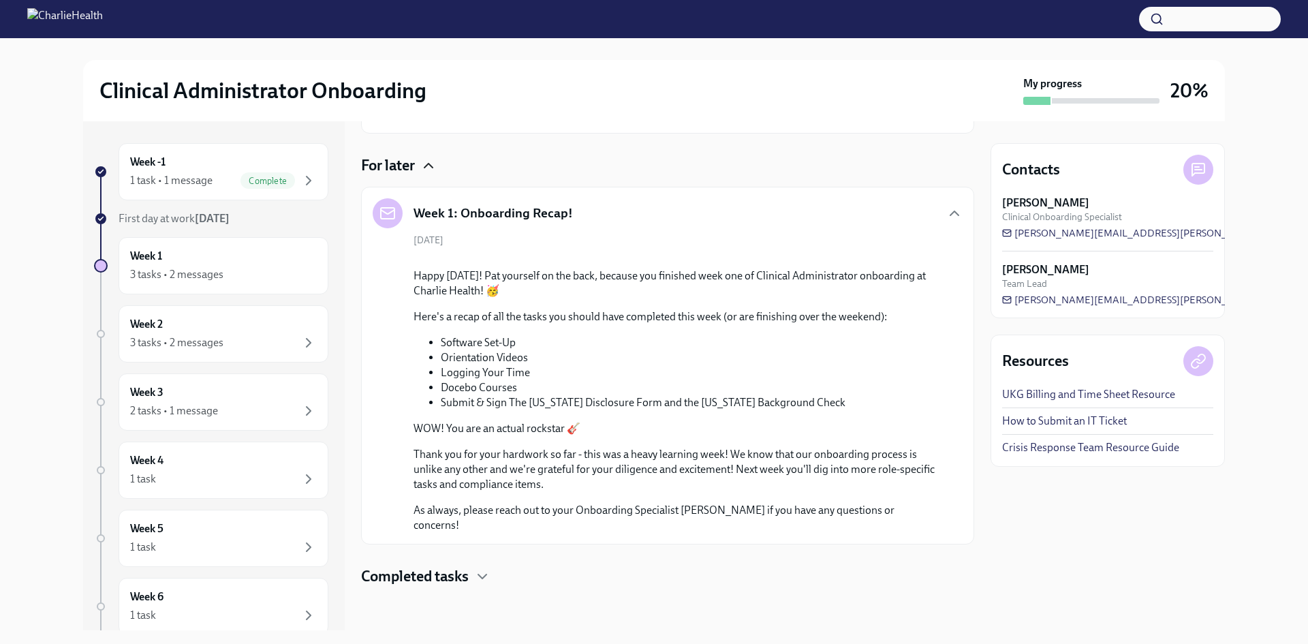
scroll to position [546, 0]
click at [275, 338] on div "3 tasks • 2 messages" at bounding box center [223, 342] width 187 height 16
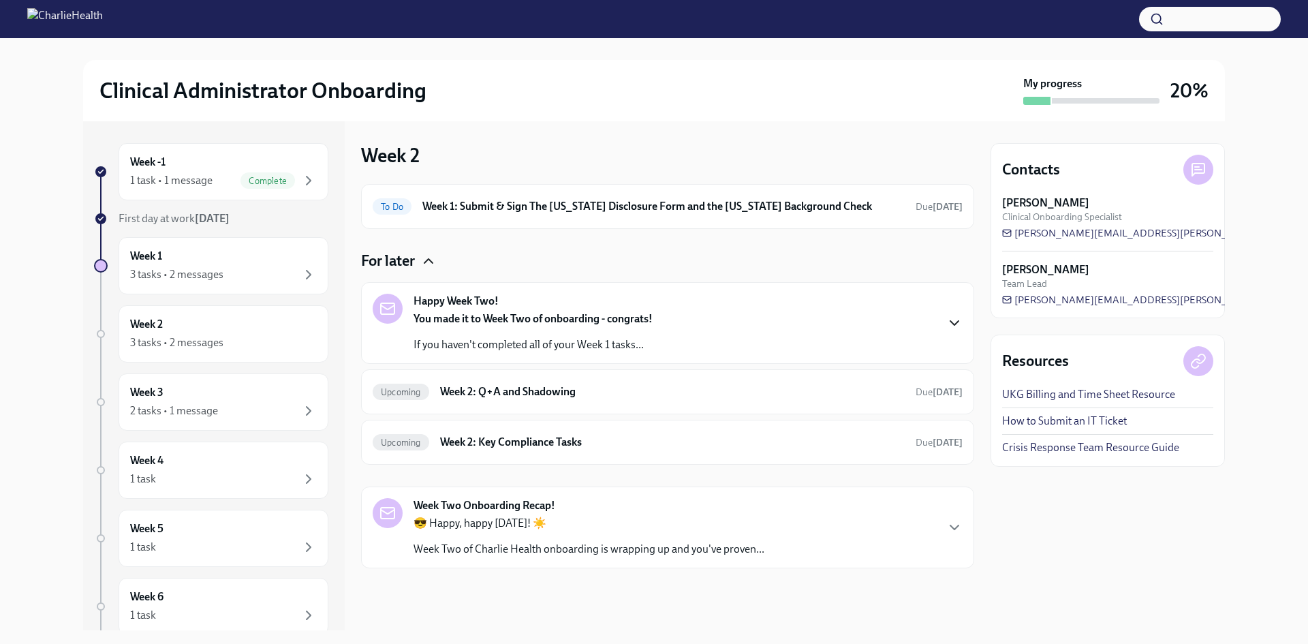
click at [951, 323] on icon "button" at bounding box center [954, 323] width 16 height 16
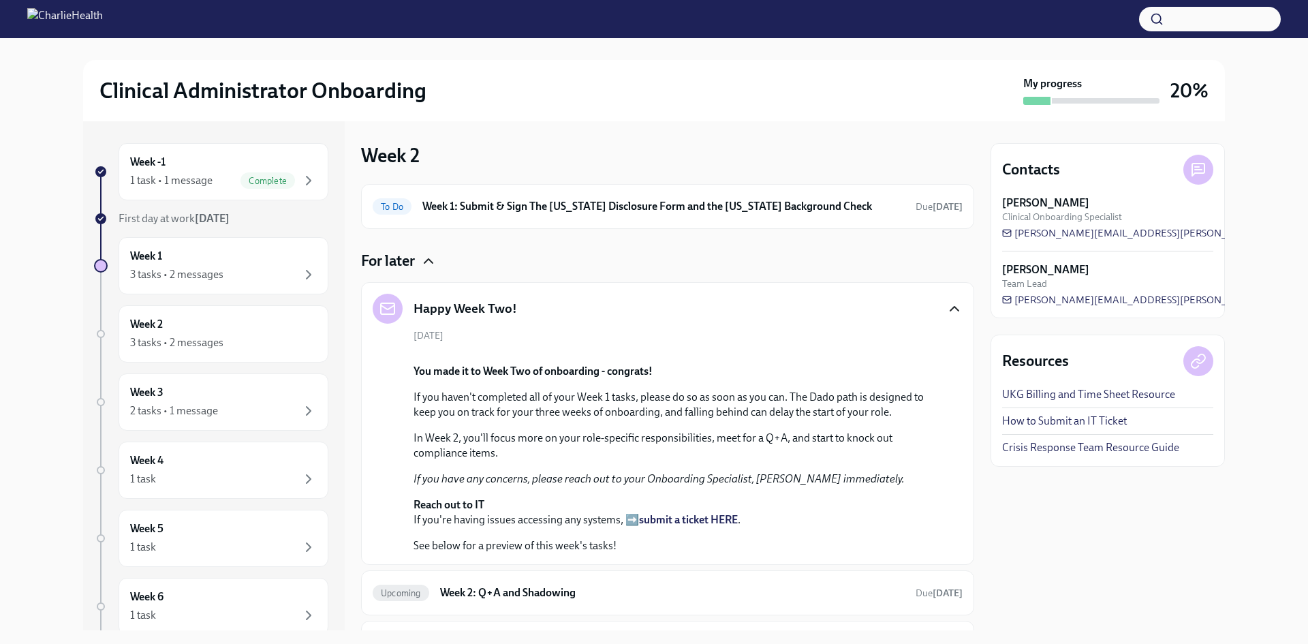
click at [946, 303] on icon "button" at bounding box center [954, 308] width 16 height 16
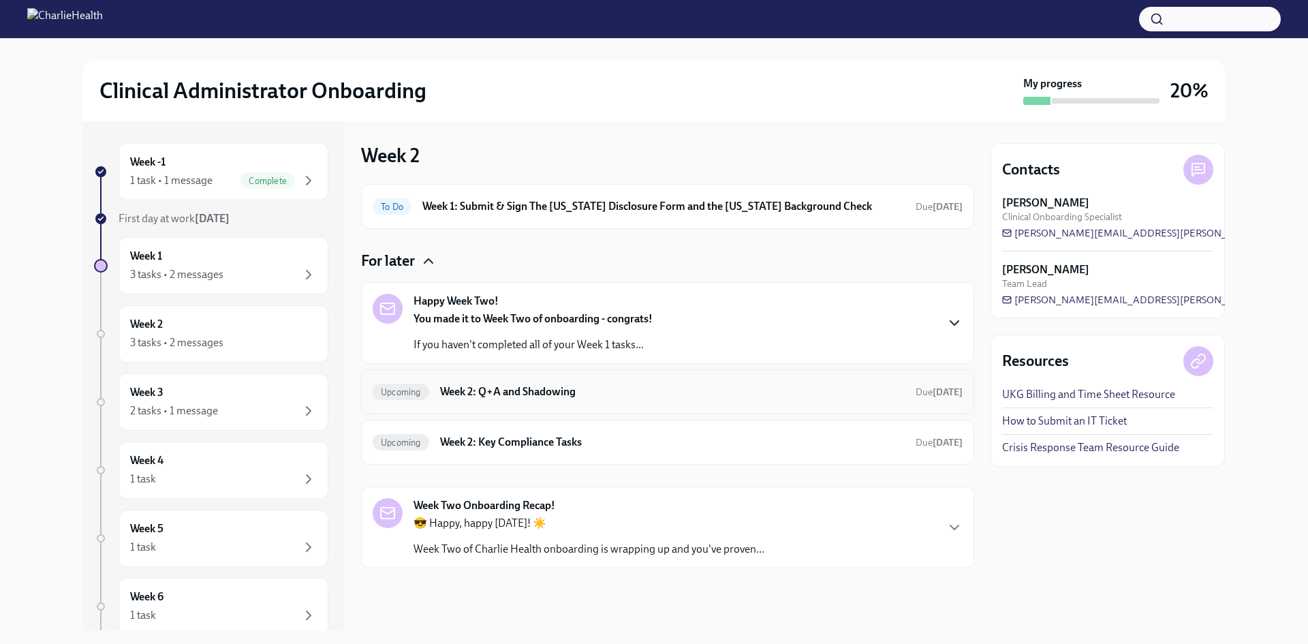
click at [560, 394] on h6 "Week 2: Q+A and Shadowing" at bounding box center [672, 391] width 464 height 15
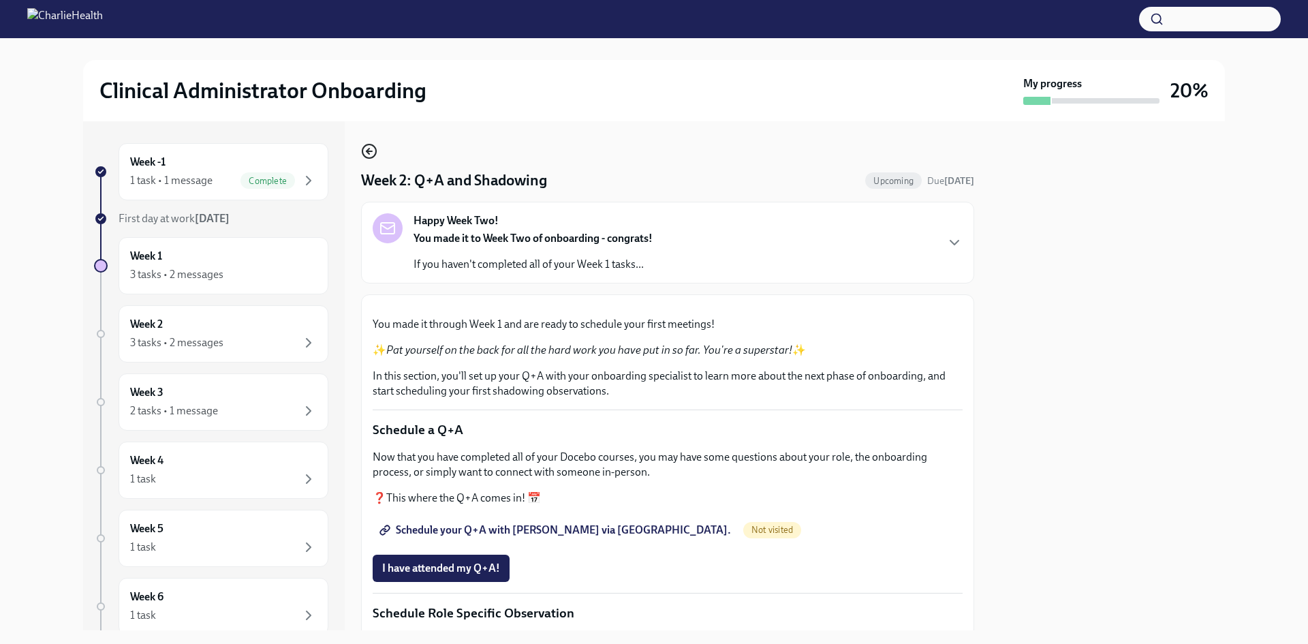
click at [375, 146] on icon "button" at bounding box center [369, 151] width 16 height 16
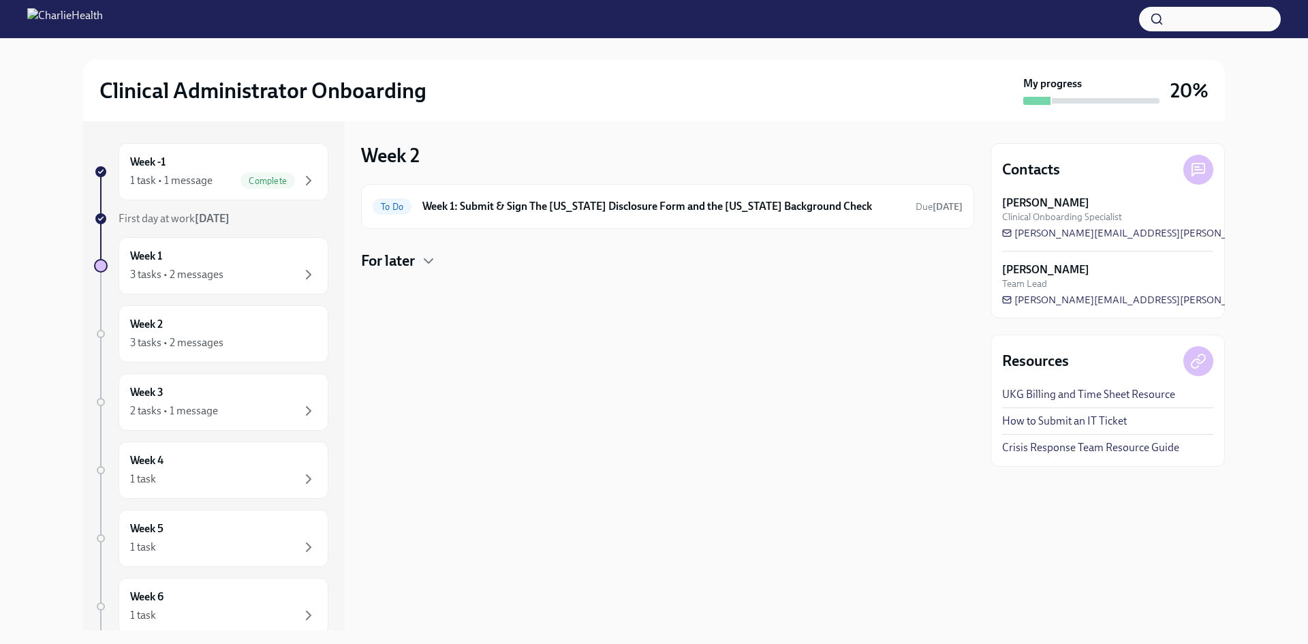
click at [424, 271] on div at bounding box center [667, 293] width 613 height 44
click at [429, 266] on icon "button" at bounding box center [428, 261] width 16 height 16
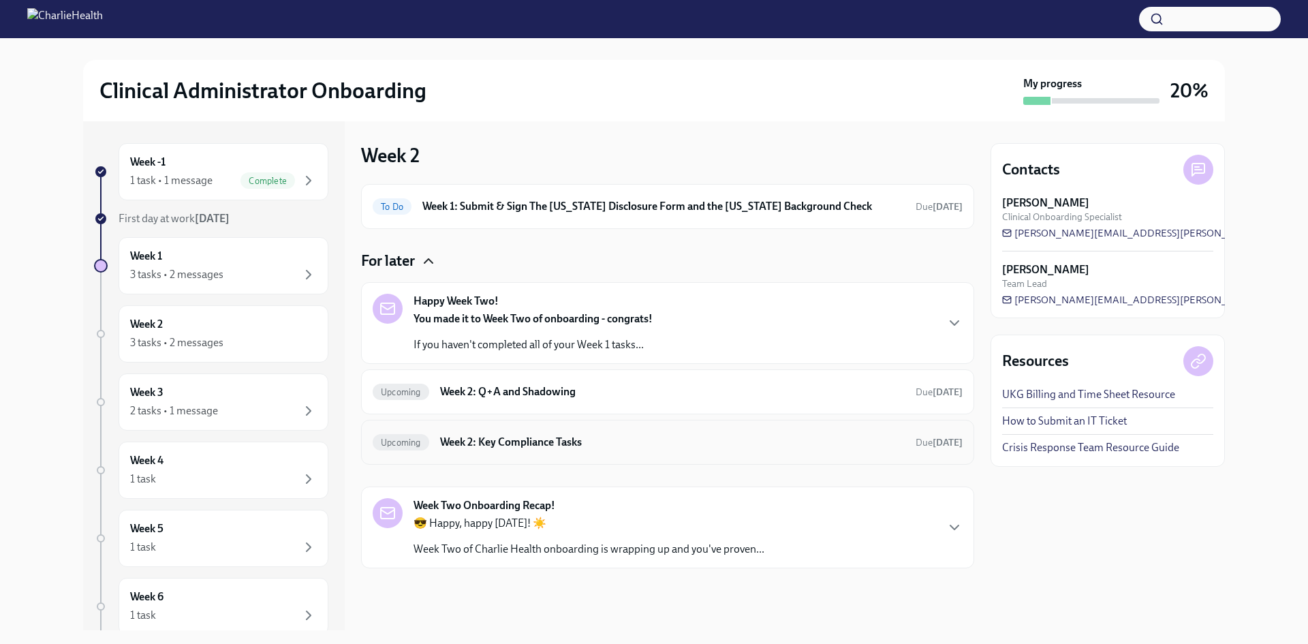
click at [588, 437] on h6 "Week 2: Key Compliance Tasks" at bounding box center [672, 442] width 464 height 15
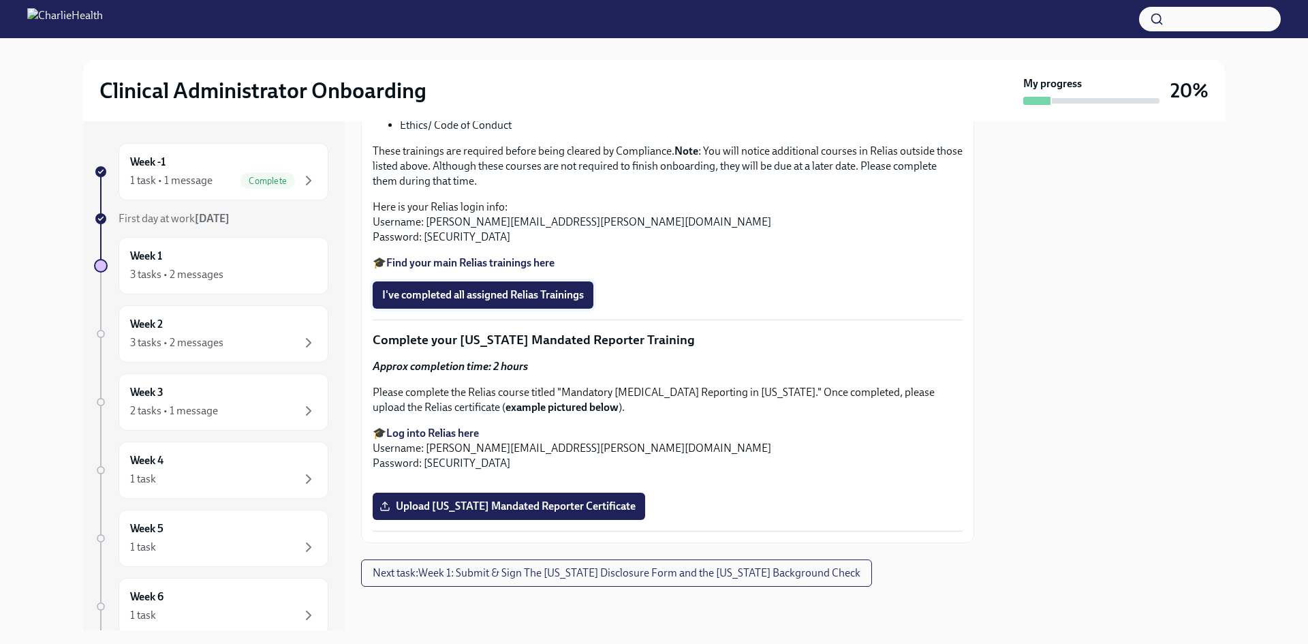
scroll to position [1226, 0]
click at [484, 269] on strong "Find your main Relias trainings here" at bounding box center [470, 262] width 168 height 13
drag, startPoint x: 468, startPoint y: 370, endPoint x: 424, endPoint y: 369, distance: 43.6
click at [424, 244] on p "Here is your Relias login info: Username: [PERSON_NAME][EMAIL_ADDRESS][PERSON_N…" at bounding box center [668, 222] width 590 height 45
copy p "ch1234"
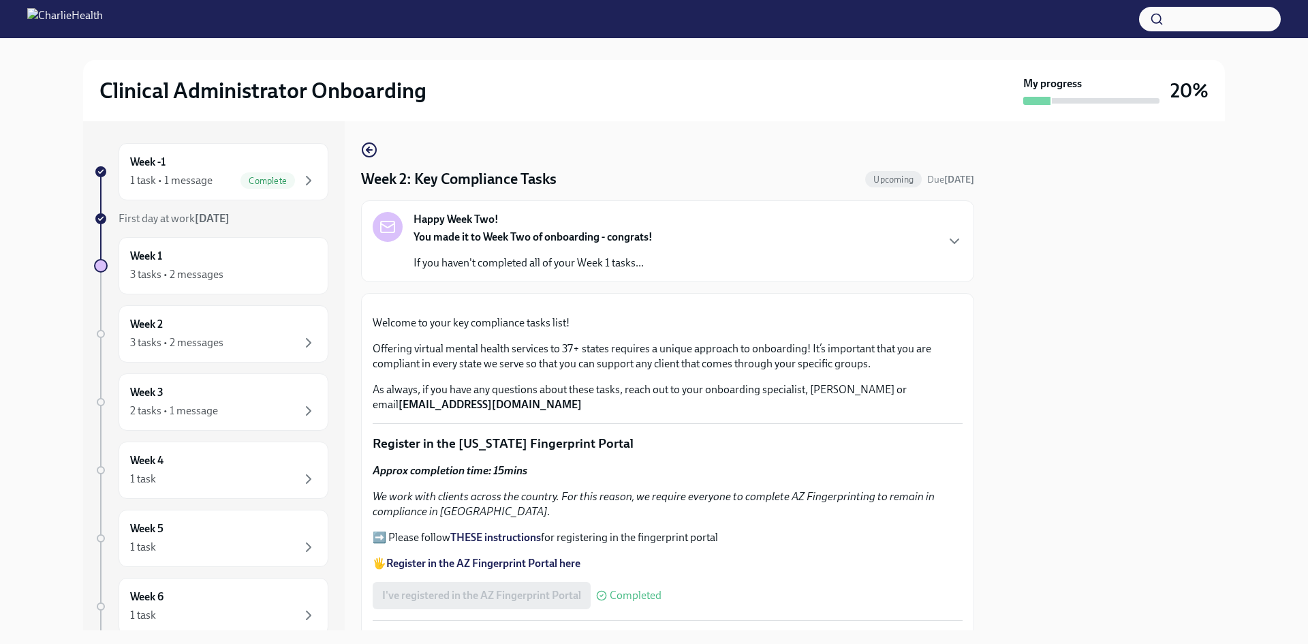
scroll to position [0, 0]
click at [249, 334] on div "3 tasks • 2 messages" at bounding box center [223, 342] width 187 height 16
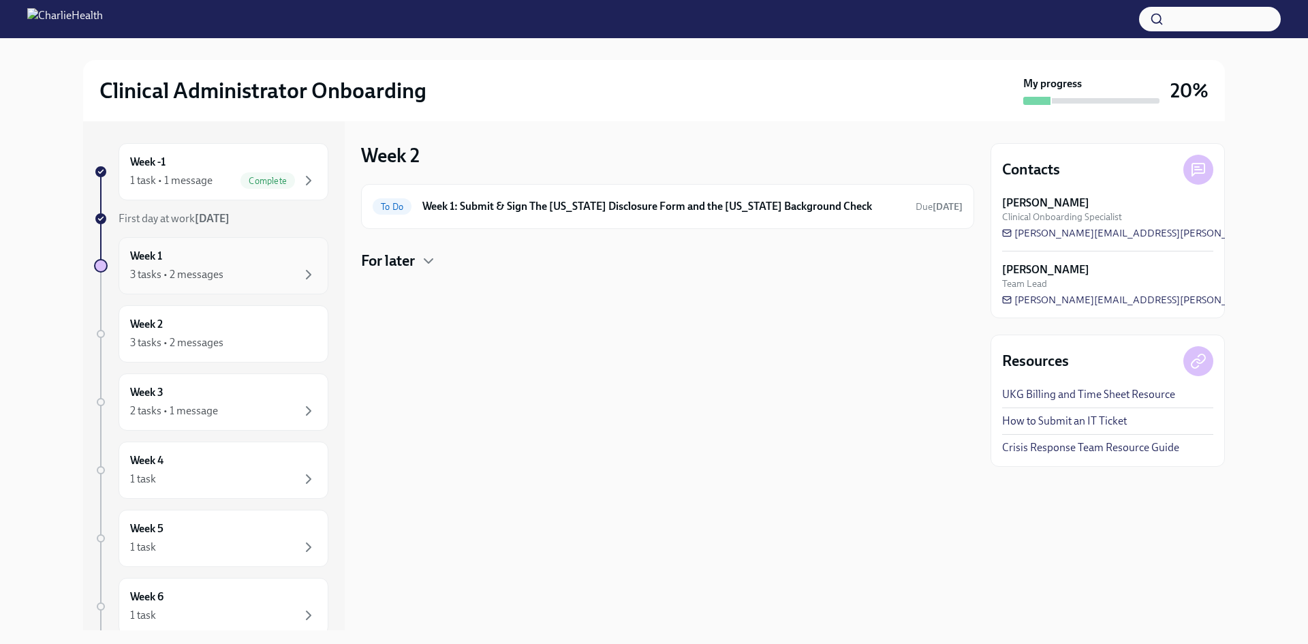
click at [225, 272] on div "3 tasks • 2 messages" at bounding box center [223, 274] width 187 height 16
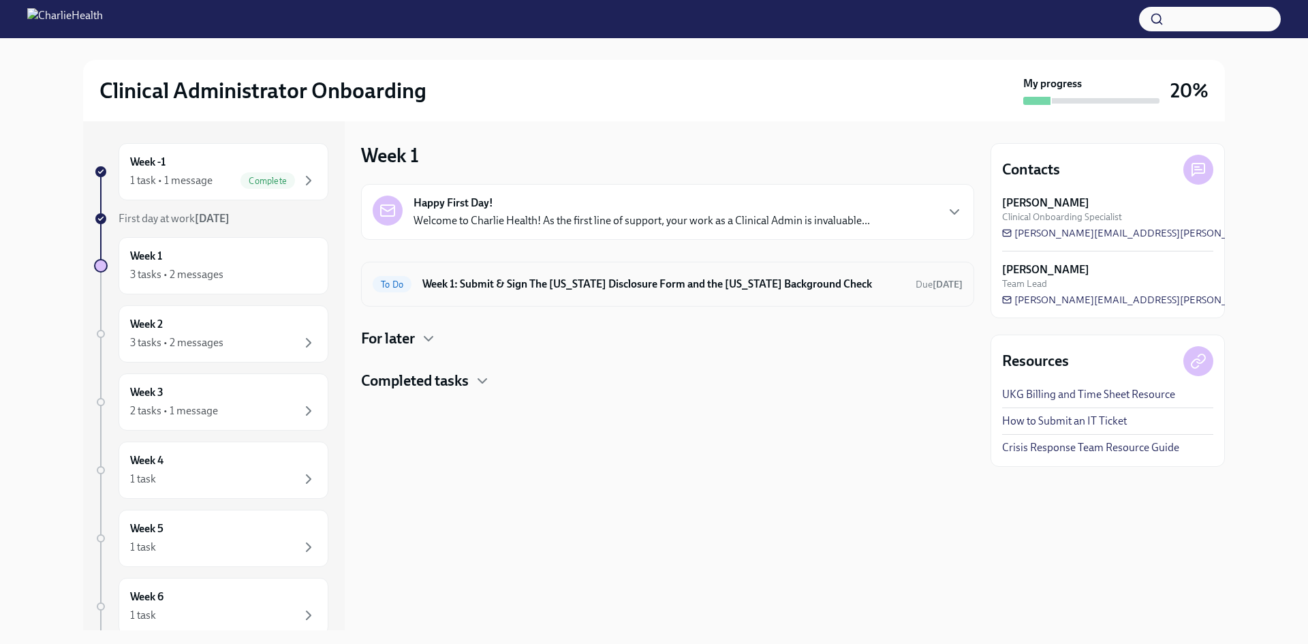
click at [676, 283] on h6 "Week 1: Submit & Sign The [US_STATE] Disclosure Form and the [US_STATE] Backgro…" at bounding box center [663, 284] width 482 height 15
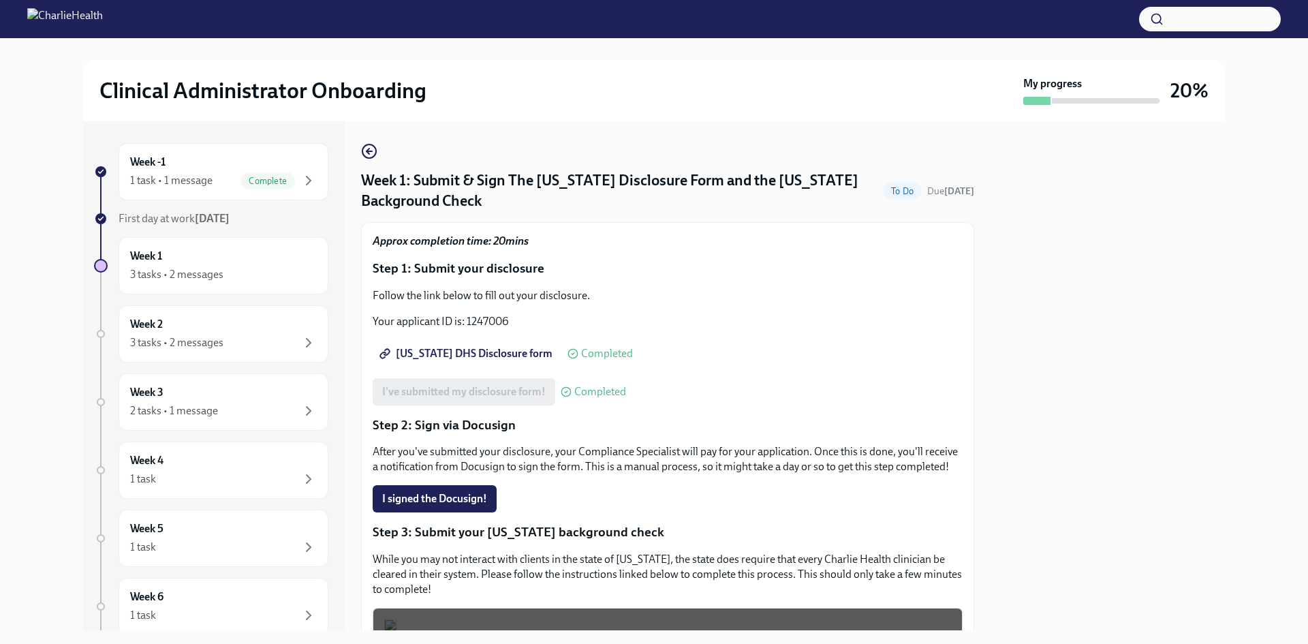
click at [358, 151] on div "Week -1 1 task • 1 message Complete First day at work [DATE] Week 1 3 tasks • 2…" at bounding box center [653, 375] width 1141 height 509
click at [370, 154] on icon "button" at bounding box center [369, 151] width 16 height 16
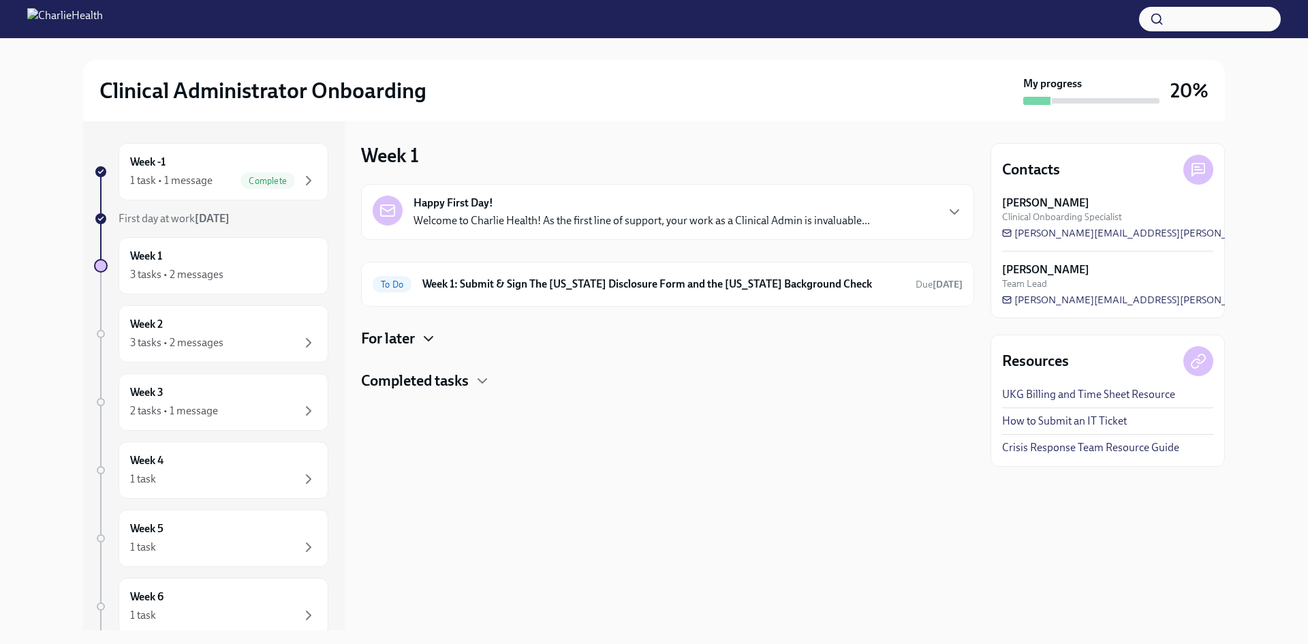
click at [432, 336] on icon "button" at bounding box center [428, 338] width 8 height 4
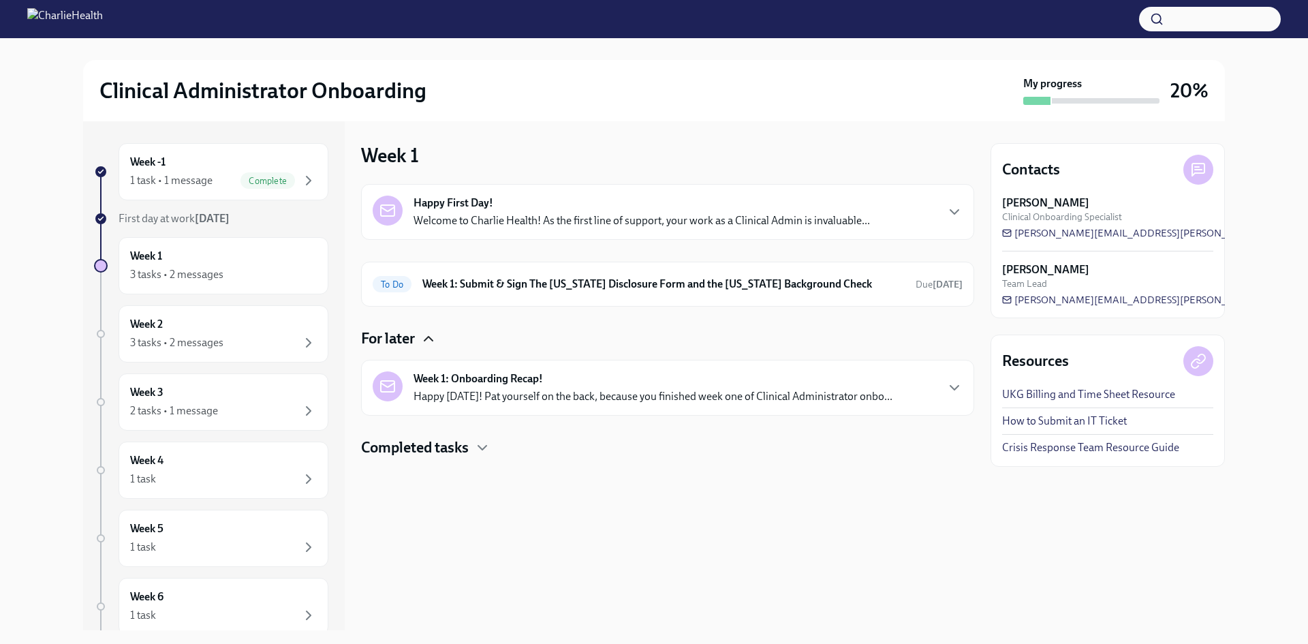
click at [583, 387] on div "Week 1: Onboarding Recap! Happy [DATE]! Pat yourself on the back, because you f…" at bounding box center [652, 387] width 479 height 33
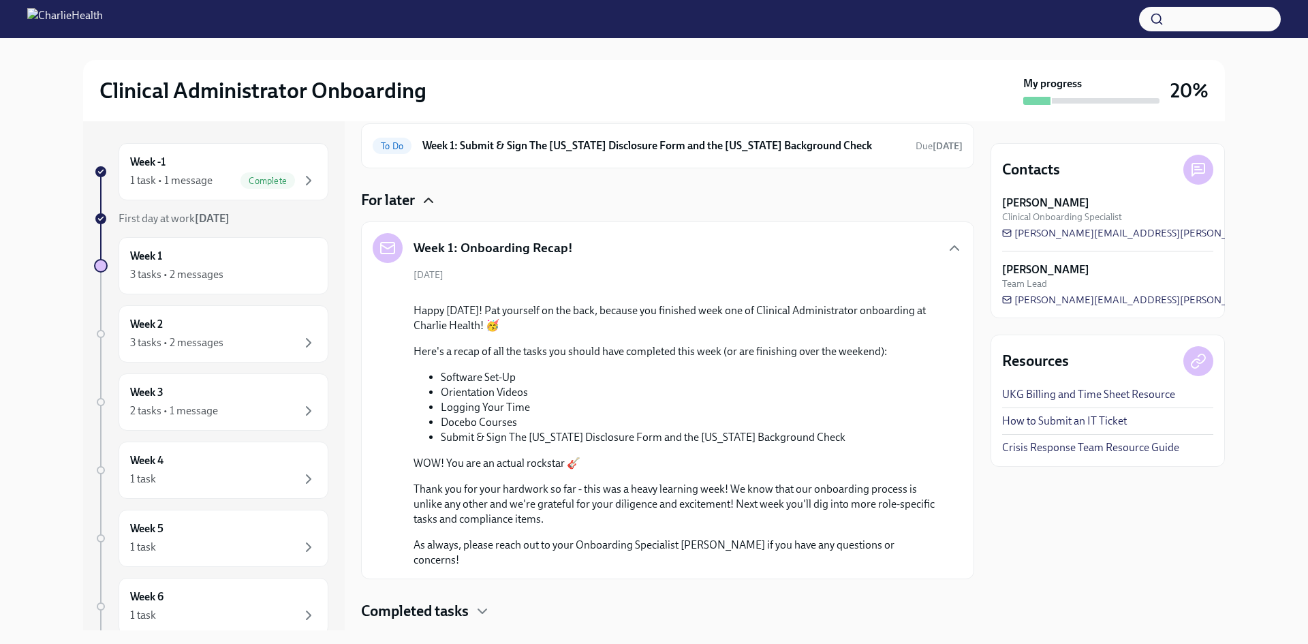
scroll to position [137, 0]
click at [947, 251] on icon "button" at bounding box center [954, 249] width 16 height 16
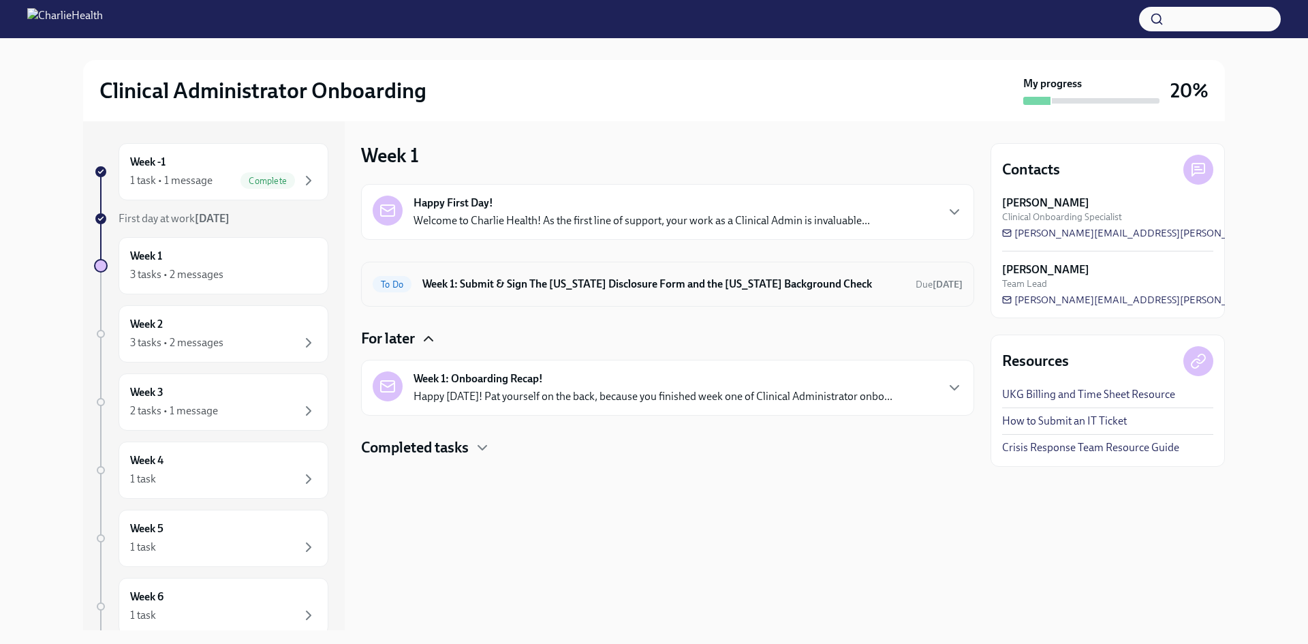
click at [730, 289] on h6 "Week 1: Submit & Sign The [US_STATE] Disclosure Form and the [US_STATE] Backgro…" at bounding box center [663, 284] width 482 height 15
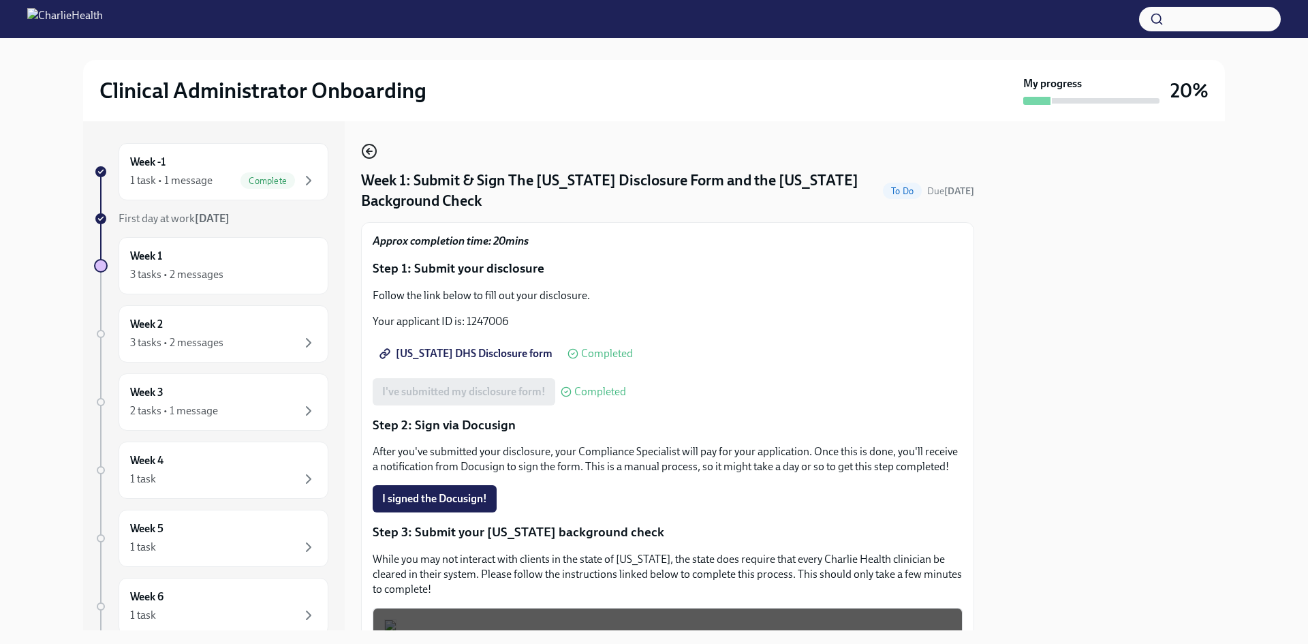
click at [366, 152] on icon "button" at bounding box center [367, 150] width 3 height 5
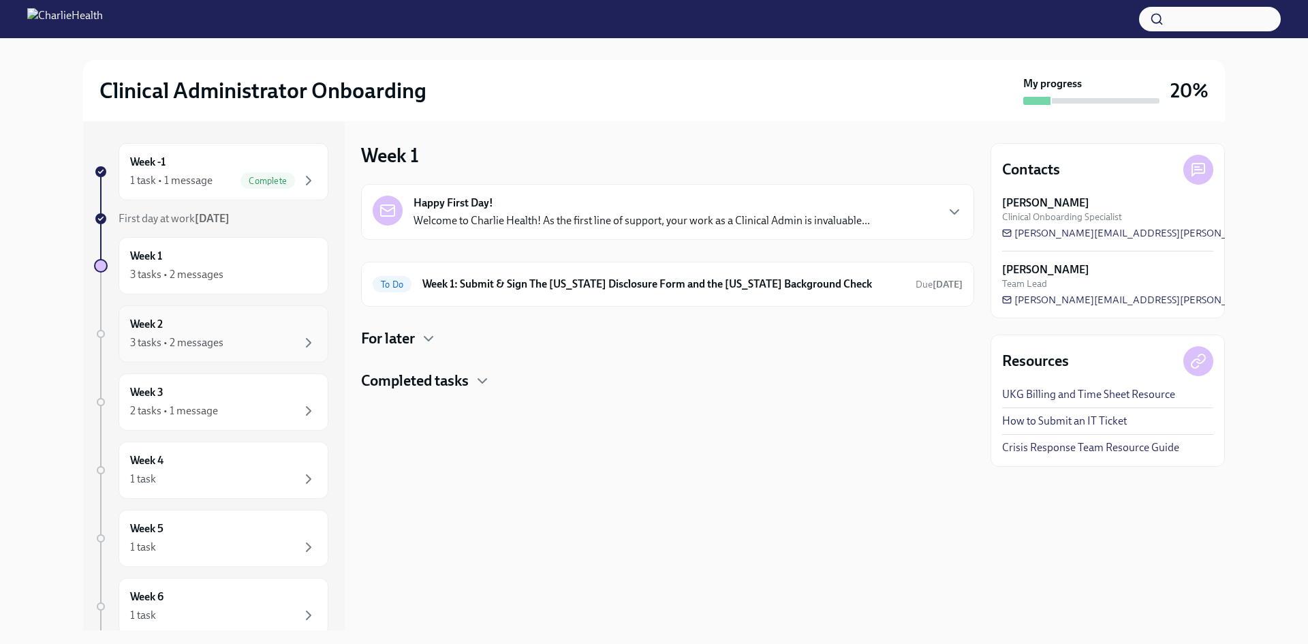
click at [294, 331] on div "Week 2 3 tasks • 2 messages" at bounding box center [223, 334] width 187 height 34
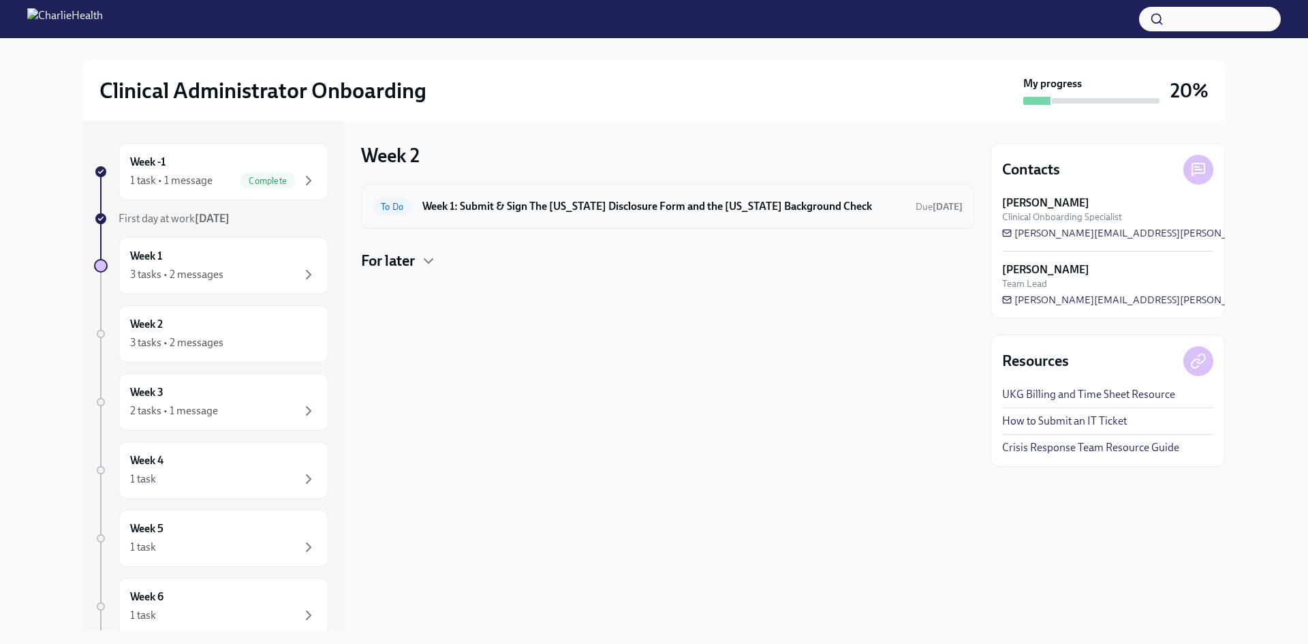
click at [868, 208] on h6 "Week 1: Submit & Sign The [US_STATE] Disclosure Form and the [US_STATE] Backgro…" at bounding box center [663, 206] width 482 height 15
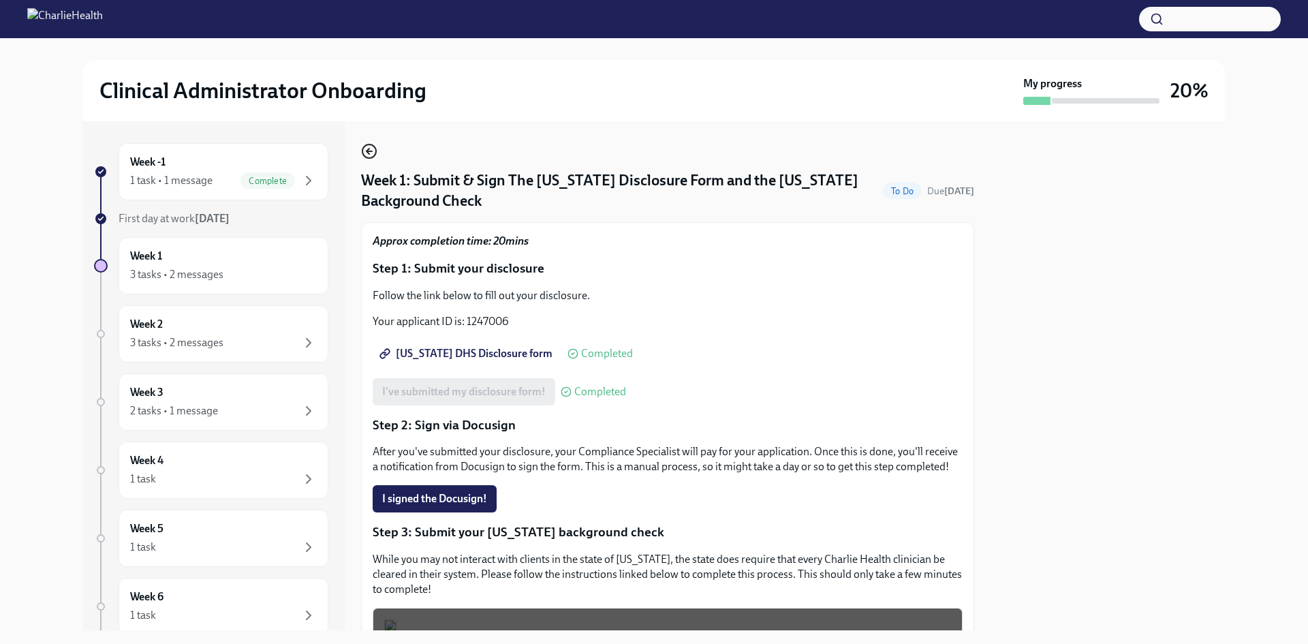
click at [368, 154] on icon "button" at bounding box center [369, 151] width 16 height 16
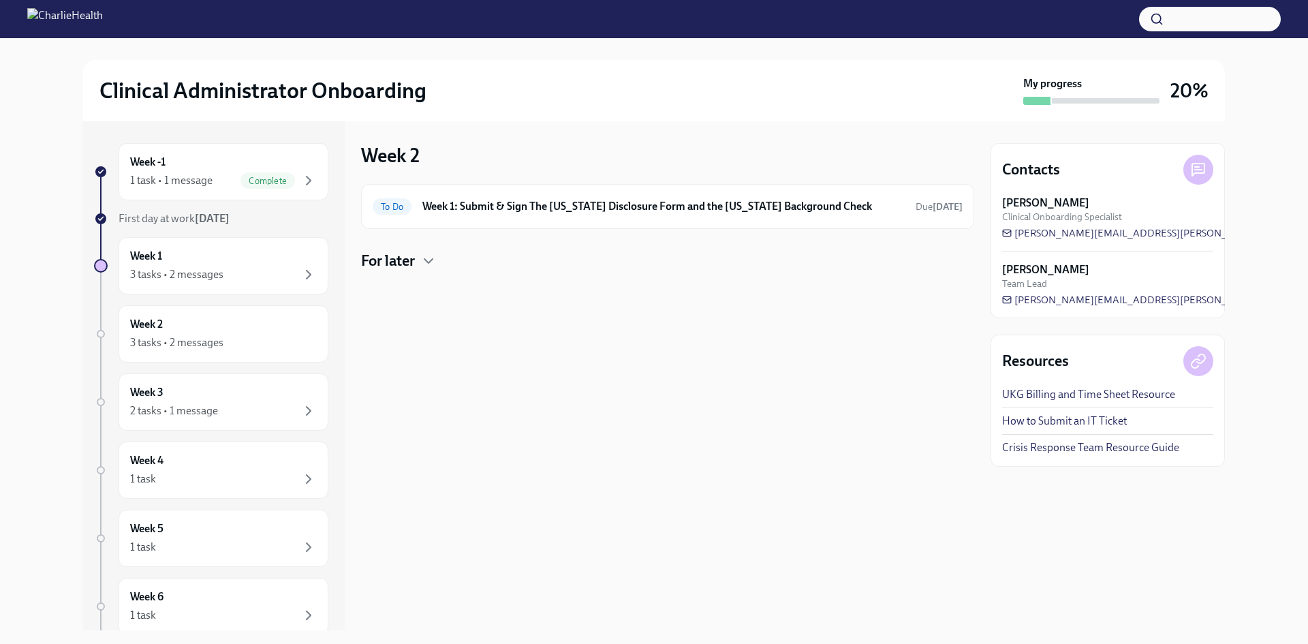
click at [418, 258] on div "For later" at bounding box center [667, 261] width 613 height 20
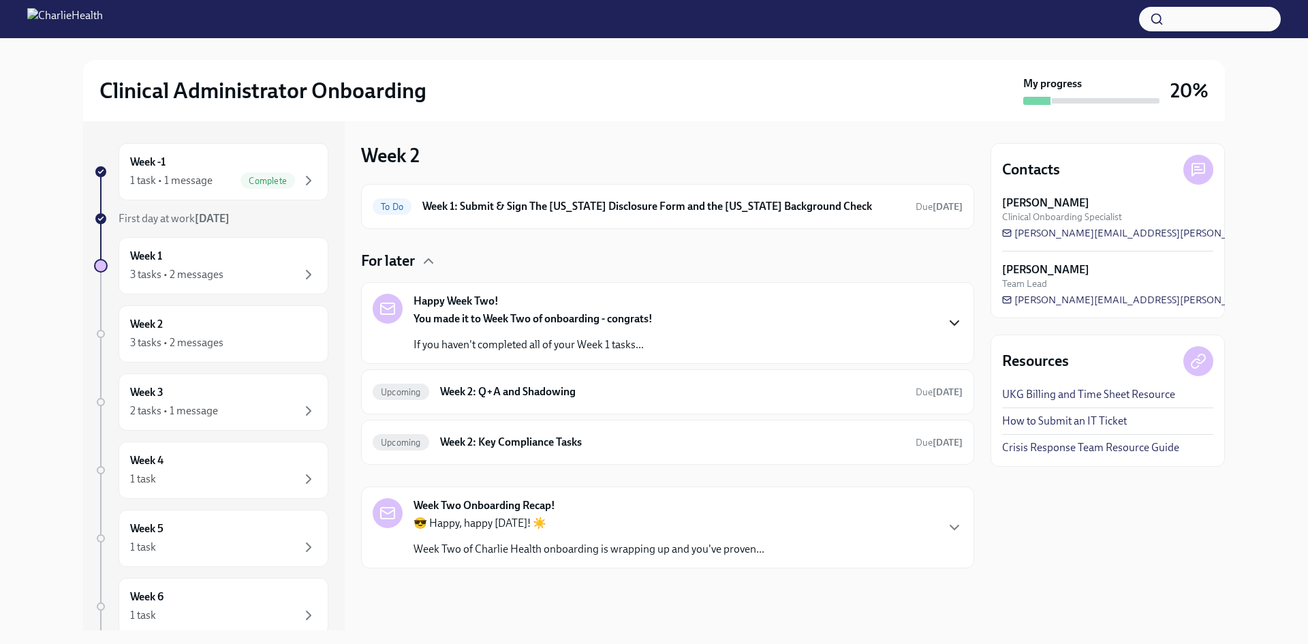
click at [946, 321] on icon "button" at bounding box center [954, 323] width 16 height 16
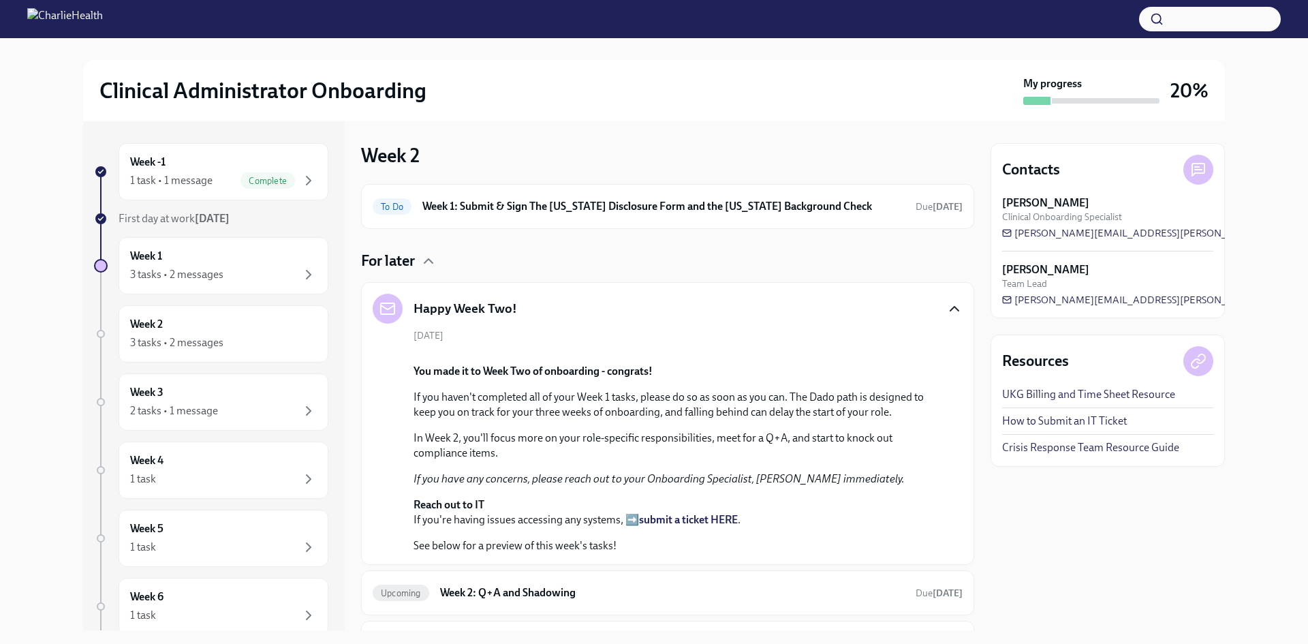
click at [946, 302] on icon "button" at bounding box center [954, 308] width 16 height 16
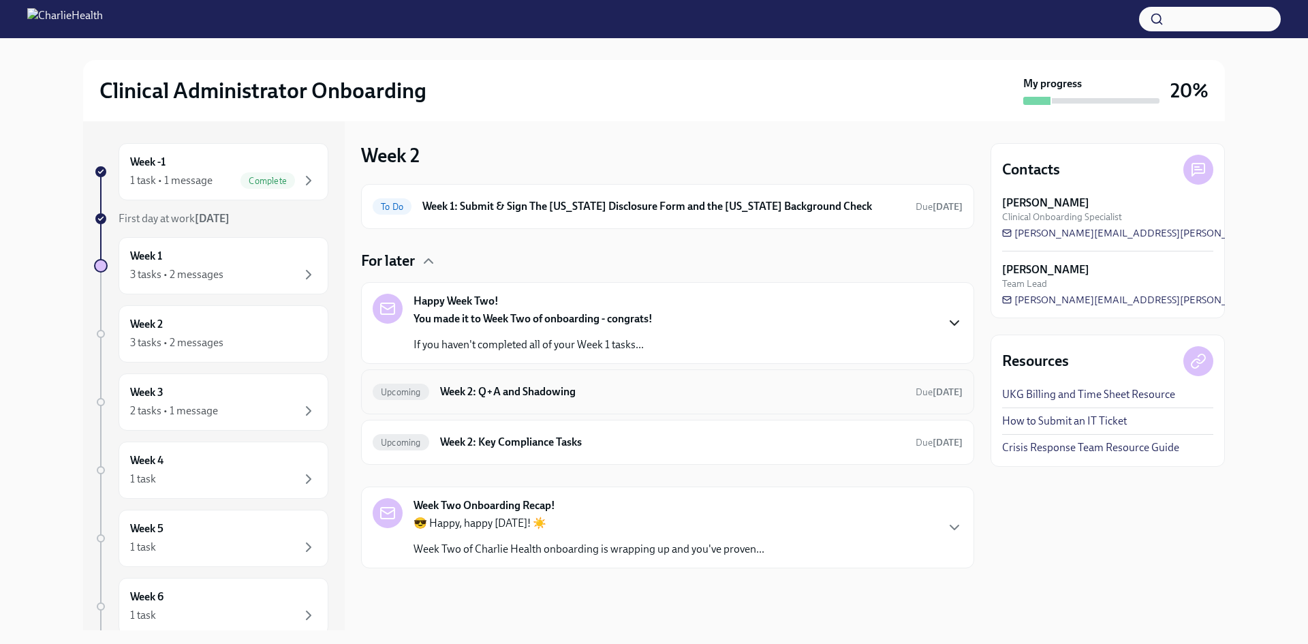
click at [577, 402] on div "Upcoming Week 2: Q+A and Shadowing Due [DATE]" at bounding box center [668, 392] width 590 height 22
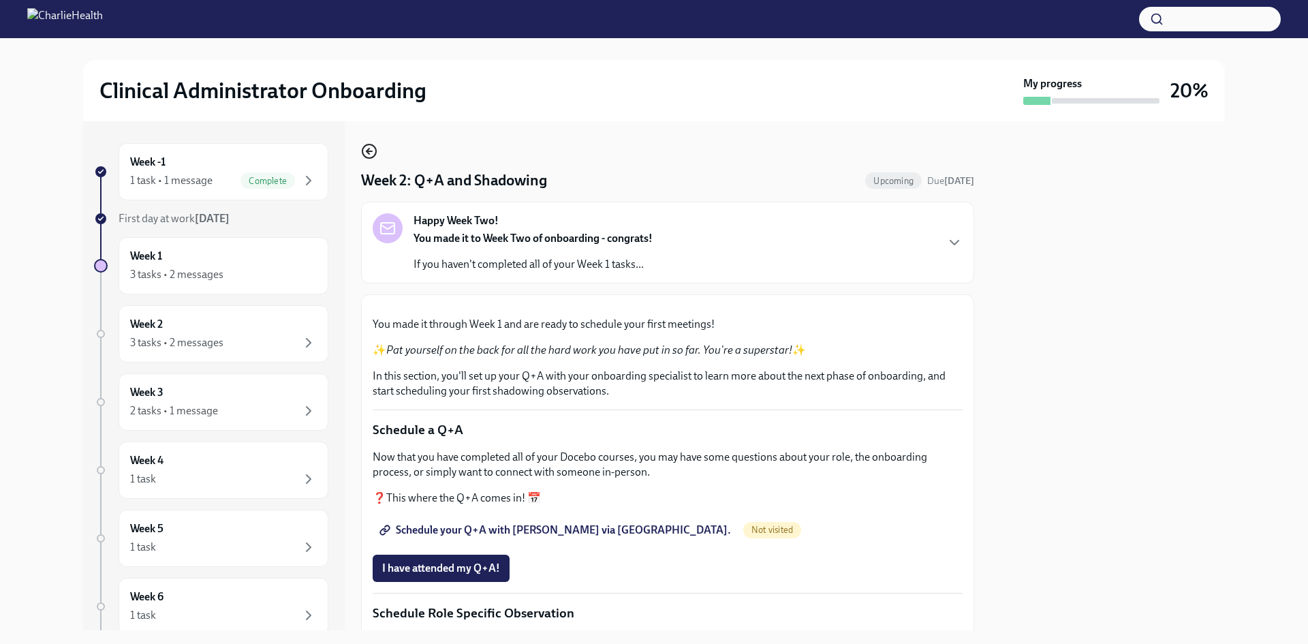
click at [369, 146] on icon "button" at bounding box center [369, 151] width 16 height 16
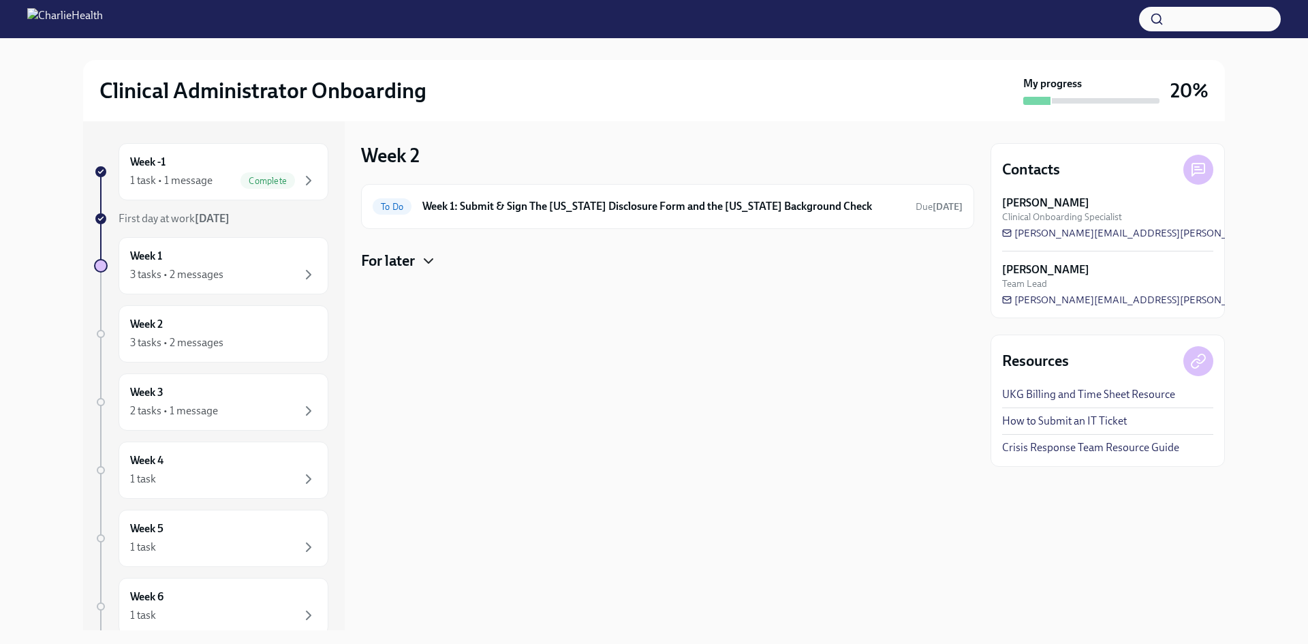
click at [423, 263] on icon "button" at bounding box center [428, 261] width 16 height 16
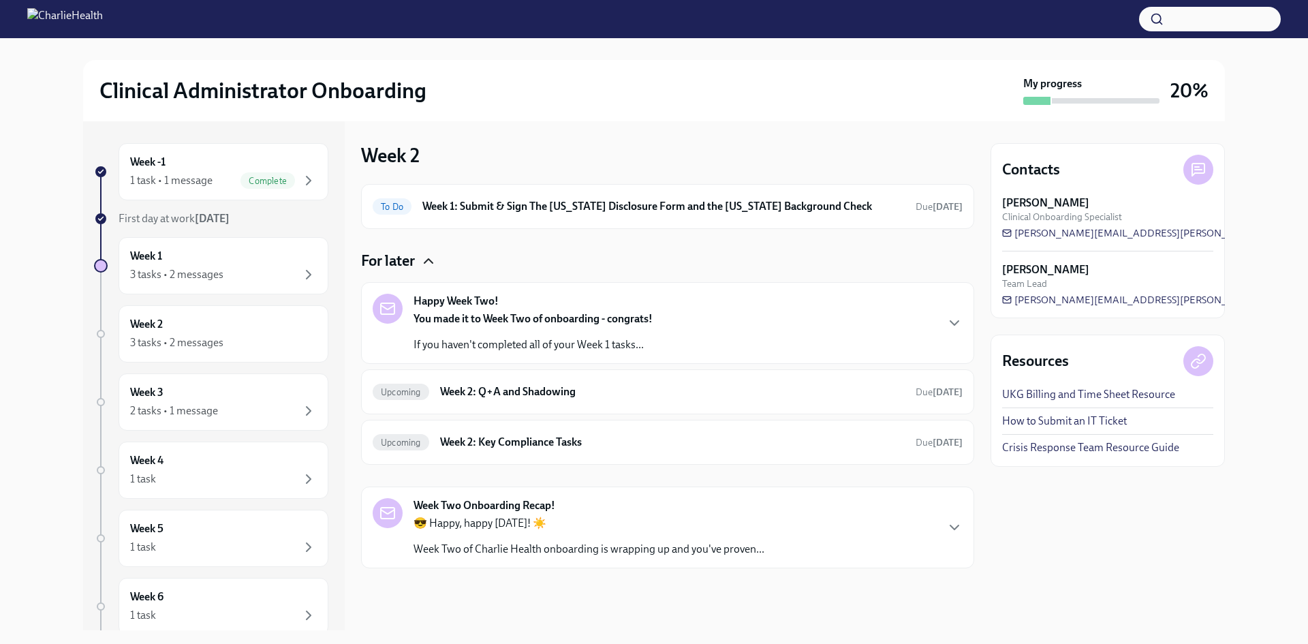
click at [674, 505] on div "Week Two Onboarding Recap! 😎 Happy, happy [DATE]! ☀️ Week Two of Charlie Health…" at bounding box center [588, 527] width 351 height 59
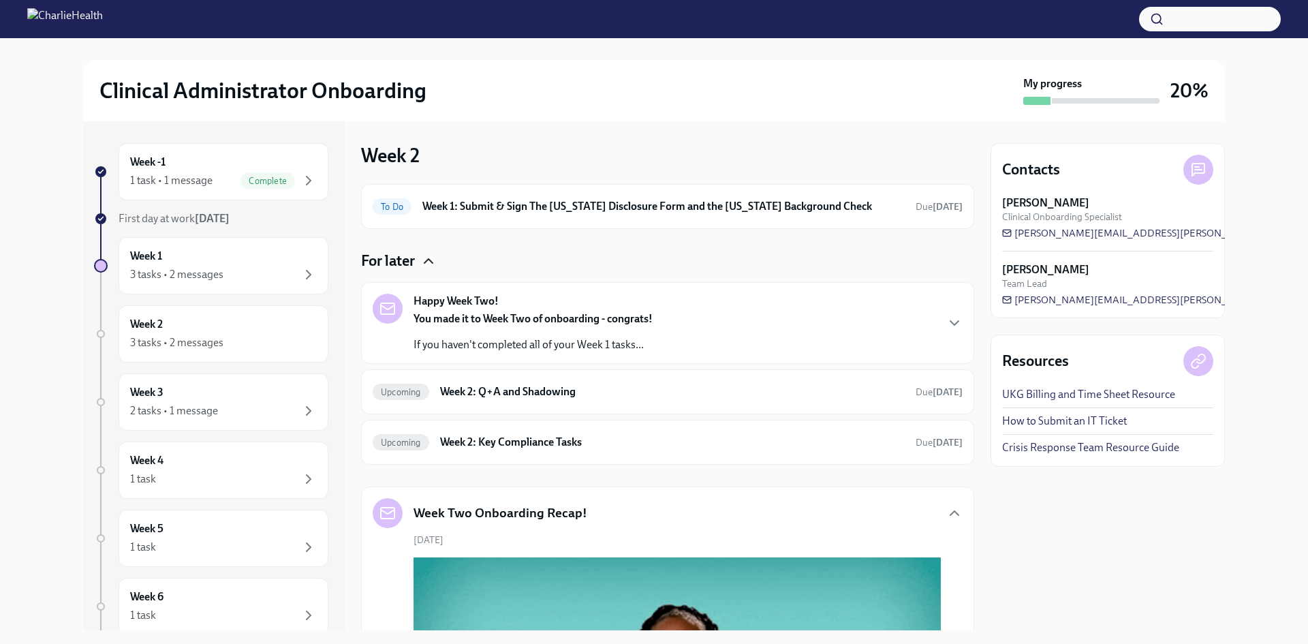
click at [931, 310] on div "Happy Week Two! You made it to Week Two of onboarding - congrats! If you haven'…" at bounding box center [668, 323] width 590 height 59
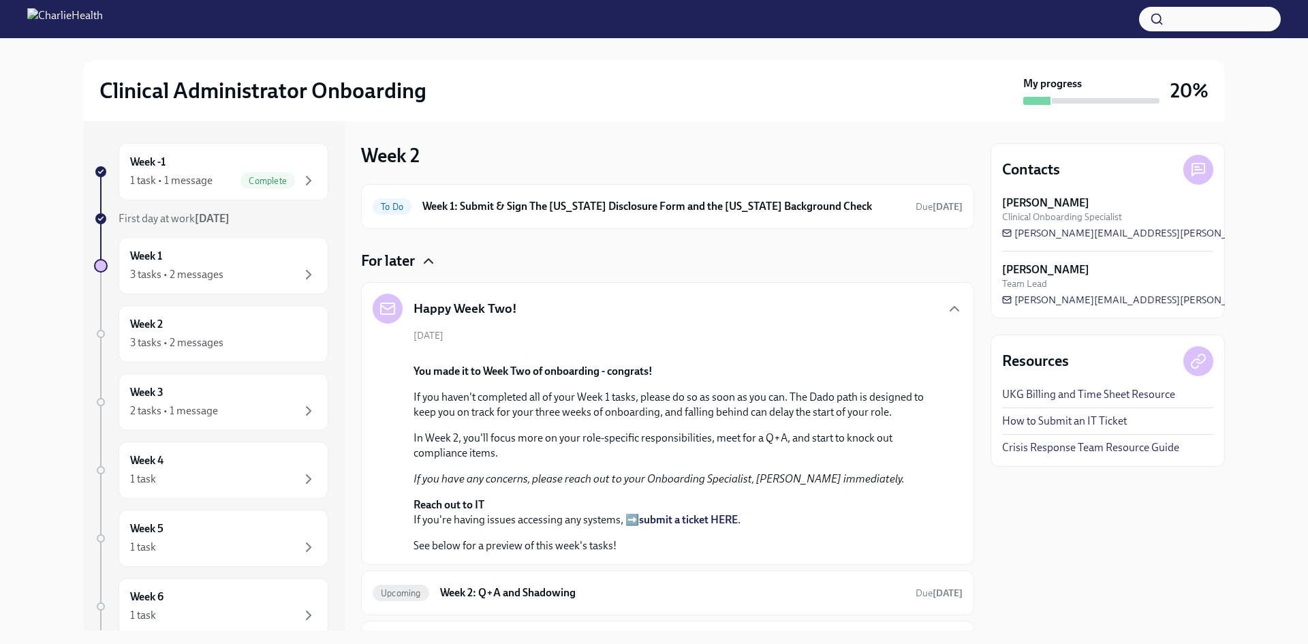
click at [931, 310] on div "Happy Week Two!" at bounding box center [668, 309] width 590 height 30
click at [935, 311] on div "Happy Week Two!" at bounding box center [668, 309] width 590 height 30
click at [946, 312] on icon "button" at bounding box center [954, 308] width 16 height 16
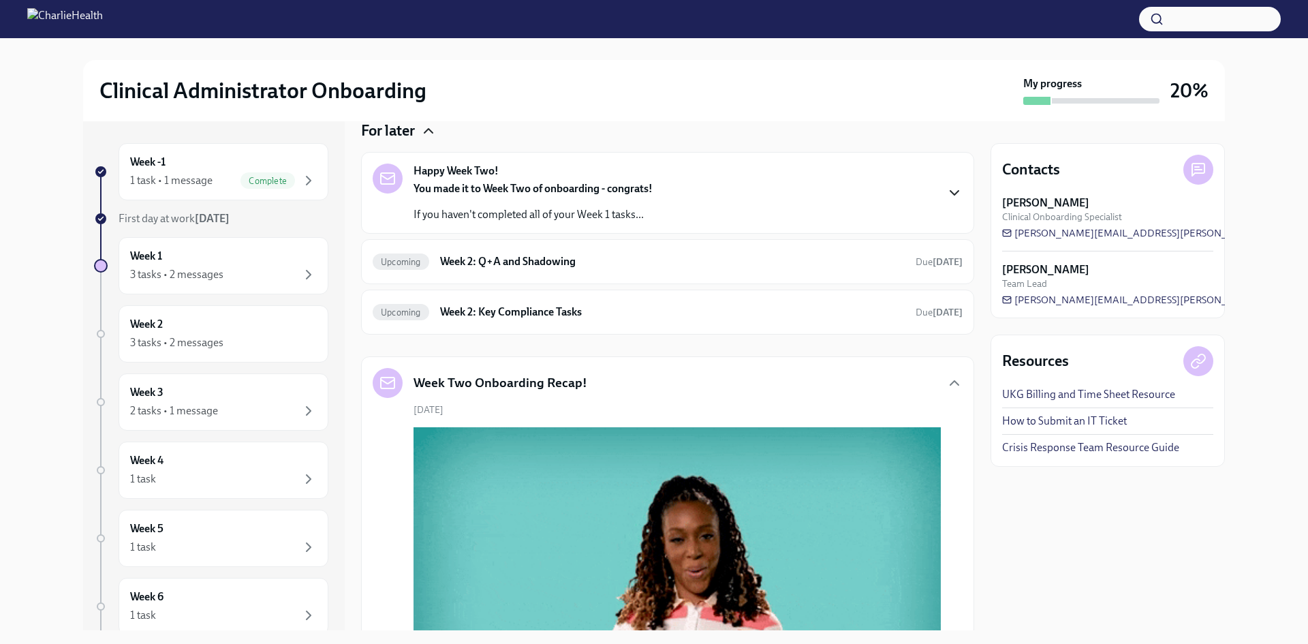
scroll to position [136, 0]
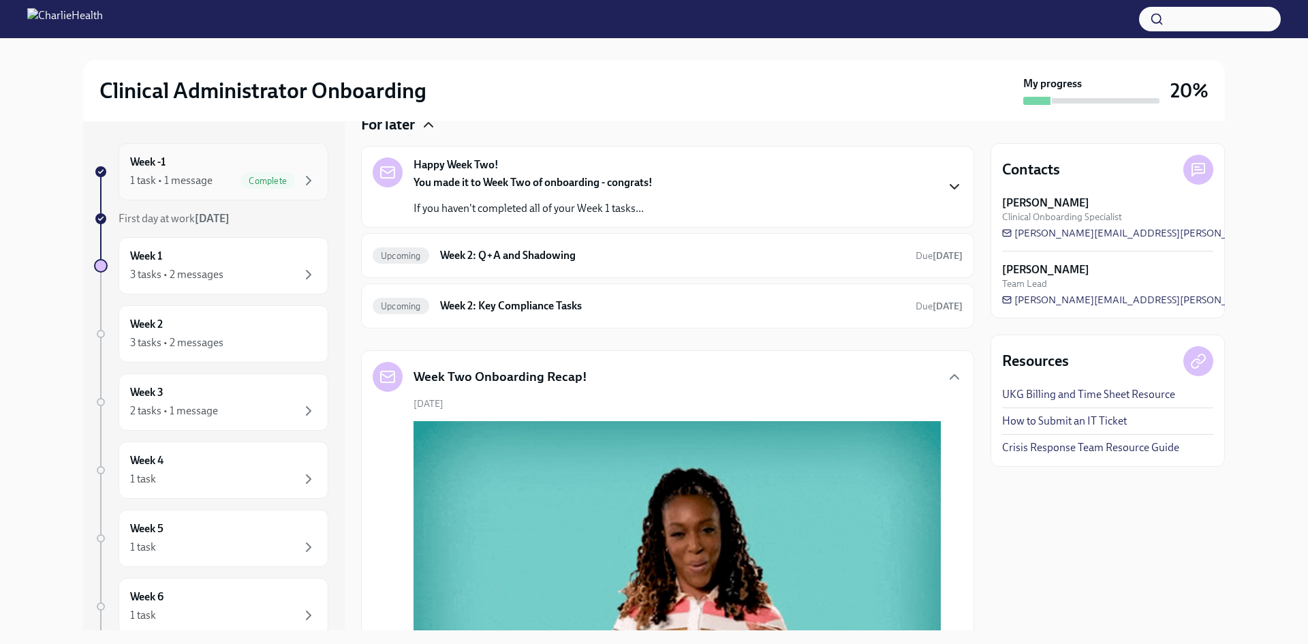
click at [289, 190] on div "Week -1 1 task • 1 message Complete" at bounding box center [224, 171] width 210 height 57
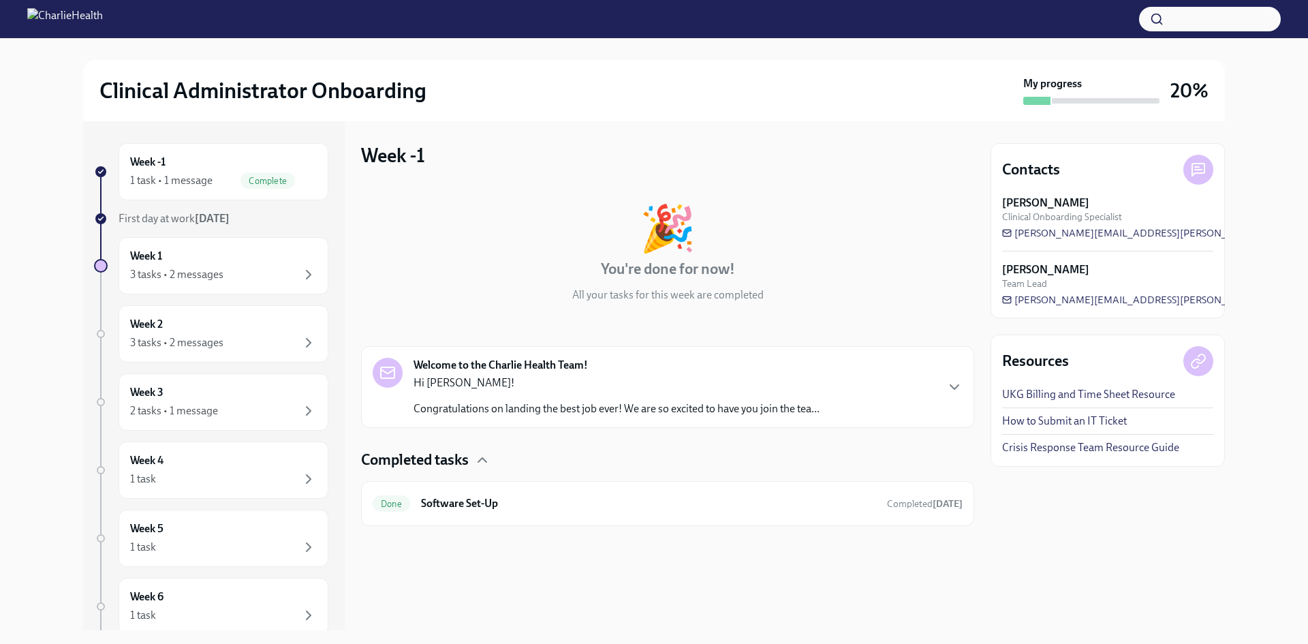
click at [915, 399] on div "Welcome to the Charlie Health Team! Hi [PERSON_NAME]! Congratulations on landin…" at bounding box center [668, 387] width 590 height 59
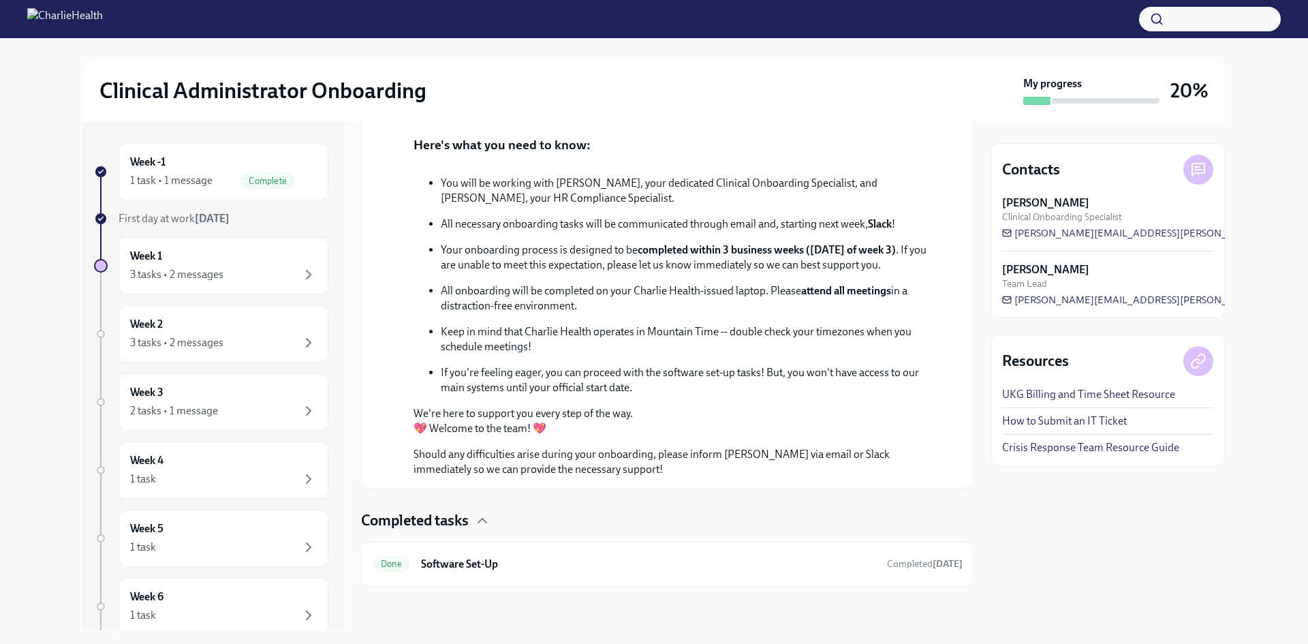
scroll to position [507, 0]
click at [791, 567] on h6 "Software Set-Up" at bounding box center [648, 563] width 455 height 15
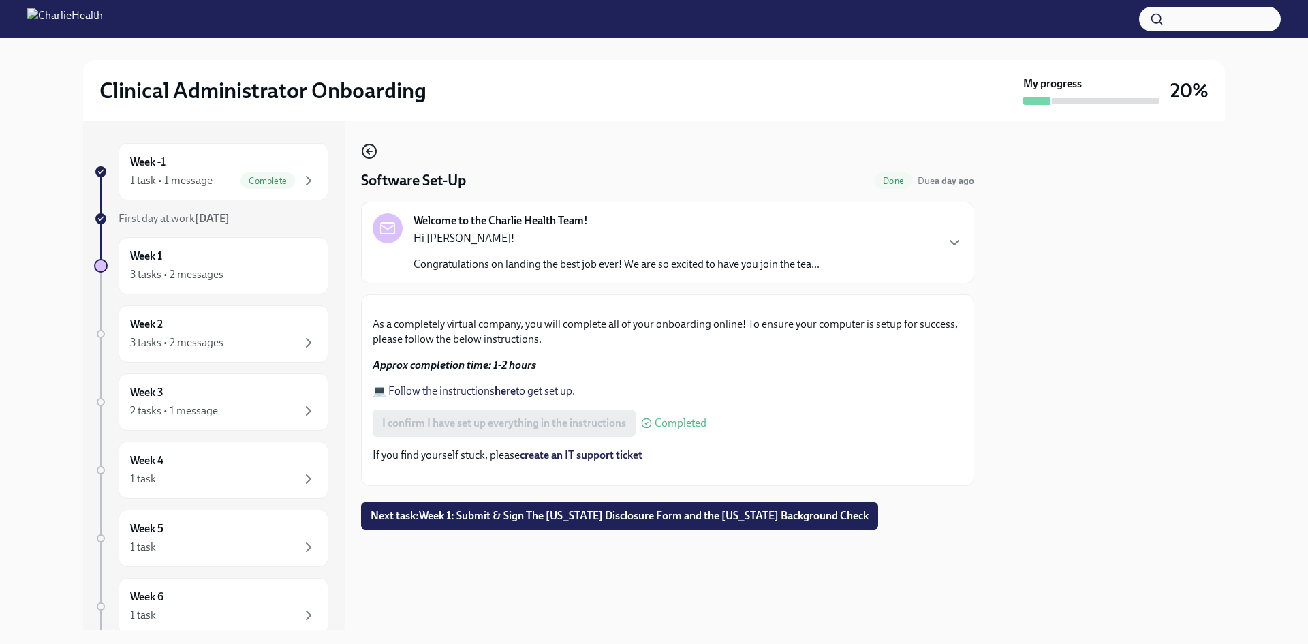
click at [377, 151] on icon "button" at bounding box center [369, 151] width 16 height 16
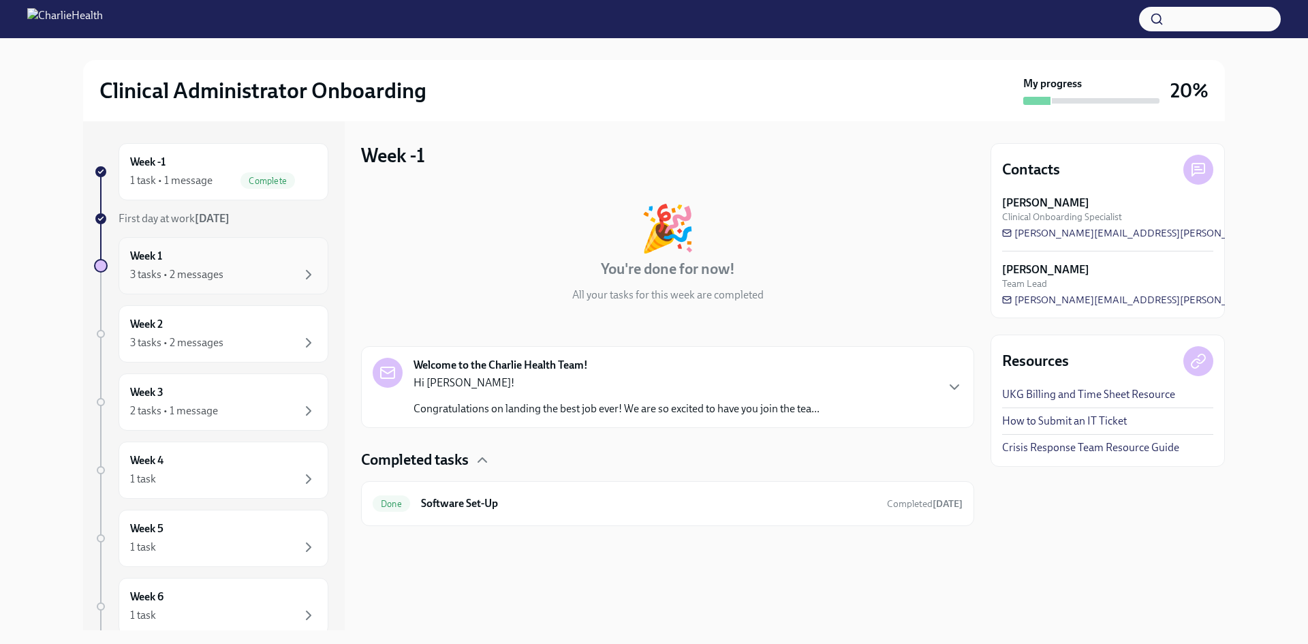
click at [291, 263] on div "Week 1 3 tasks • 2 messages" at bounding box center [223, 266] width 187 height 34
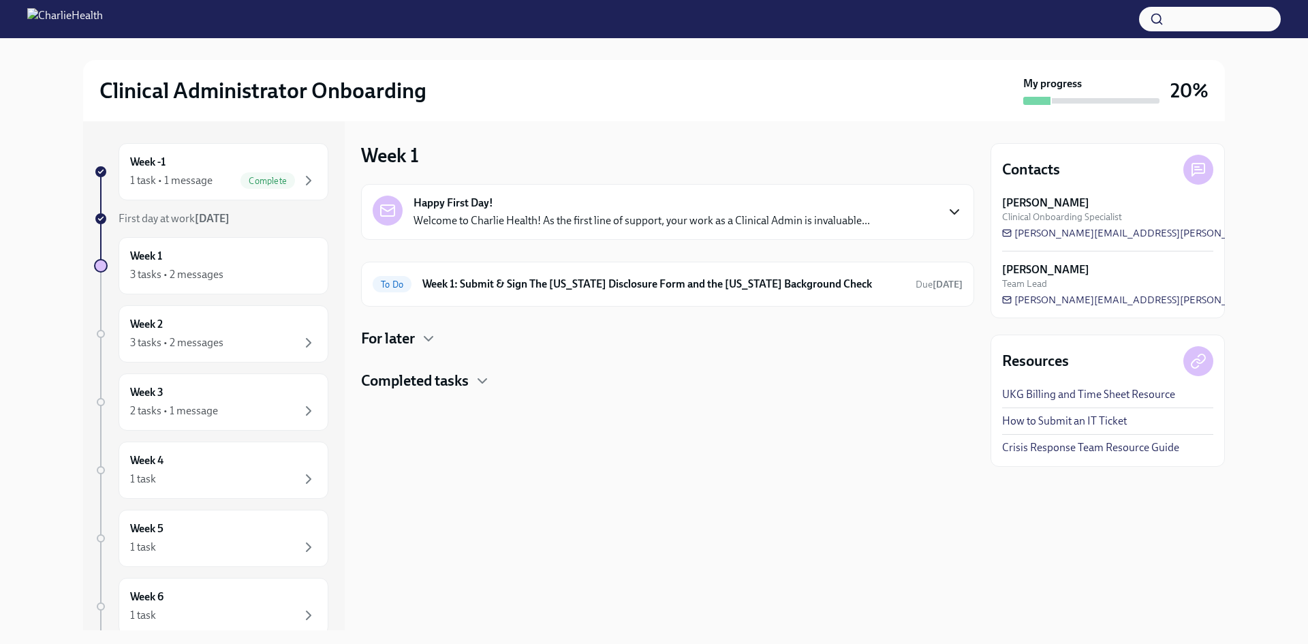
click at [949, 211] on icon "button" at bounding box center [954, 212] width 16 height 16
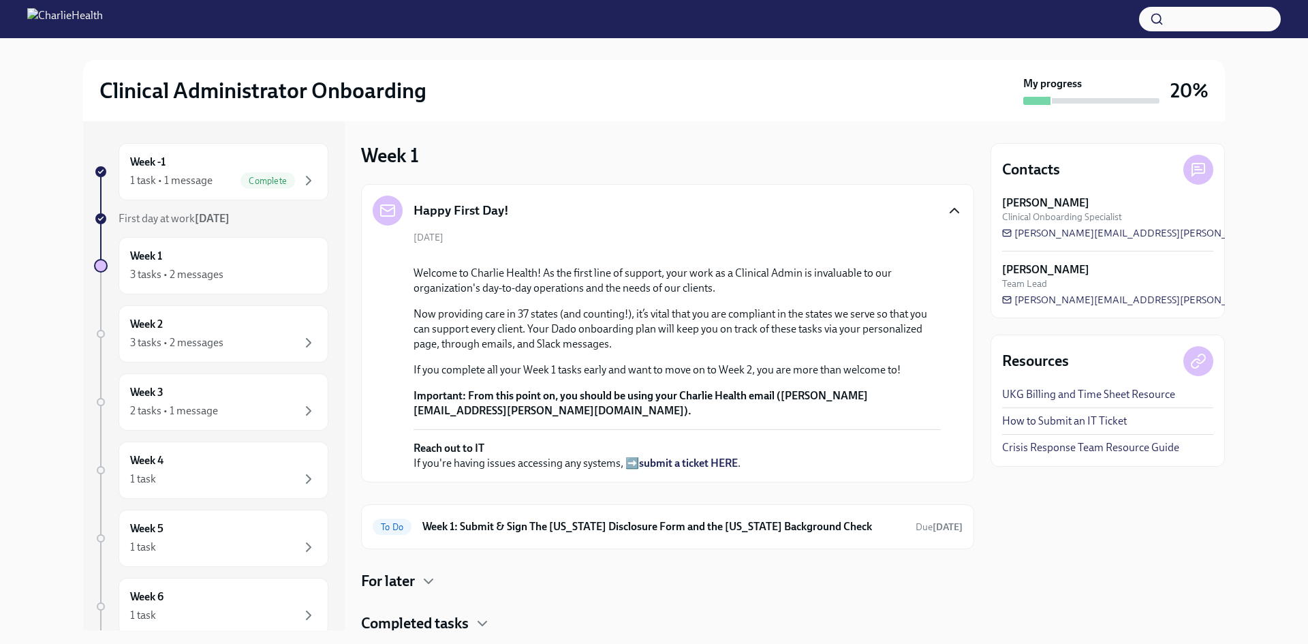
click at [946, 214] on icon "button" at bounding box center [954, 210] width 16 height 16
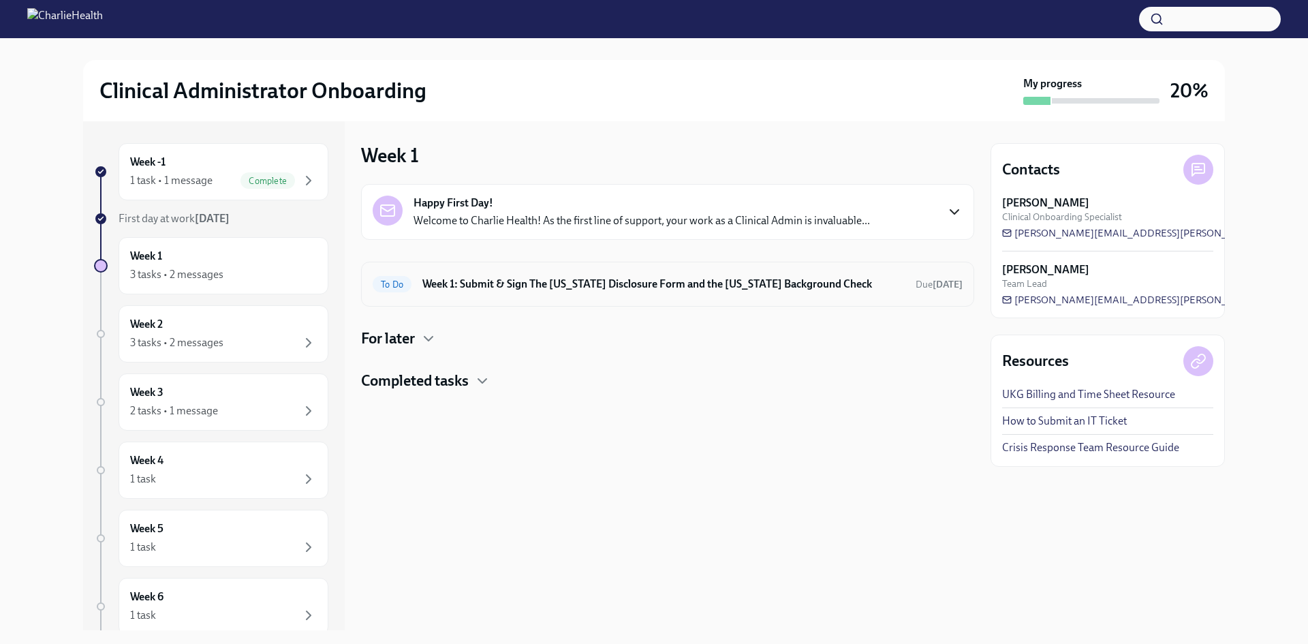
click at [721, 281] on h6 "Week 1: Submit & Sign The [US_STATE] Disclosure Form and the [US_STATE] Backgro…" at bounding box center [663, 284] width 482 height 15
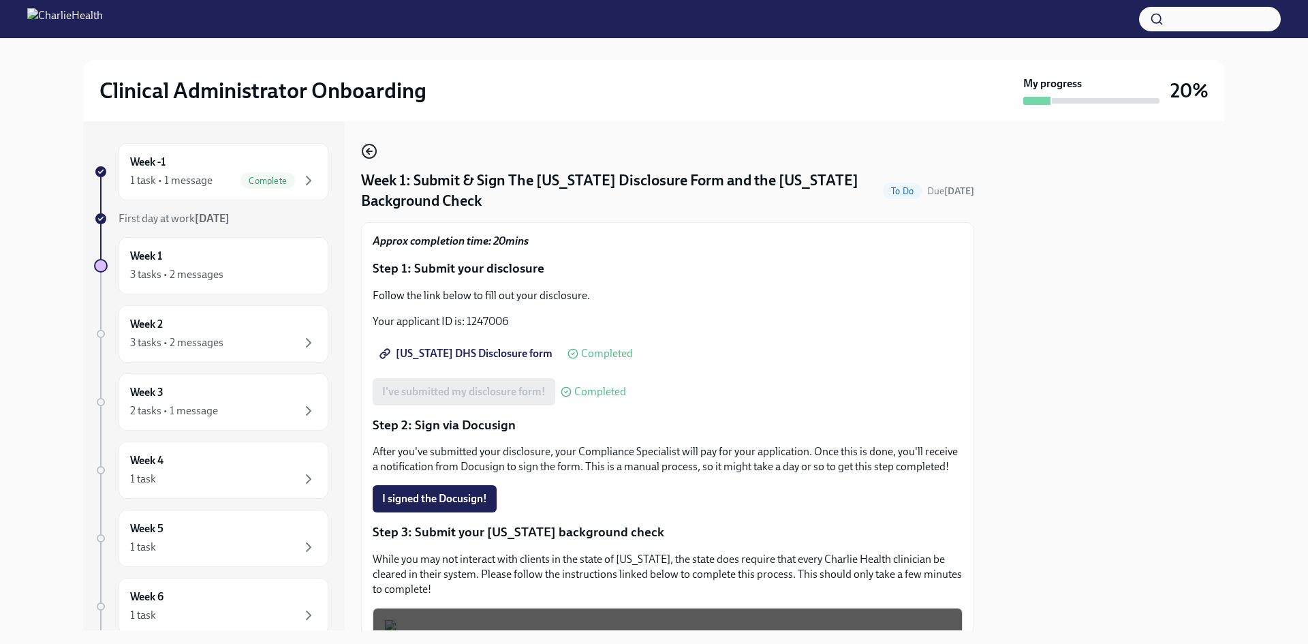
click at [368, 150] on icon "button" at bounding box center [367, 150] width 3 height 5
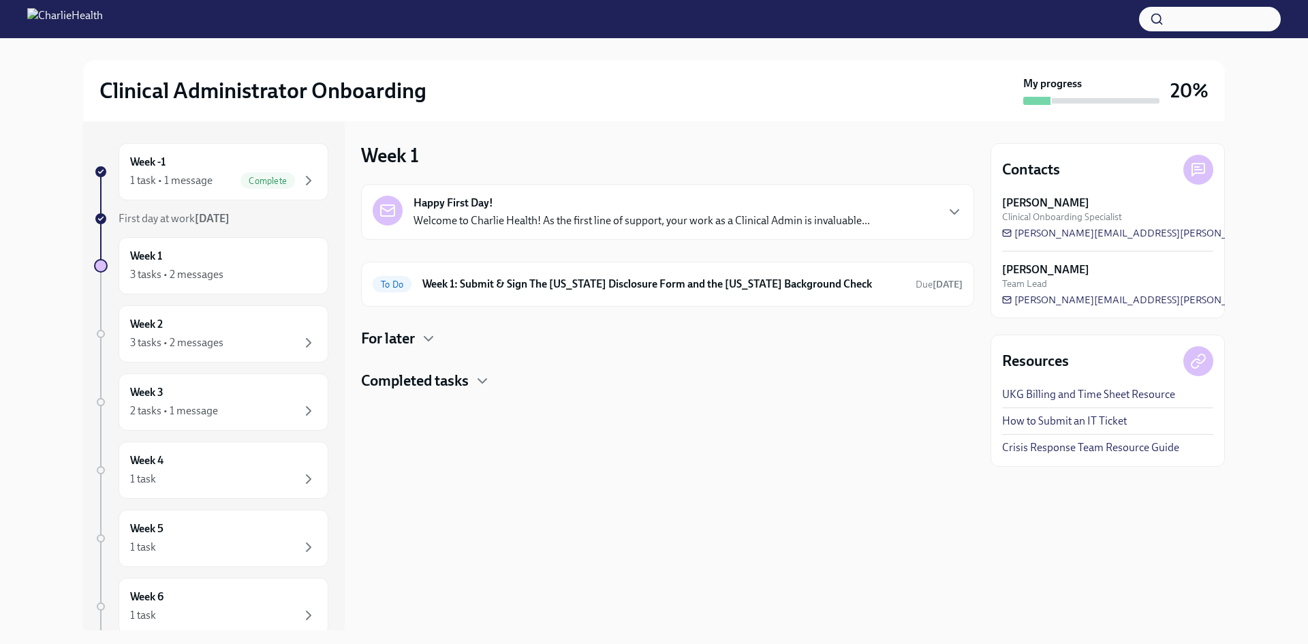
click at [402, 332] on h4 "For later" at bounding box center [388, 338] width 54 height 20
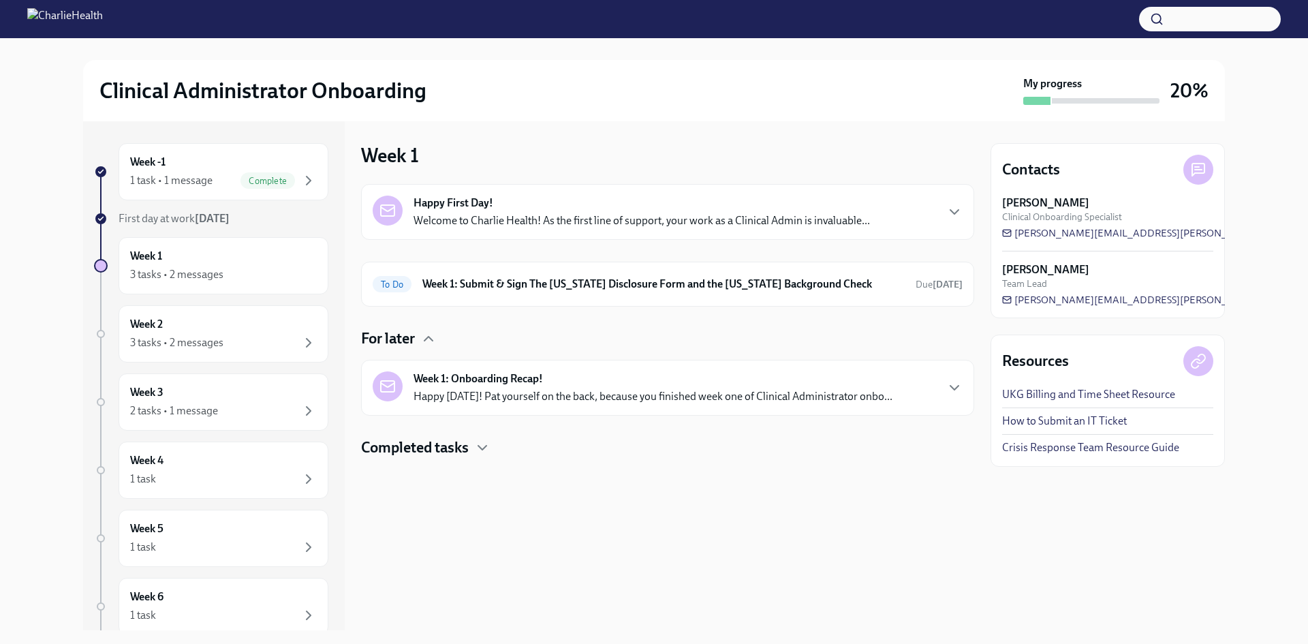
click at [567, 401] on p "Happy [DATE]! Pat yourself on the back, because you finished week one of Clinic…" at bounding box center [652, 396] width 479 height 15
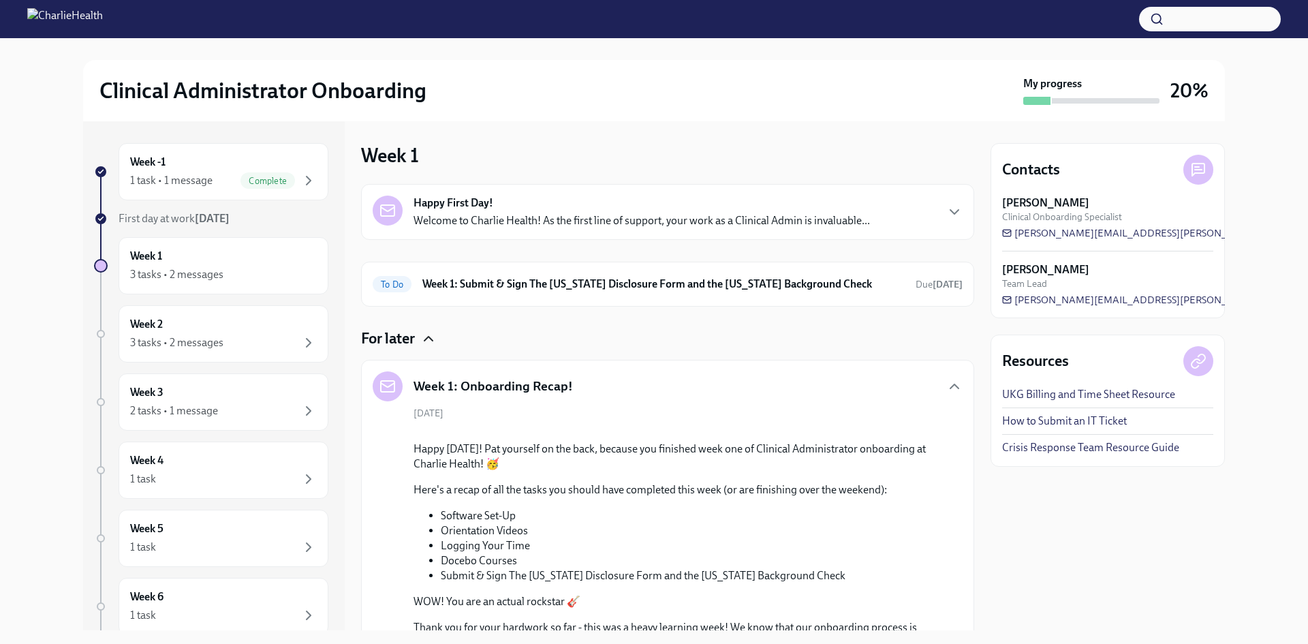
click at [426, 338] on icon "button" at bounding box center [428, 338] width 16 height 16
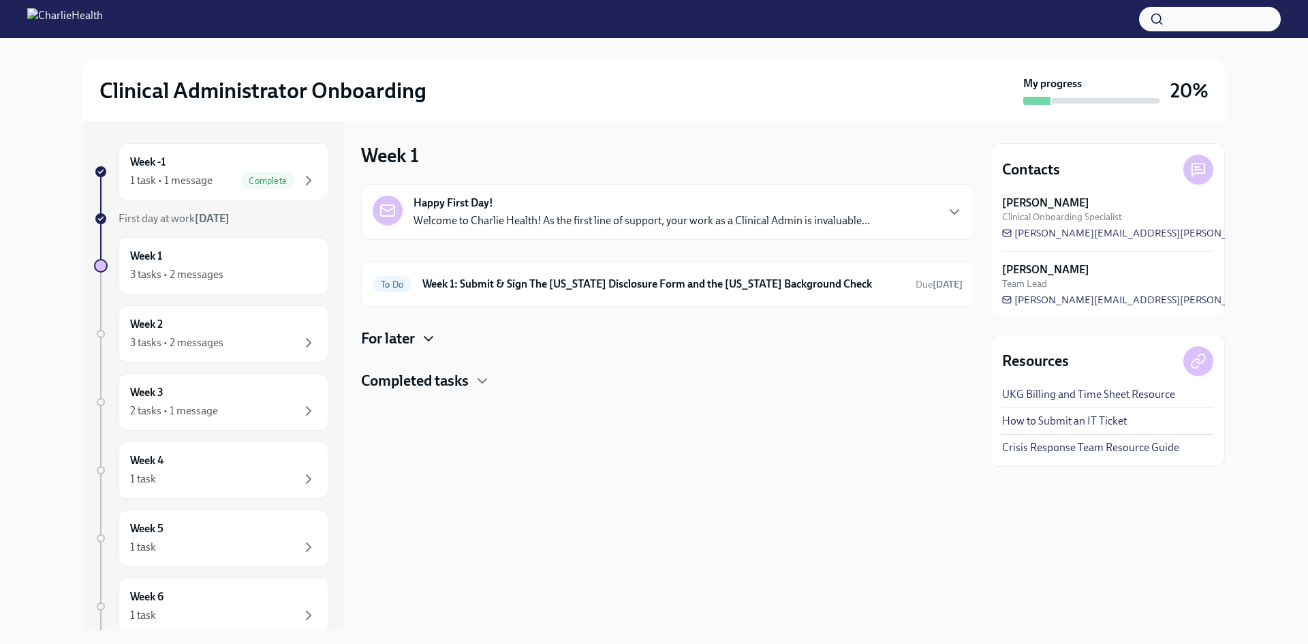
click at [426, 338] on icon "button" at bounding box center [428, 338] width 8 height 4
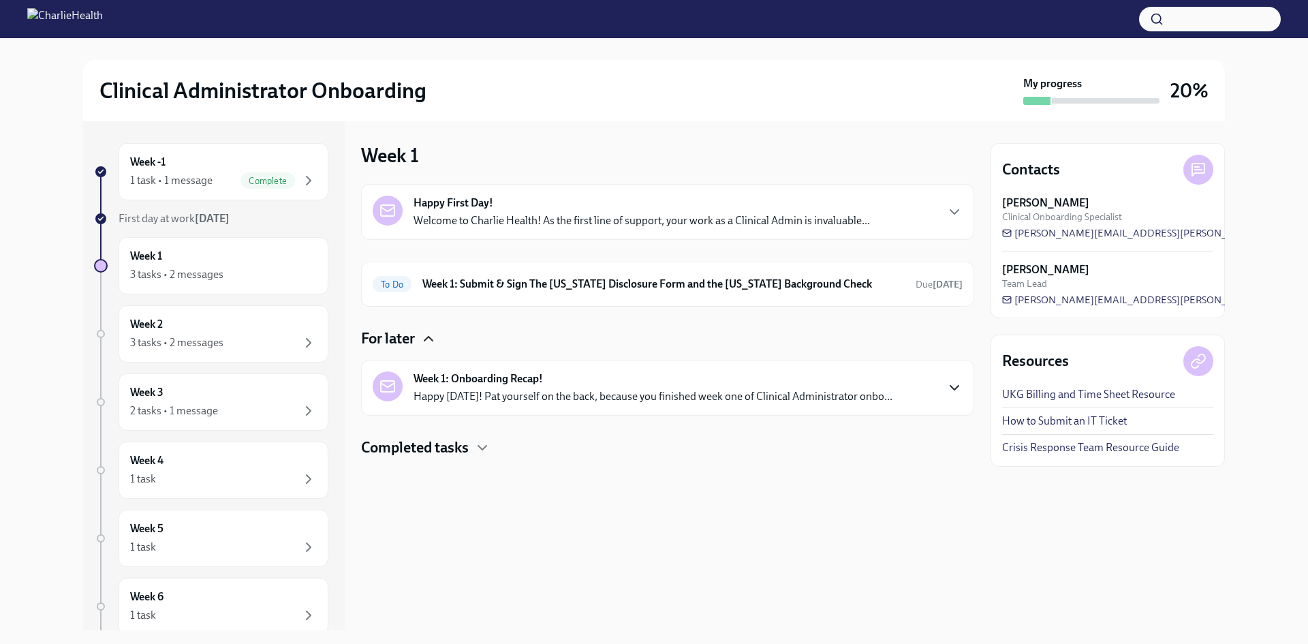
click at [948, 383] on icon "button" at bounding box center [954, 387] width 16 height 16
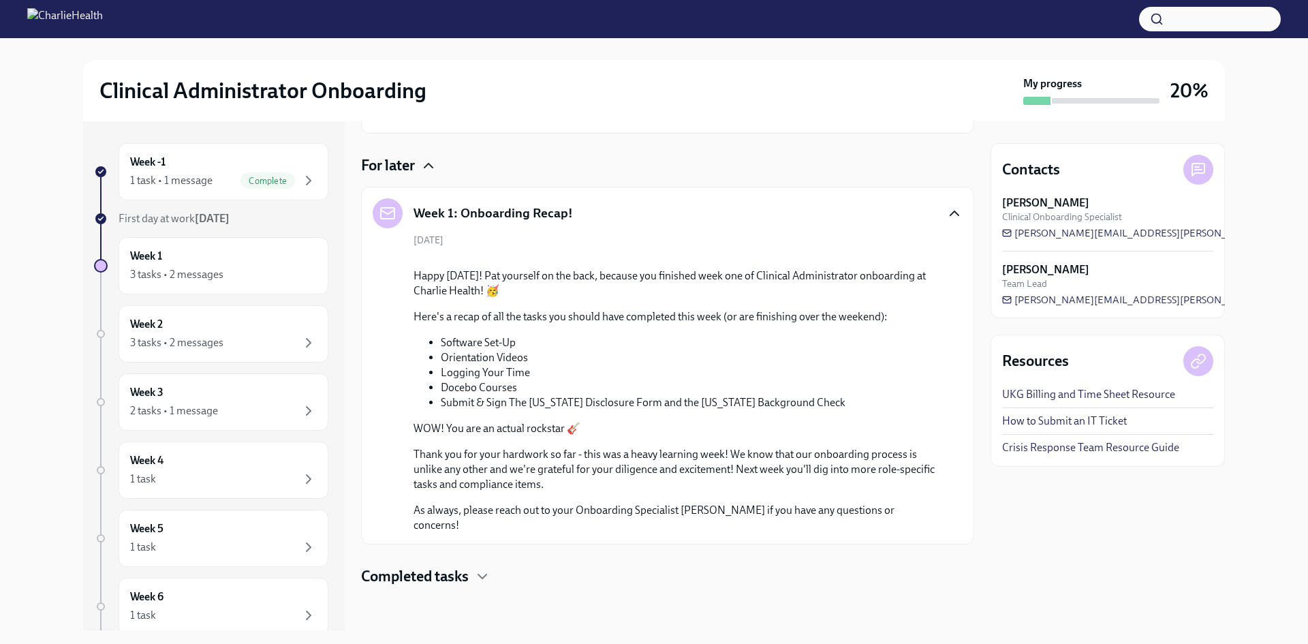
scroll to position [546, 0]
click at [464, 585] on h4 "Completed tasks" at bounding box center [415, 576] width 108 height 20
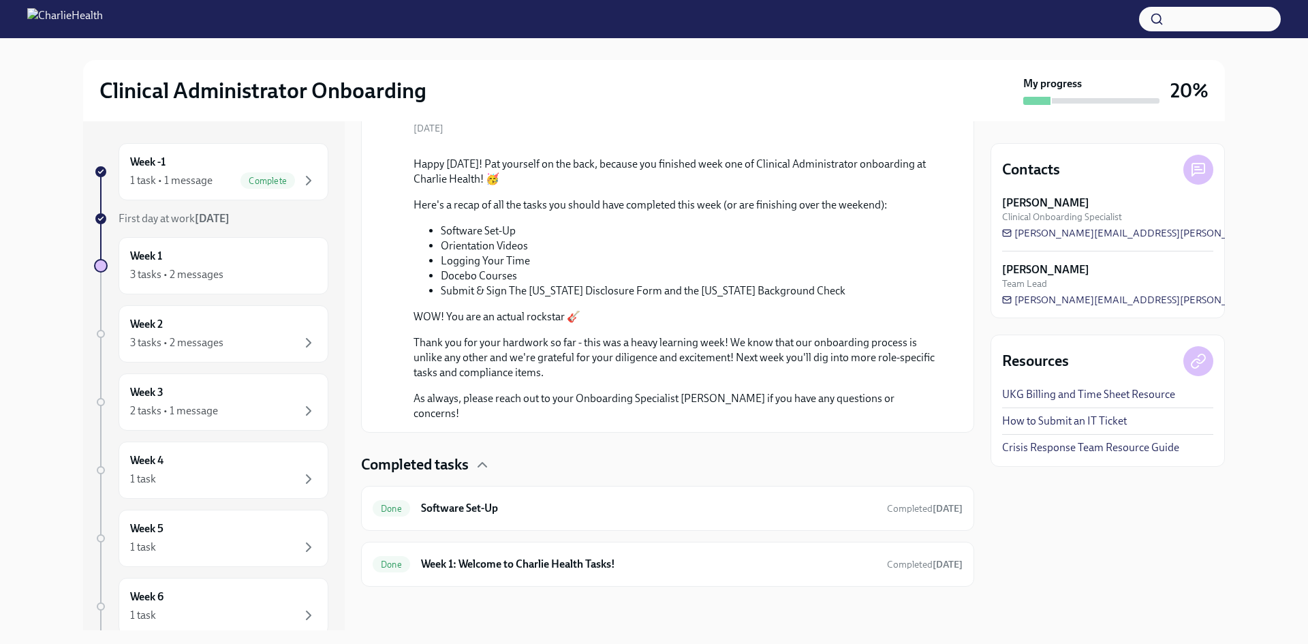
scroll to position [657, 0]
click at [581, 567] on h6 "Week 1: Welcome to Charlie Health Tasks!" at bounding box center [648, 563] width 455 height 15
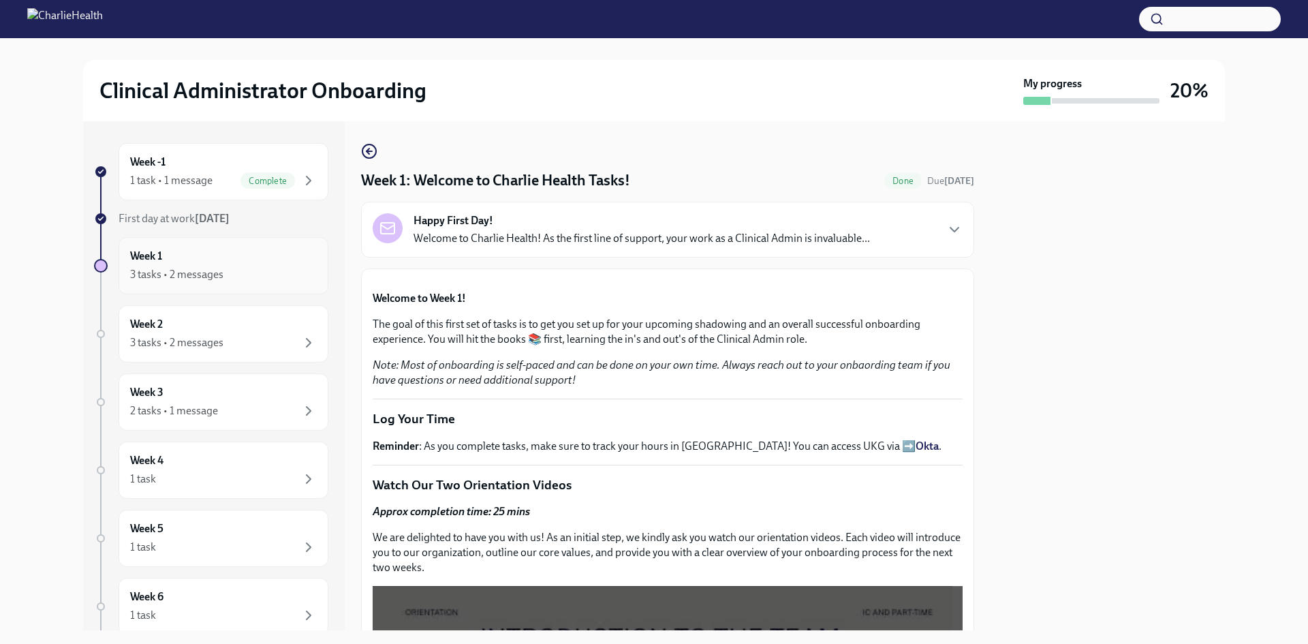
click at [251, 270] on div "3 tasks • 2 messages" at bounding box center [223, 274] width 187 height 16
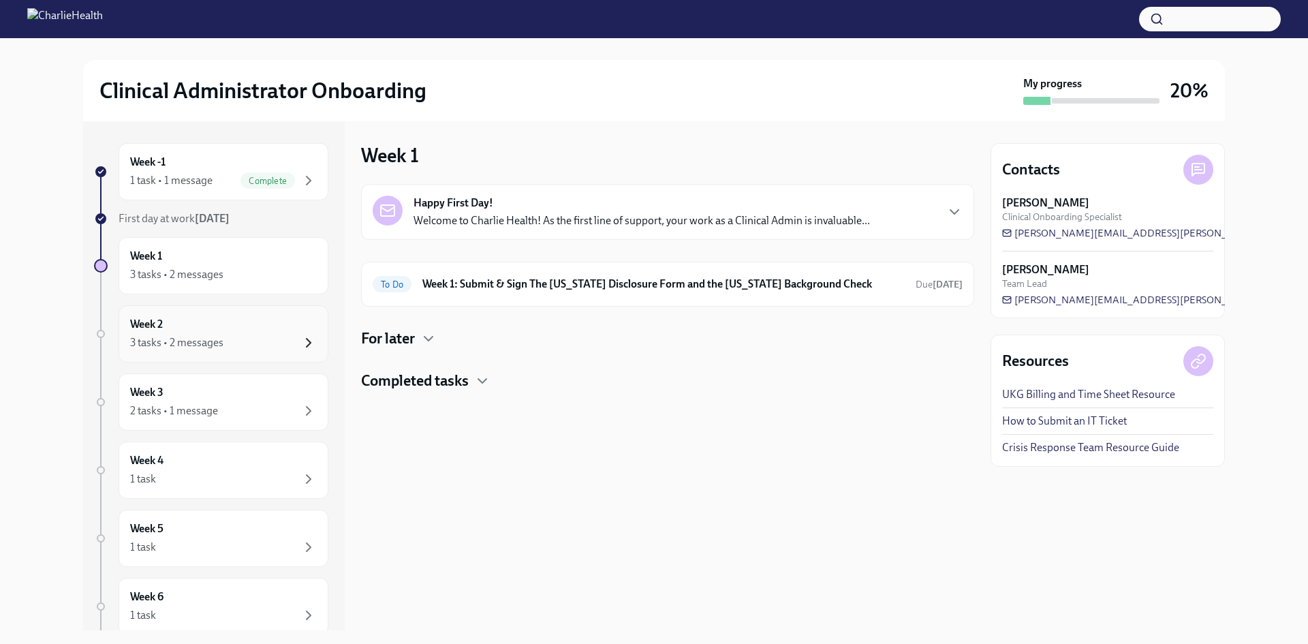
click at [300, 344] on icon "button" at bounding box center [308, 342] width 16 height 16
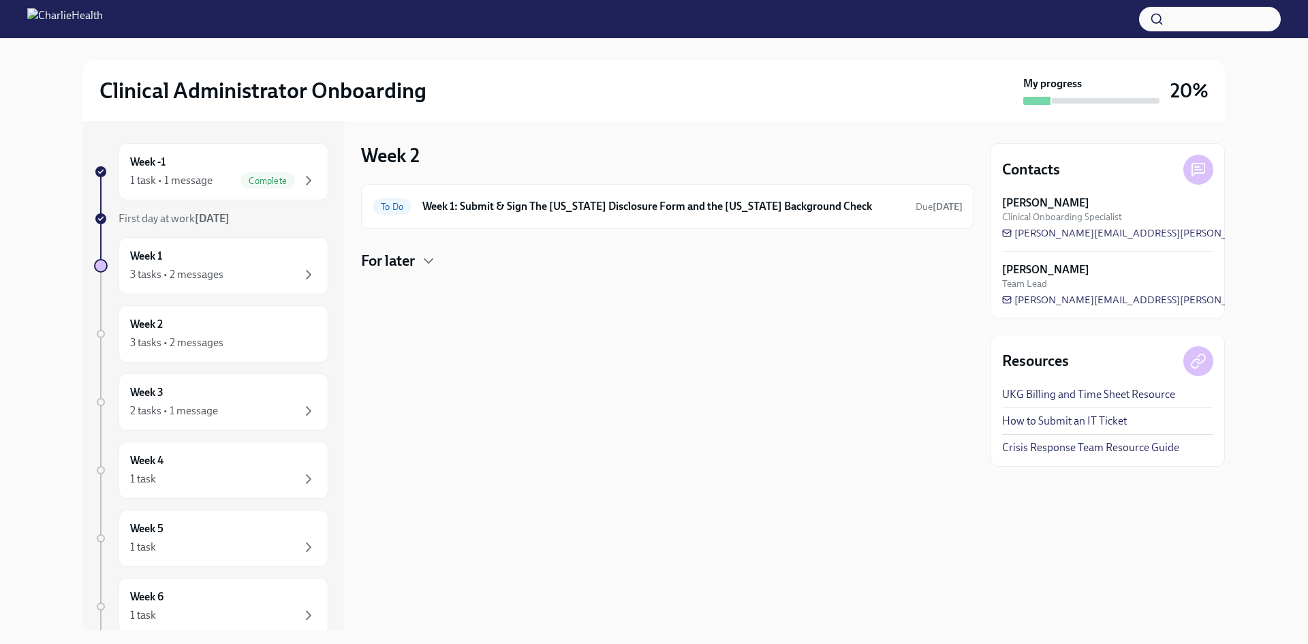
click at [413, 262] on h4 "For later" at bounding box center [388, 261] width 54 height 20
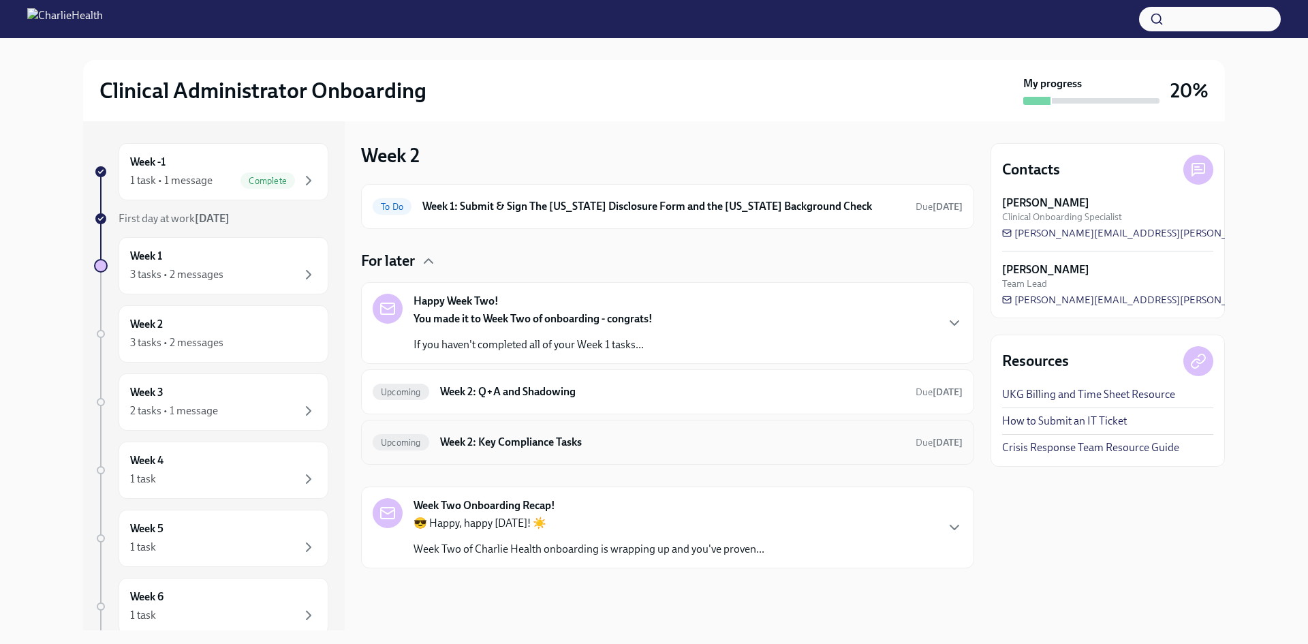
click at [617, 437] on h6 "Week 2: Key Compliance Tasks" at bounding box center [672, 442] width 464 height 15
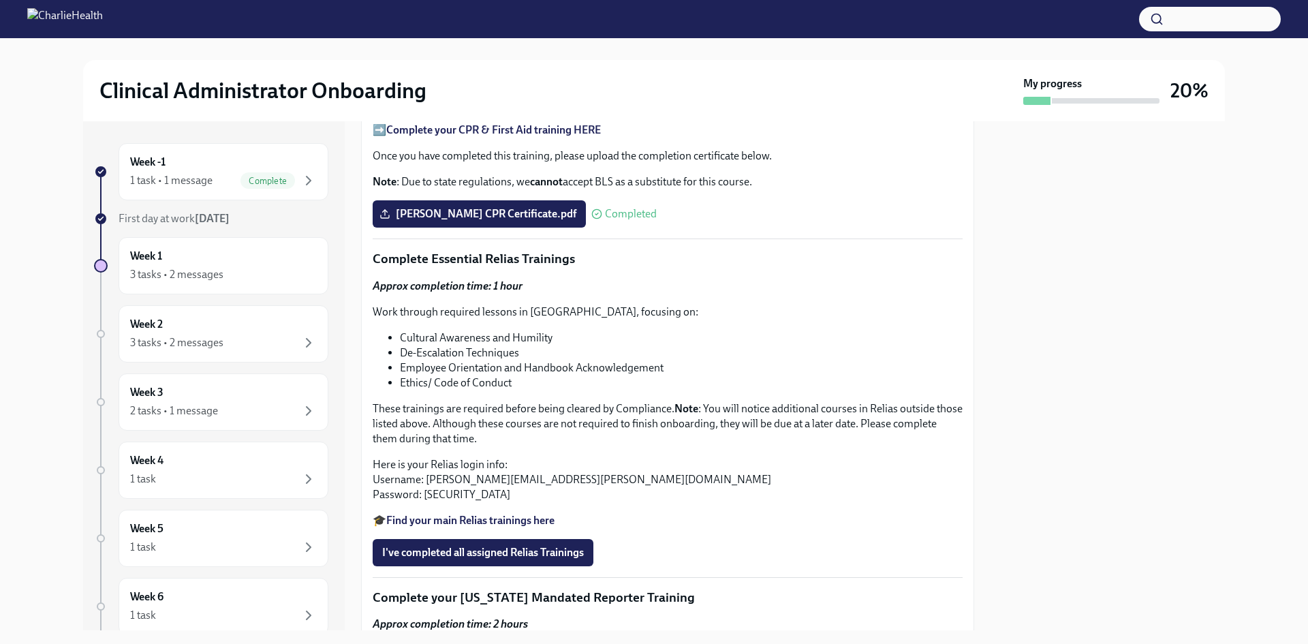
scroll to position [628, 0]
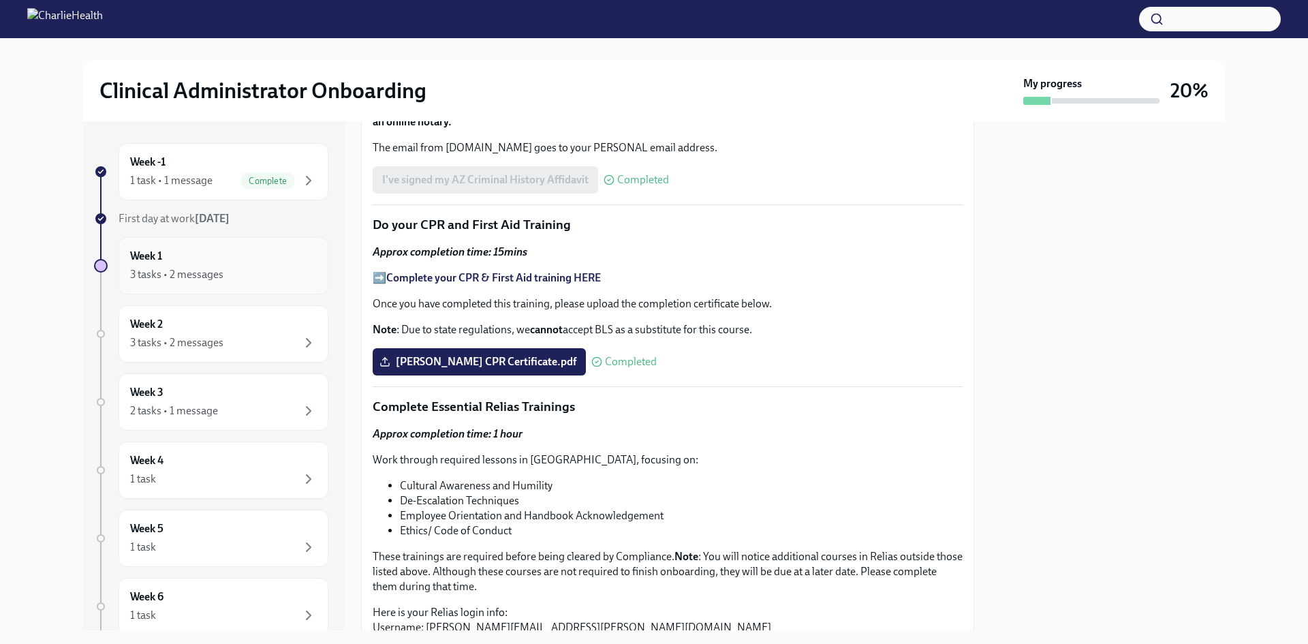
click at [258, 270] on div "3 tasks • 2 messages" at bounding box center [223, 274] width 187 height 16
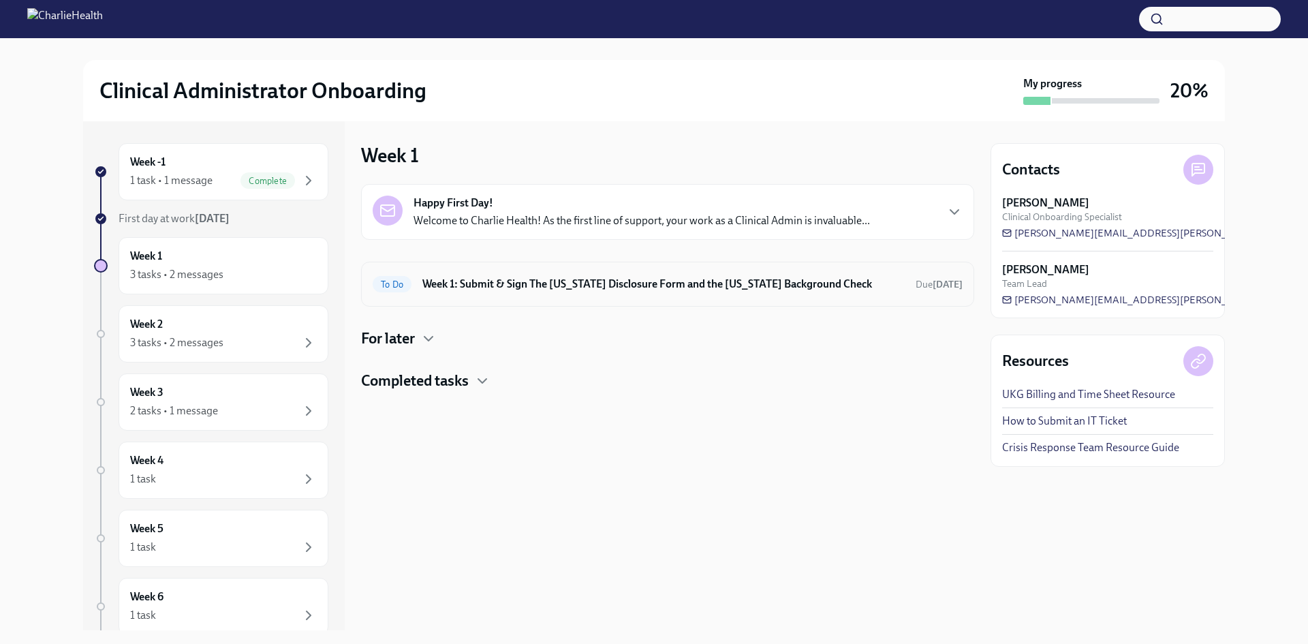
click at [750, 291] on h6 "Week 1: Submit & Sign The [US_STATE] Disclosure Form and the [US_STATE] Backgro…" at bounding box center [663, 284] width 482 height 15
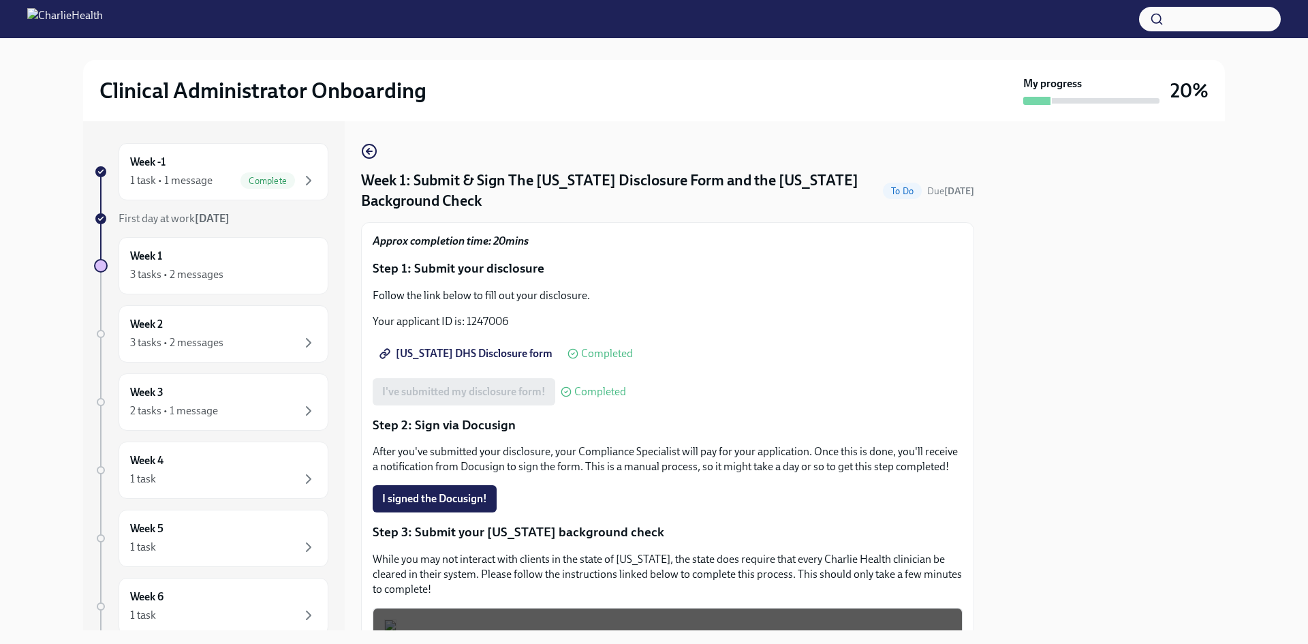
click at [375, 160] on div "Week 1: Submit & Sign The [US_STATE] Disclosure Form and the [US_STATE] Backgro…" at bounding box center [667, 458] width 613 height 631
click at [368, 152] on icon "button" at bounding box center [367, 150] width 3 height 5
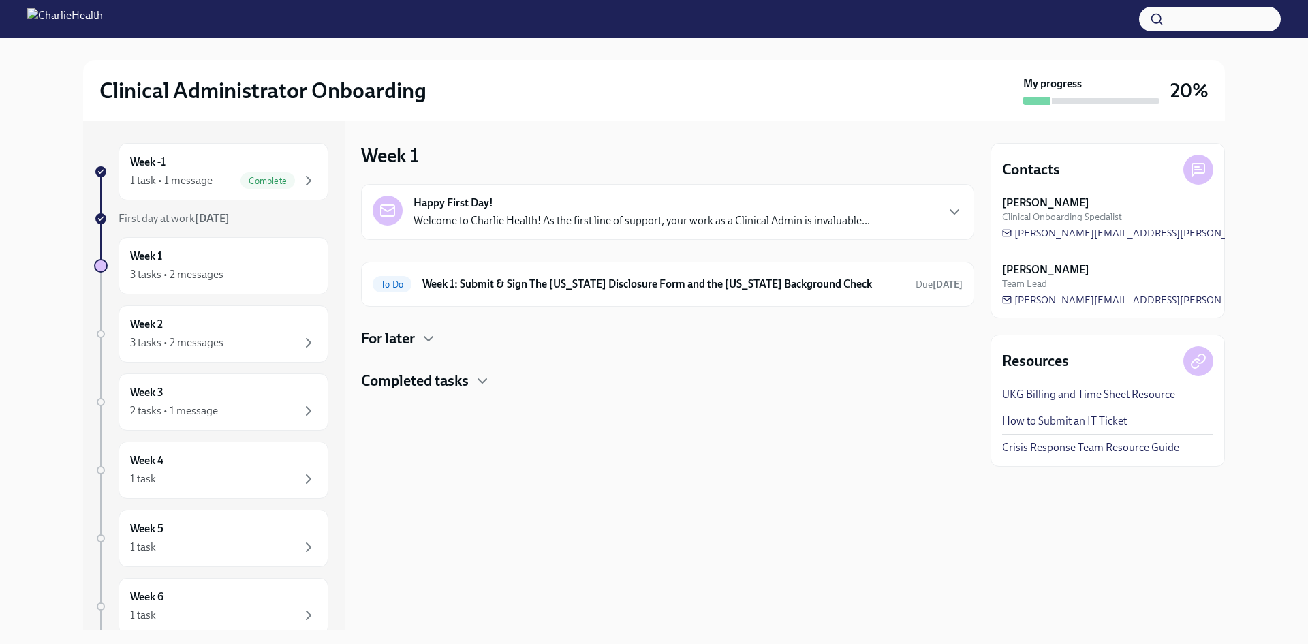
click at [420, 336] on div "For later" at bounding box center [667, 338] width 613 height 20
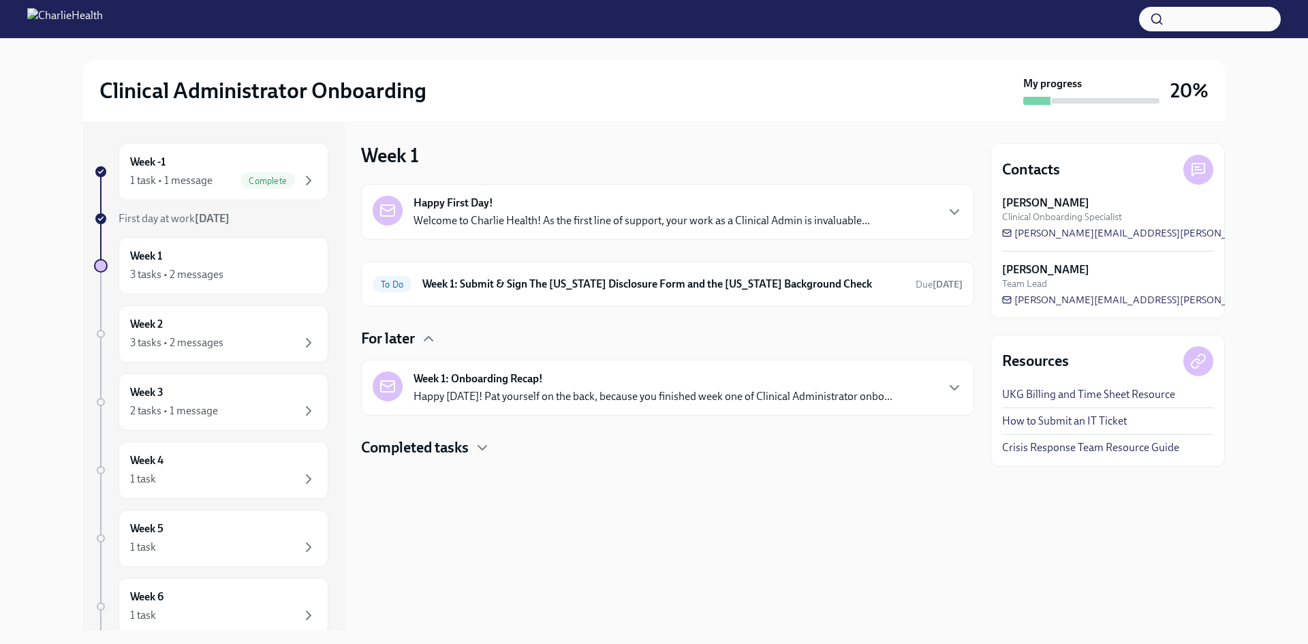
click at [765, 400] on p "Happy [DATE]! Pat yourself on the back, because you finished week one of Clinic…" at bounding box center [652, 396] width 479 height 15
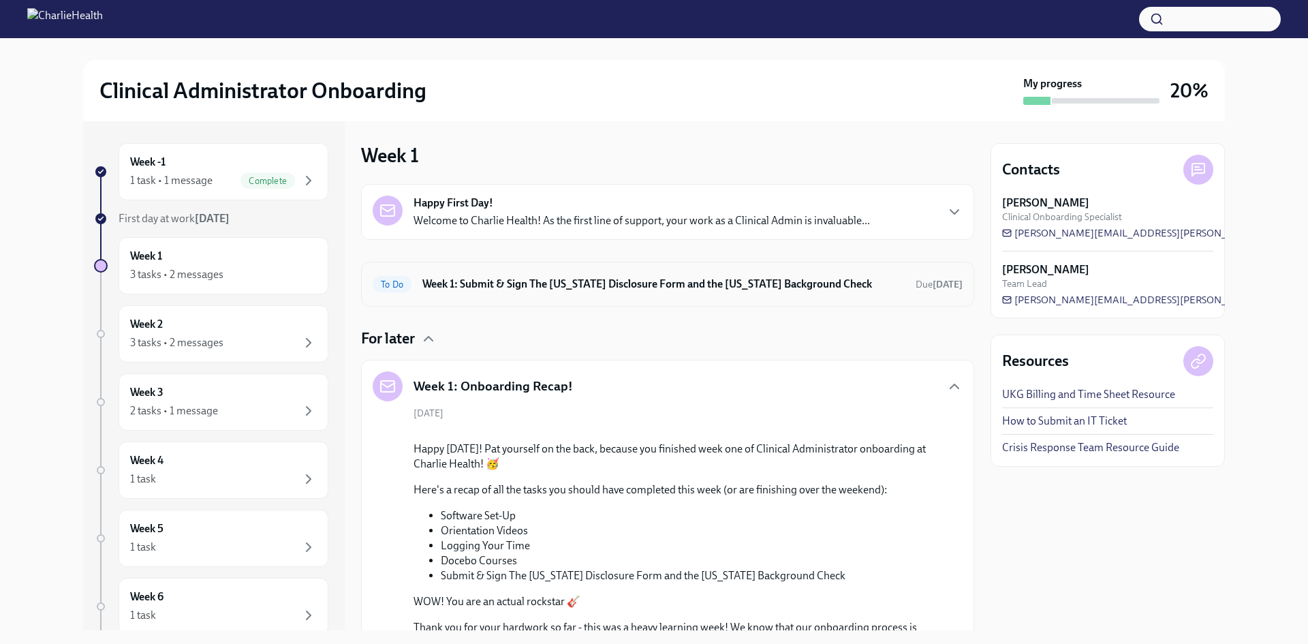
click at [819, 277] on h6 "Week 1: Submit & Sign The [US_STATE] Disclosure Form and the [US_STATE] Backgro…" at bounding box center [663, 284] width 482 height 15
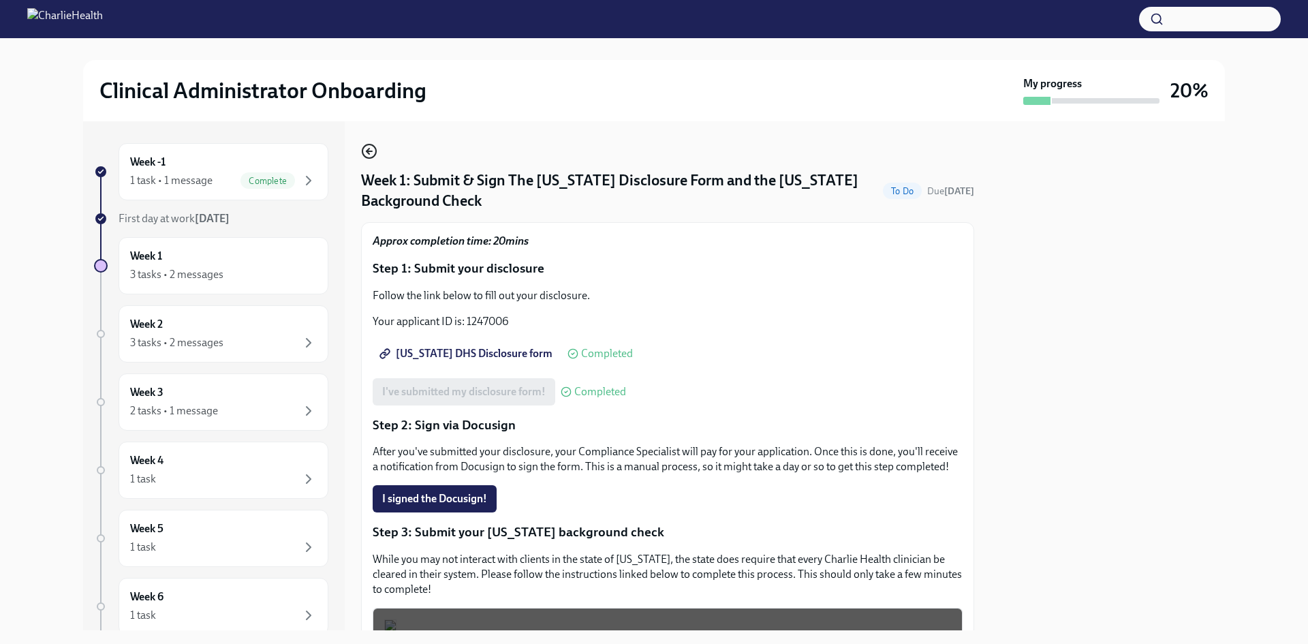
click at [368, 149] on icon "button" at bounding box center [367, 150] width 3 height 5
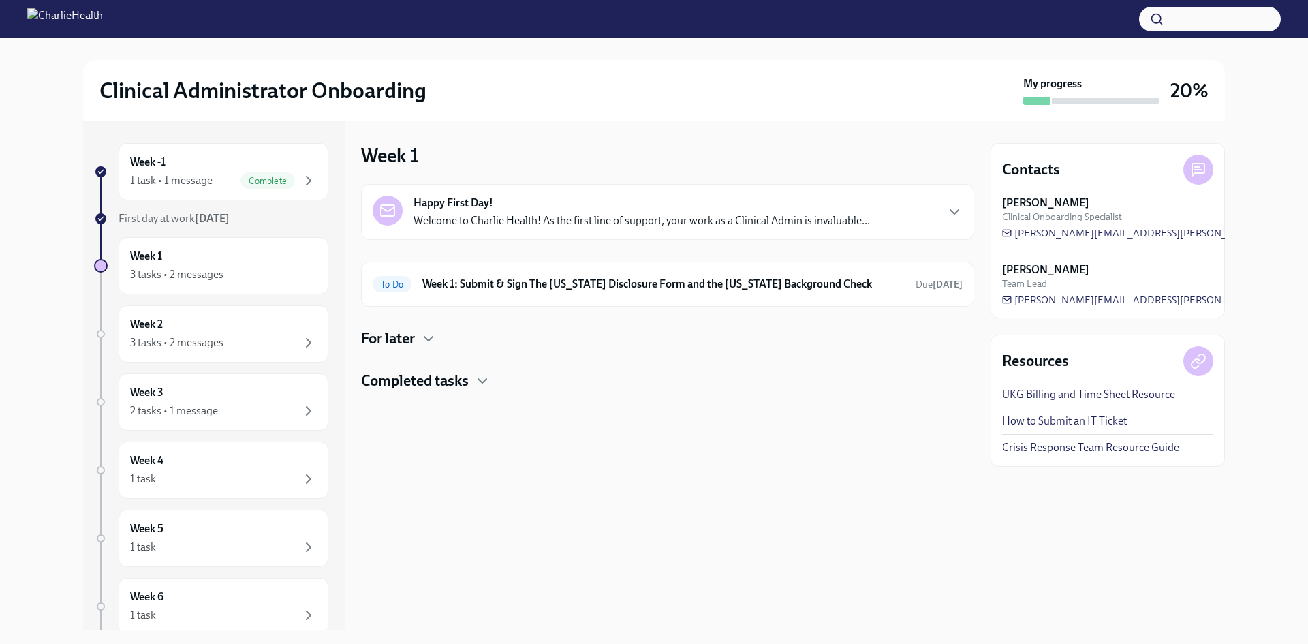
click at [567, 220] on p "Welcome to Charlie Health! As the first line of support, your work as a Clinica…" at bounding box center [641, 220] width 456 height 15
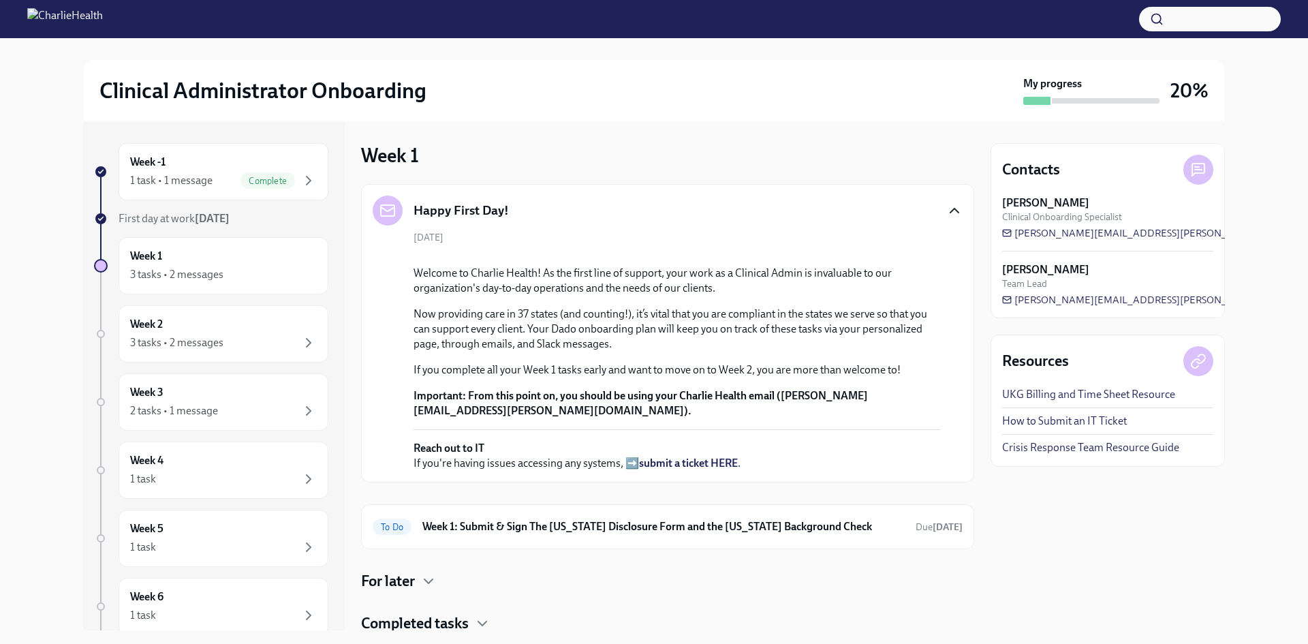
click at [946, 209] on icon "button" at bounding box center [954, 210] width 16 height 16
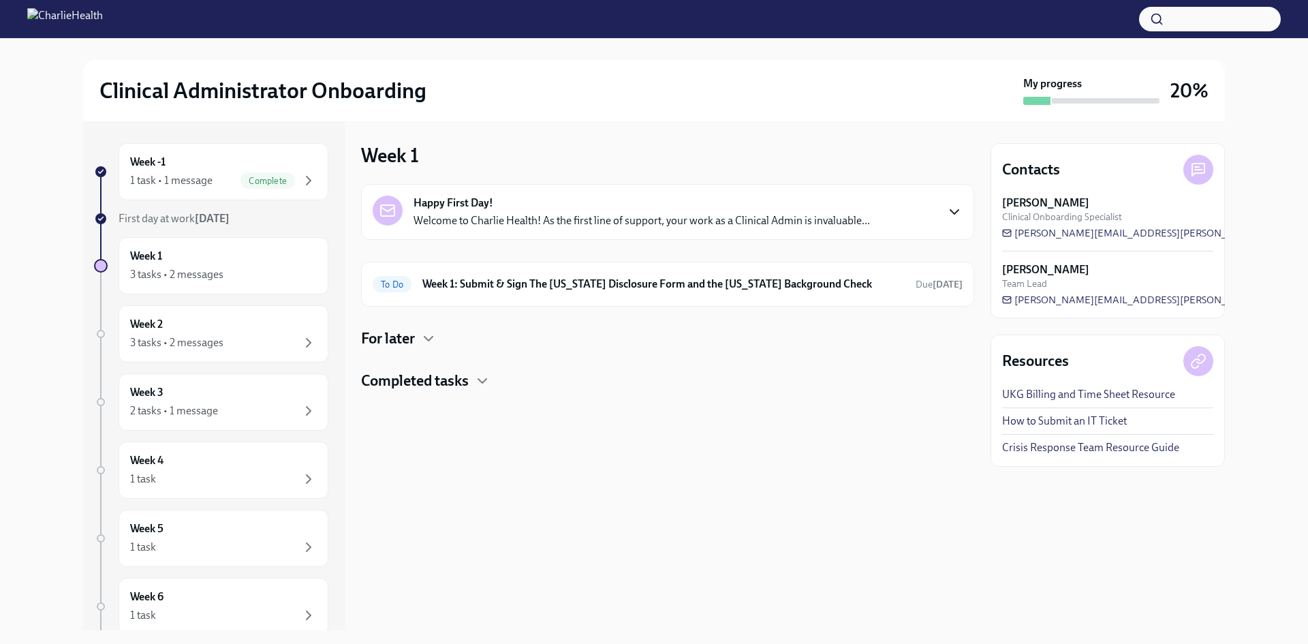
click at [405, 343] on h4 "For later" at bounding box center [388, 338] width 54 height 20
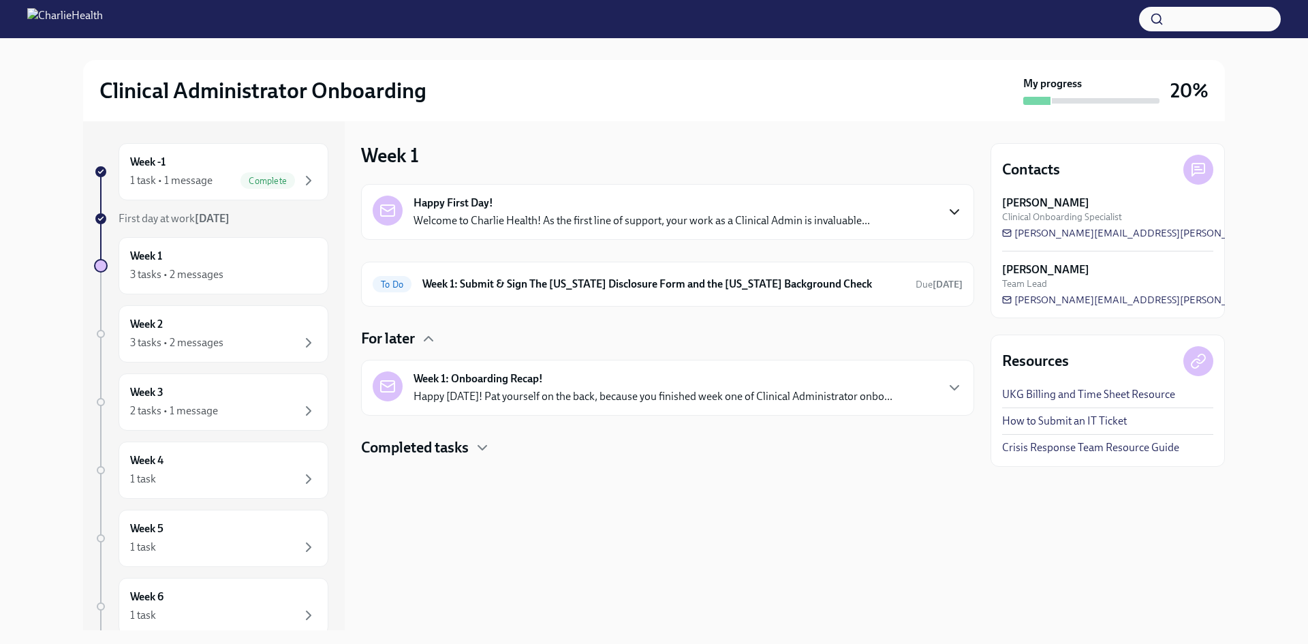
click at [539, 386] on div "Week 1: Onboarding Recap! Happy [DATE]! Pat yourself on the back, because you f…" at bounding box center [652, 387] width 479 height 33
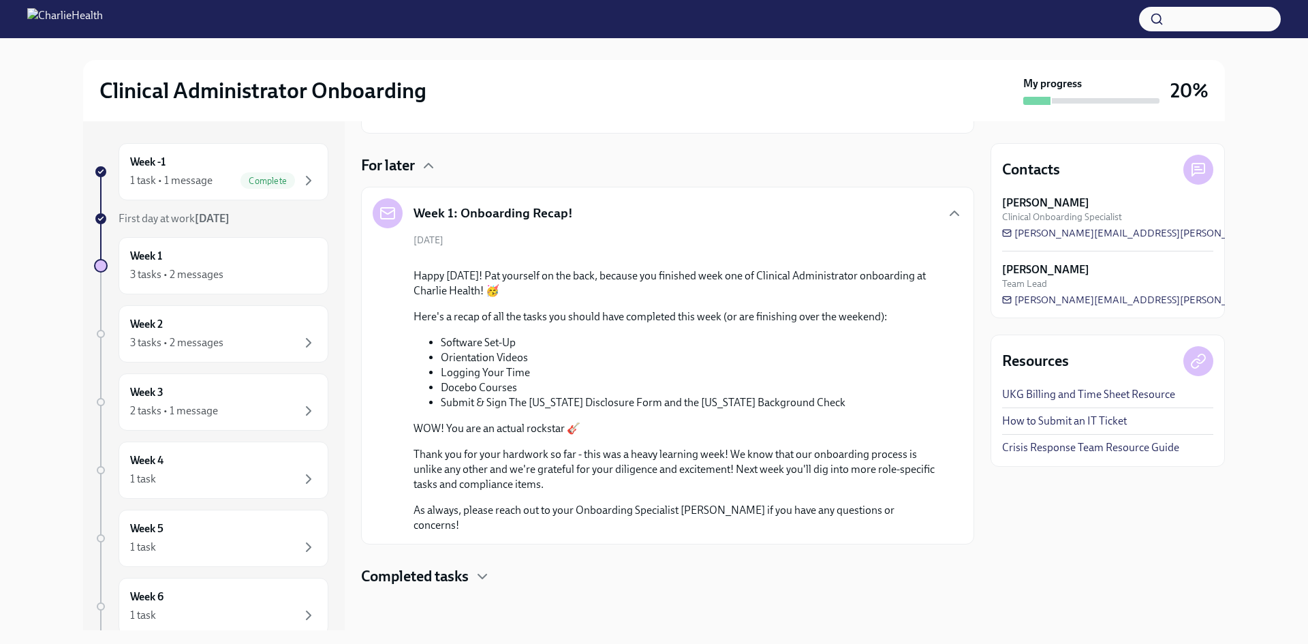
scroll to position [68, 0]
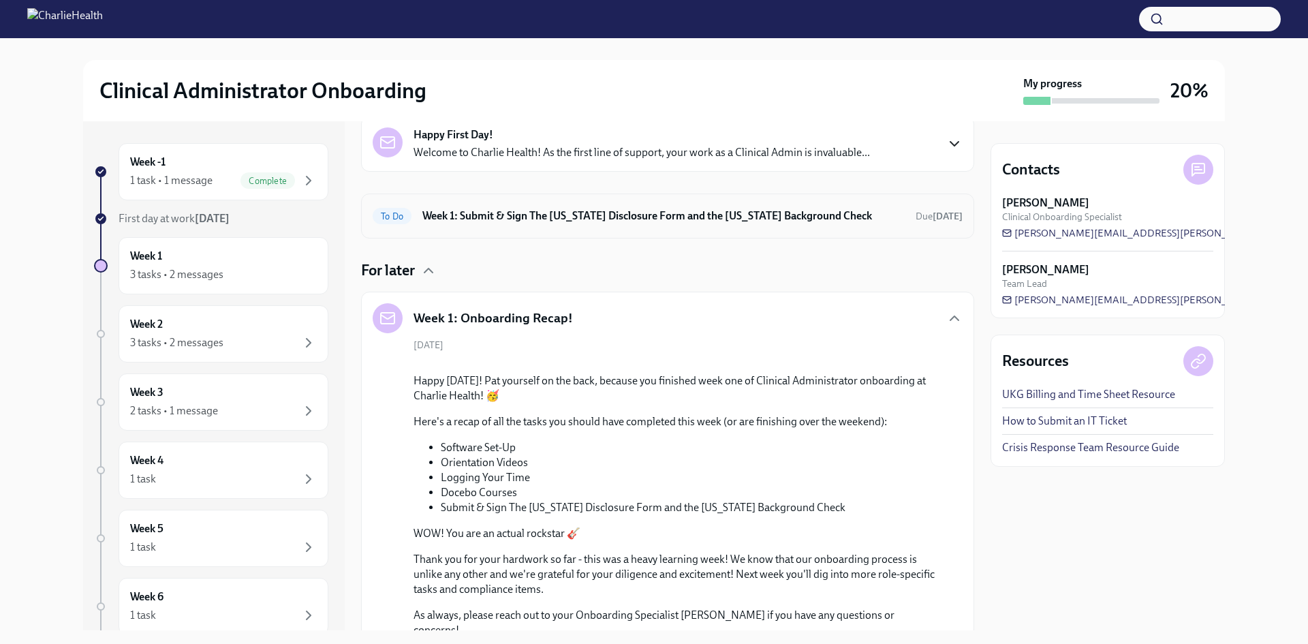
click at [868, 226] on div "To Do Week 1: Submit & Sign The [US_STATE] Disclosure Form and the [US_STATE] B…" at bounding box center [668, 216] width 590 height 22
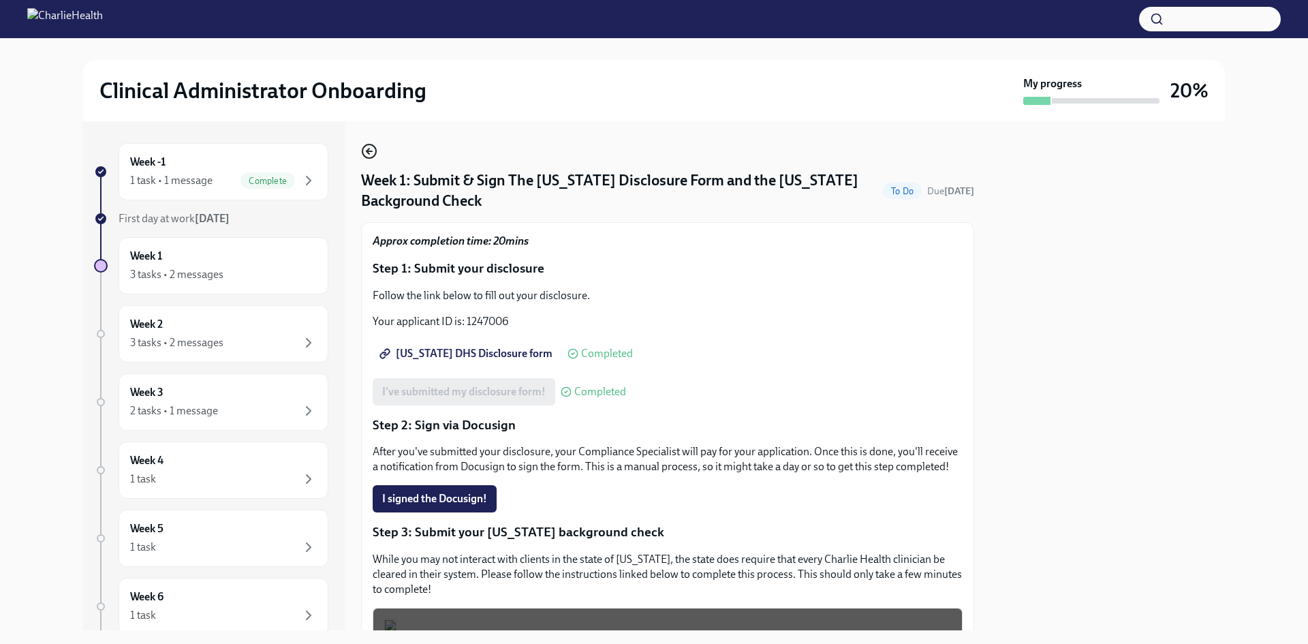
click at [375, 157] on icon "button" at bounding box center [369, 151] width 16 height 16
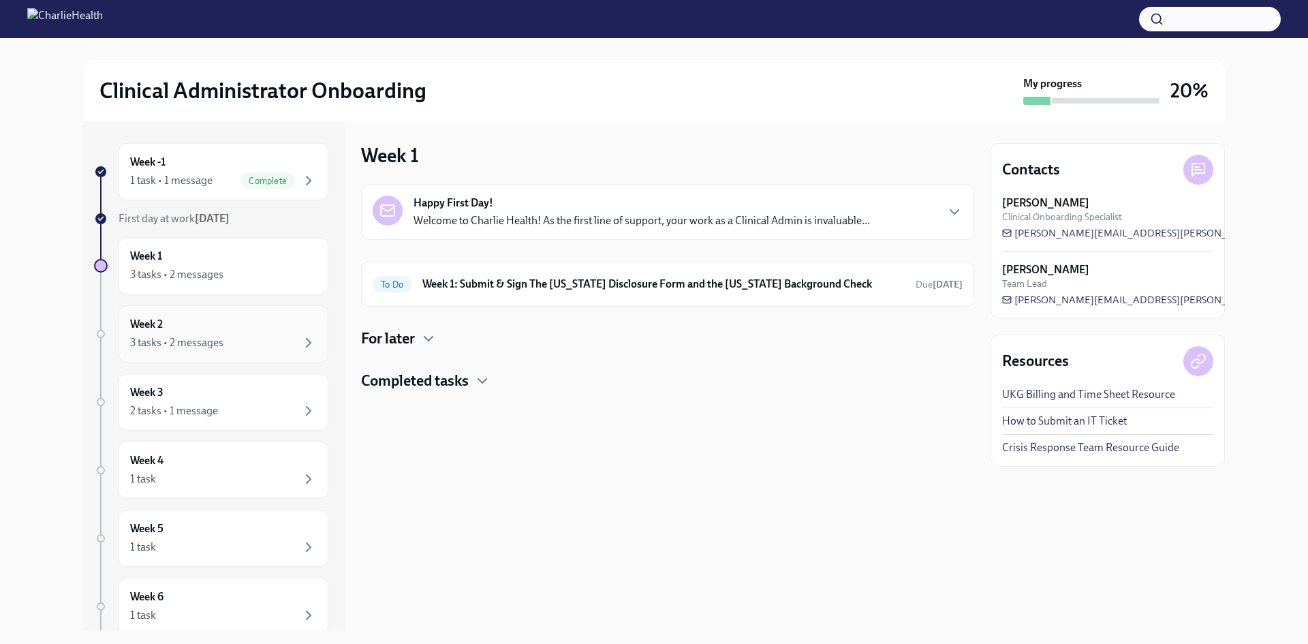
click at [291, 328] on div "Week 2 3 tasks • 2 messages" at bounding box center [223, 334] width 187 height 34
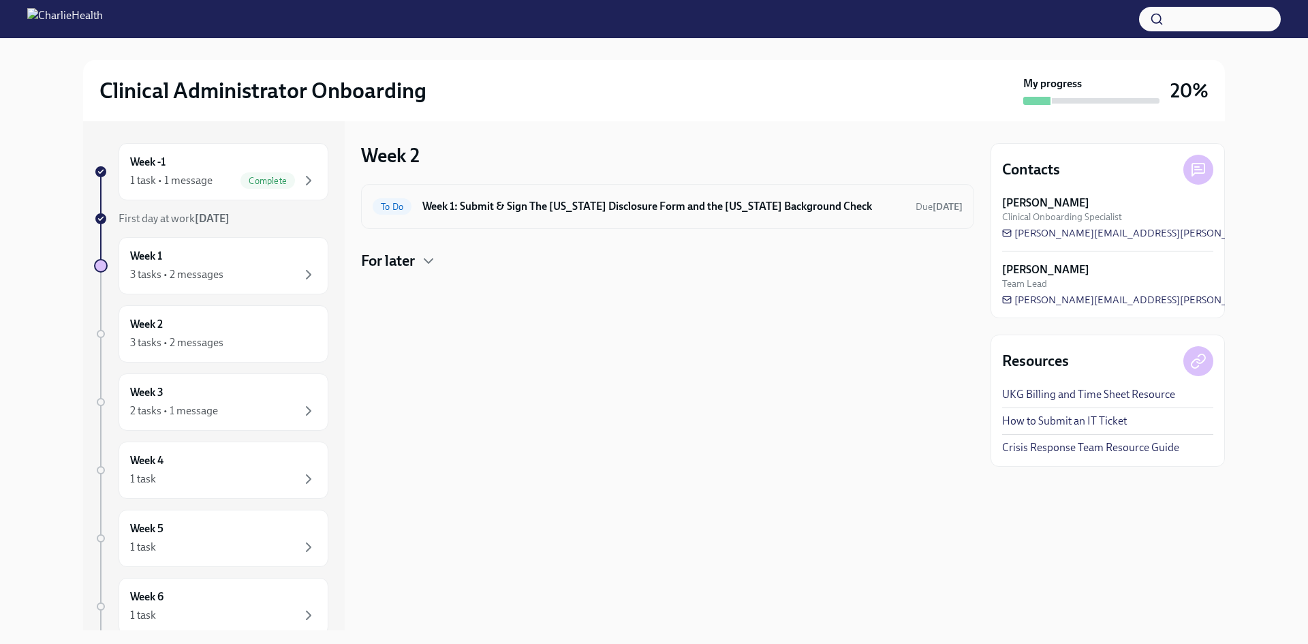
click at [469, 204] on h6 "Week 1: Submit & Sign The [US_STATE] Disclosure Form and the [US_STATE] Backgro…" at bounding box center [663, 206] width 482 height 15
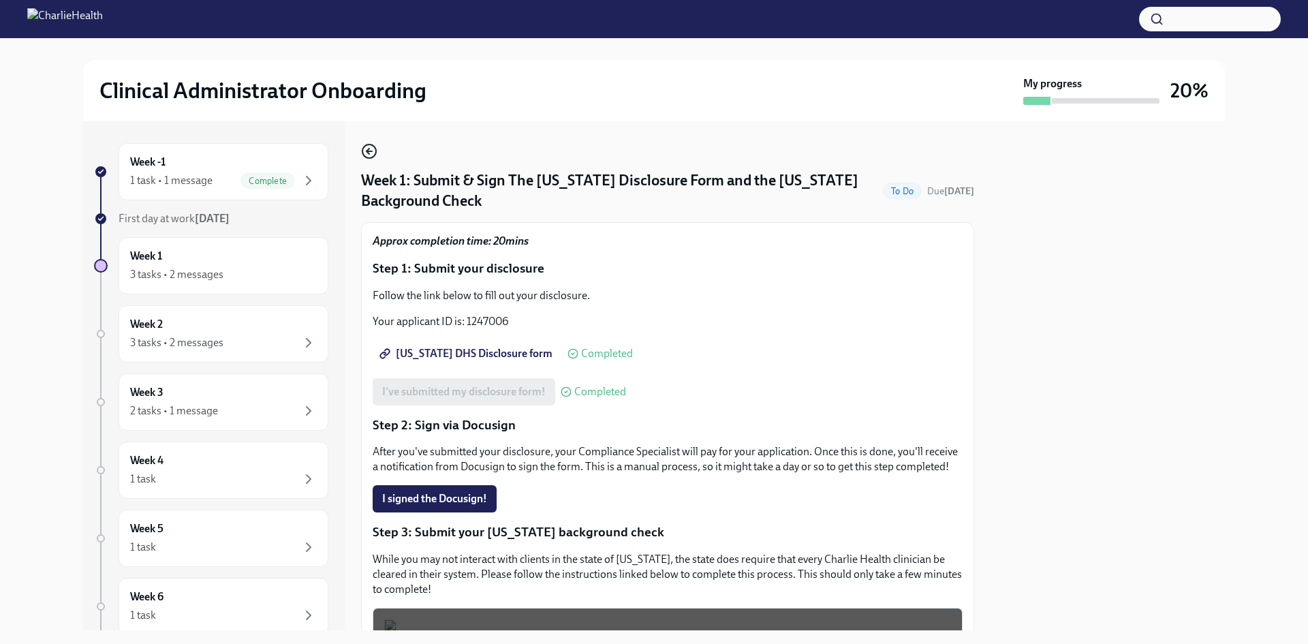
click at [373, 147] on icon "button" at bounding box center [369, 151] width 16 height 16
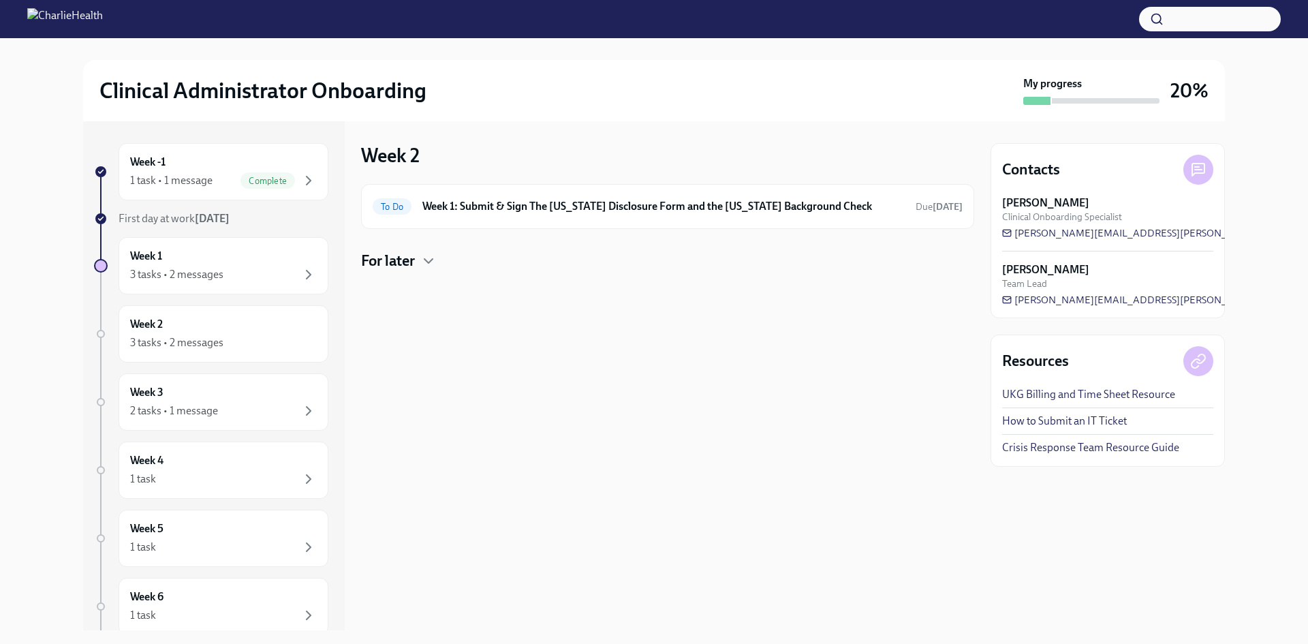
click at [439, 261] on div "For later" at bounding box center [667, 261] width 613 height 20
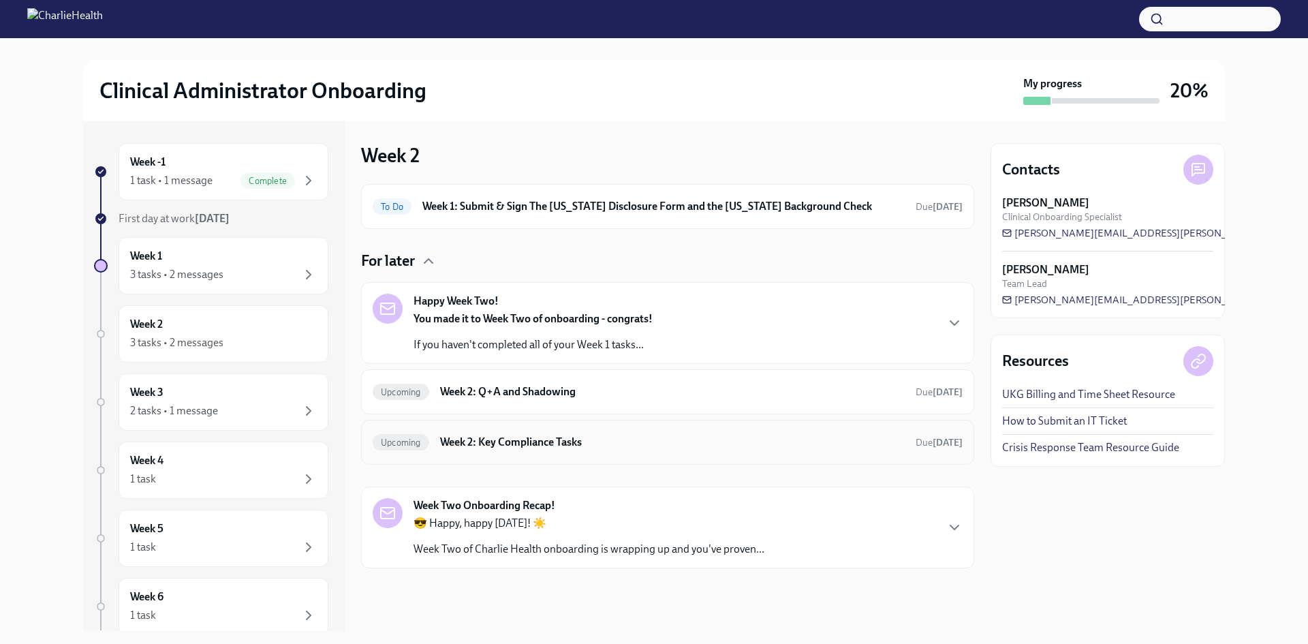
click at [647, 444] on h6 "Week 2: Key Compliance Tasks" at bounding box center [672, 442] width 464 height 15
